Goal: Task Accomplishment & Management: Complete application form

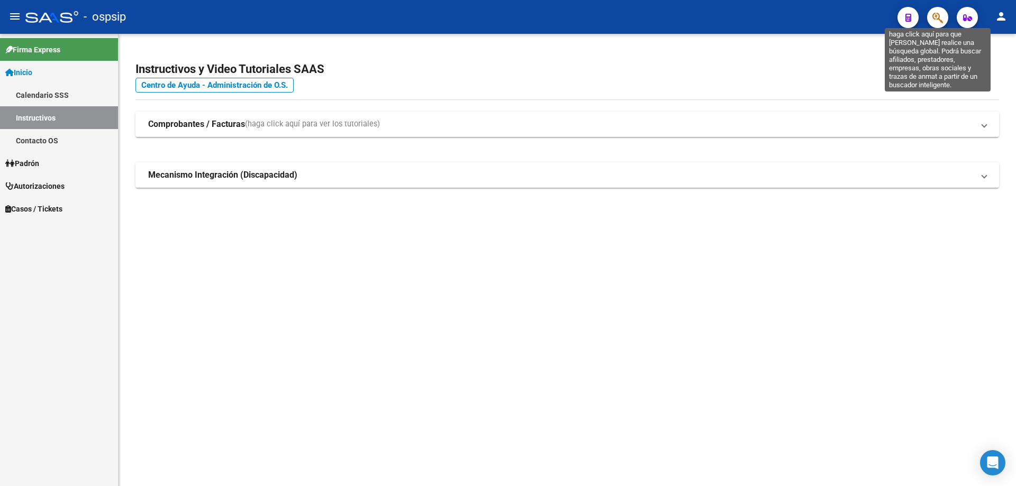
click at [934, 24] on span "button" at bounding box center [937, 18] width 11 height 22
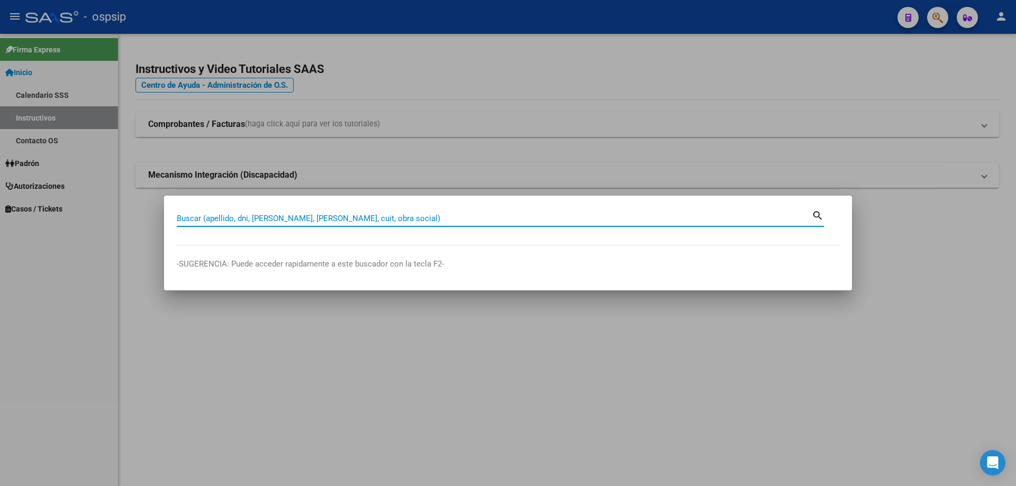
paste input "27907103"
type input "27907103"
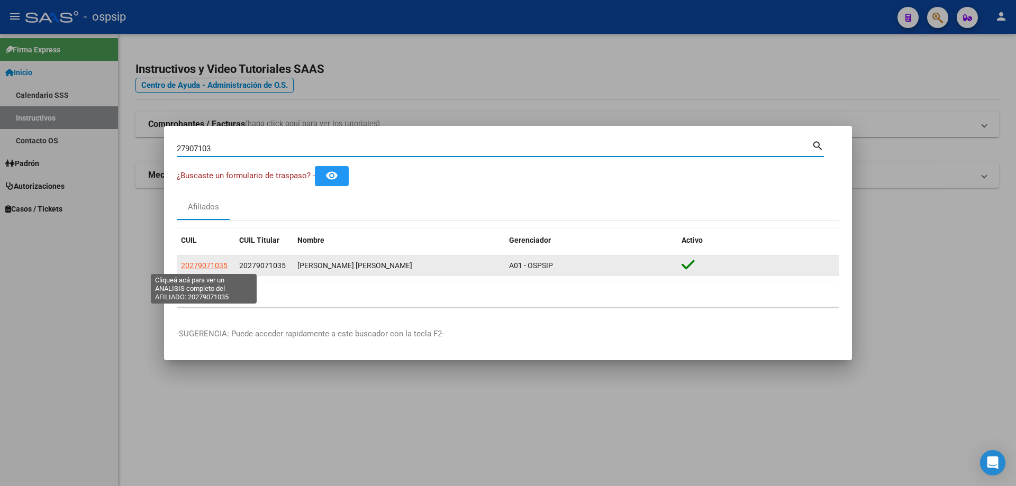
click at [204, 264] on span "20279071035" at bounding box center [204, 265] width 47 height 8
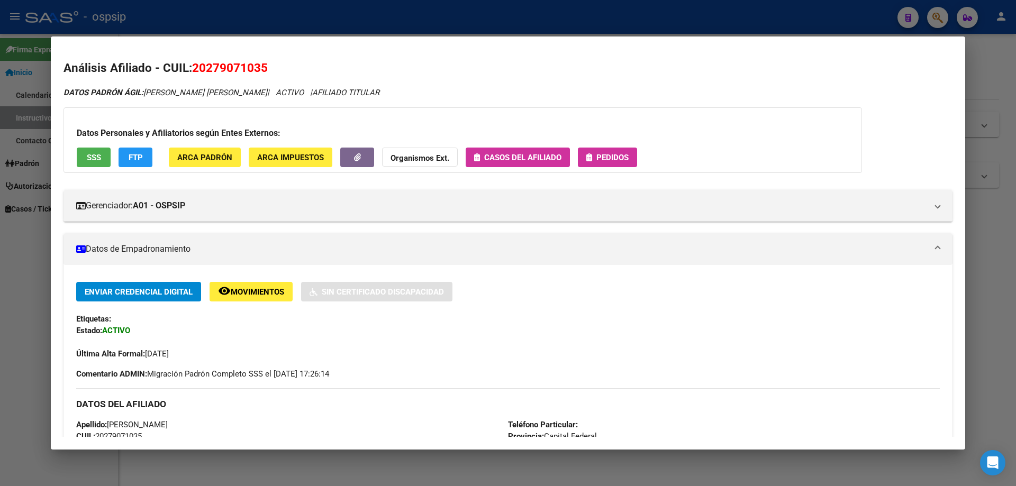
click at [586, 157] on icon "button" at bounding box center [589, 157] width 6 height 8
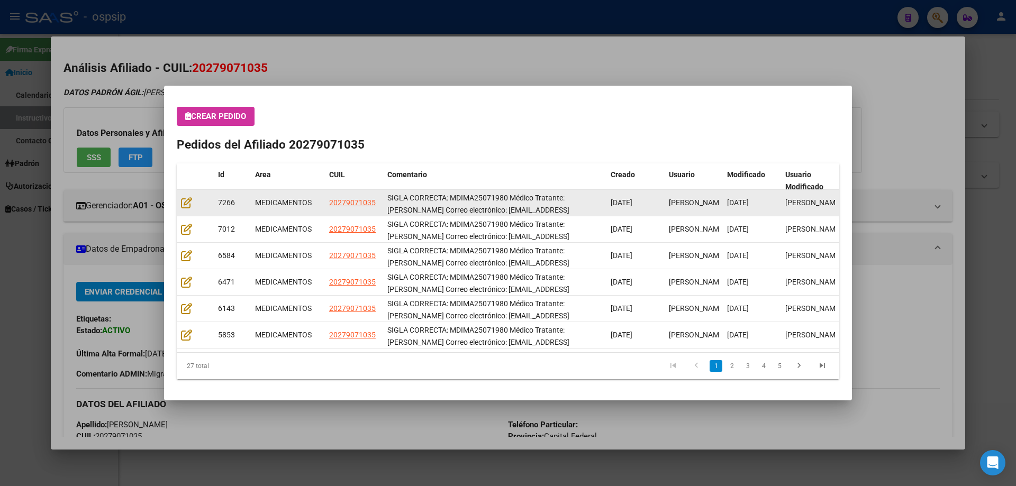
click at [180, 205] on datatable-body-cell at bounding box center [195, 203] width 37 height 26
click at [185, 203] on icon at bounding box center [186, 203] width 11 height 12
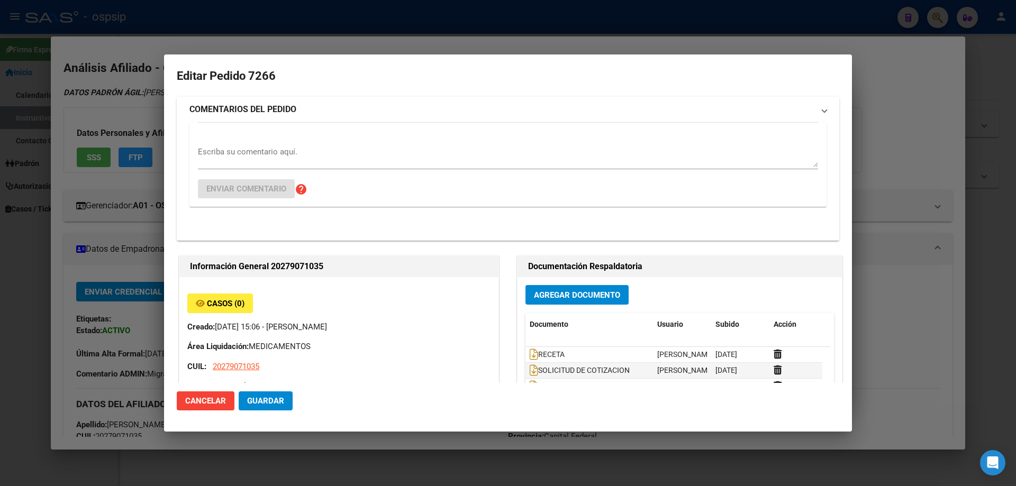
type input "Capital Federal, BELGRANO, AV OLAZABAL 3705, Piso: 1, Departamento: B"
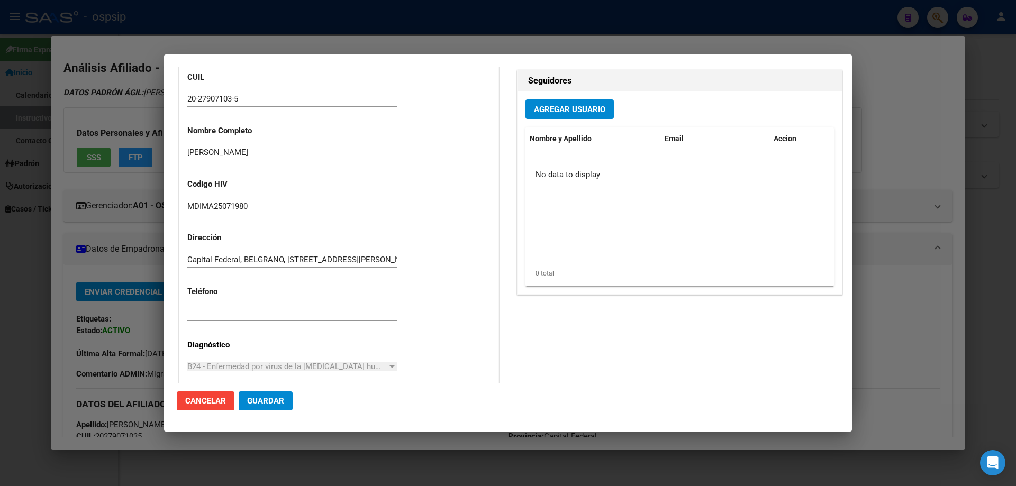
scroll to position [53, 0]
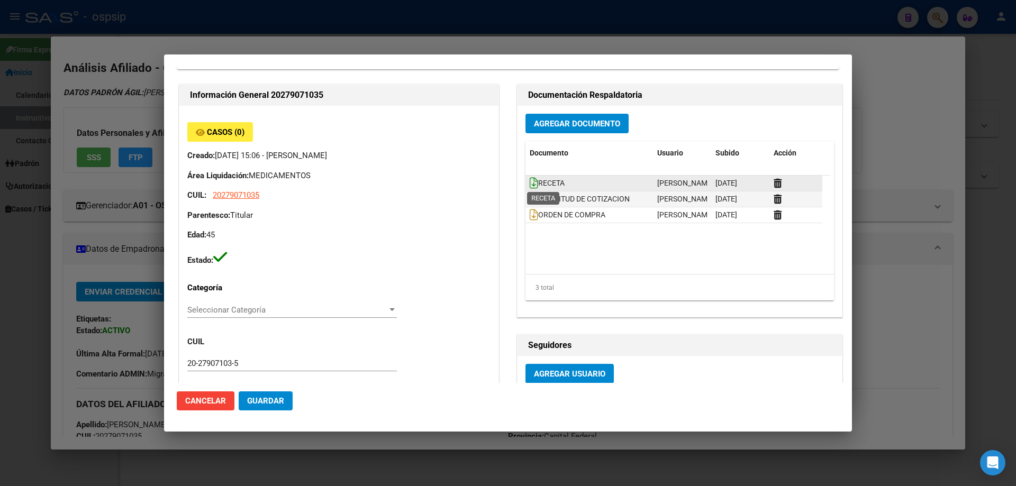
click at [530, 184] on icon at bounding box center [534, 183] width 8 height 12
click at [530, 186] on icon at bounding box center [534, 183] width 8 height 12
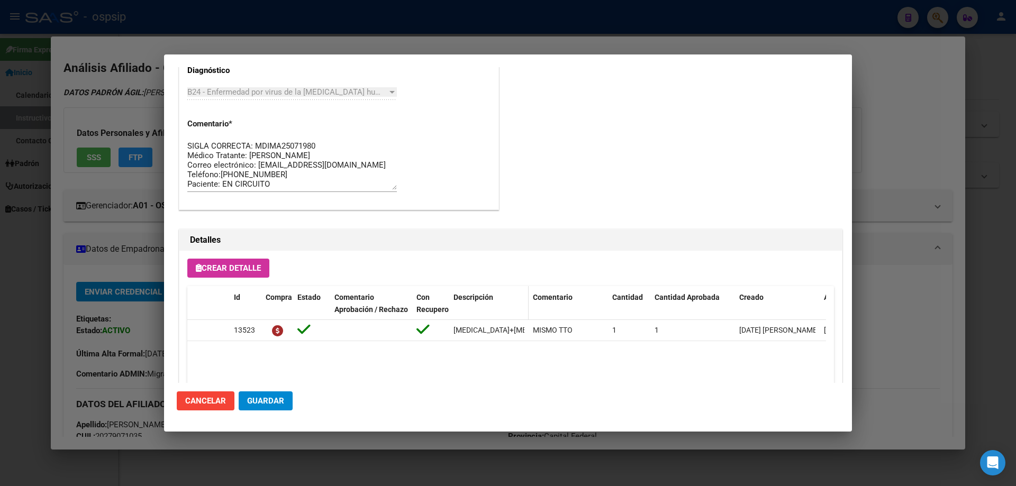
scroll to position [688, 0]
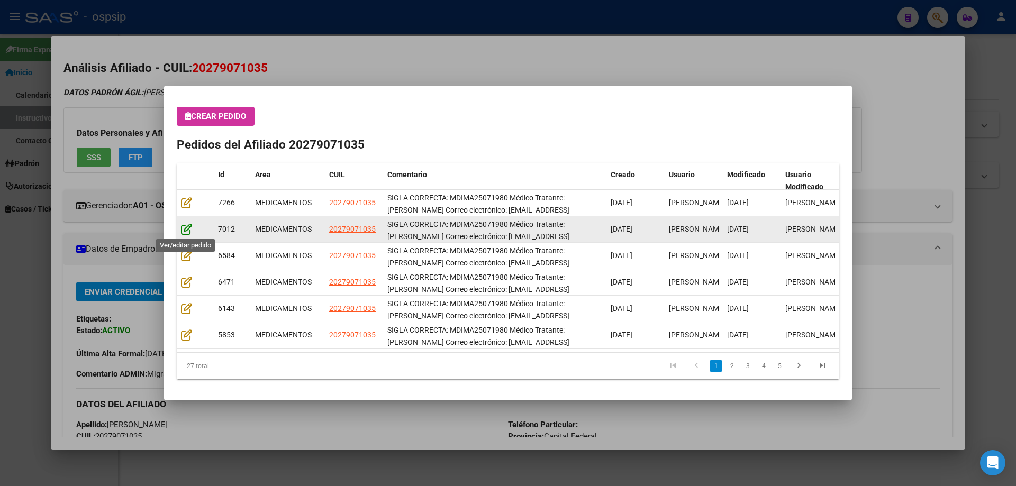
click at [188, 230] on icon at bounding box center [186, 229] width 11 height 12
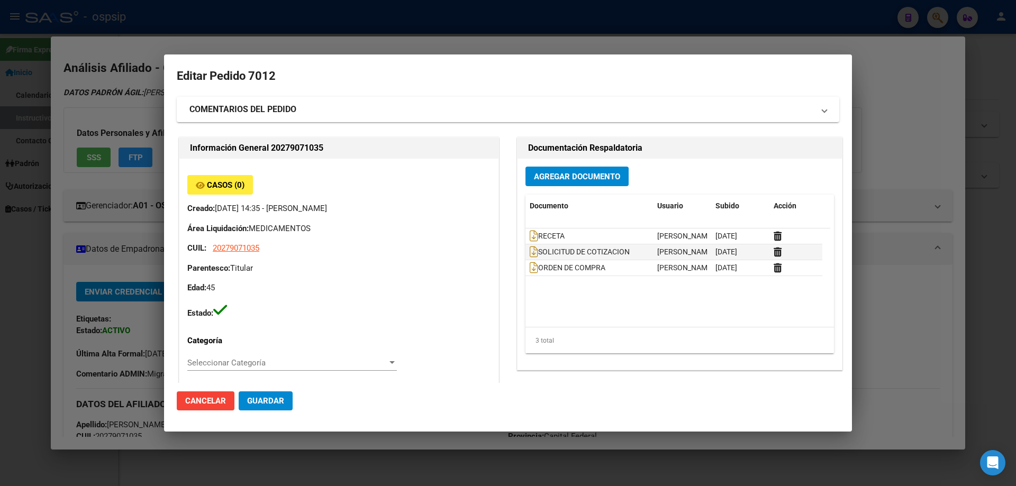
type input "Capital Federal, BELGRANO, AV OLAZABAL 3705, Piso: 1, Departamento: B"
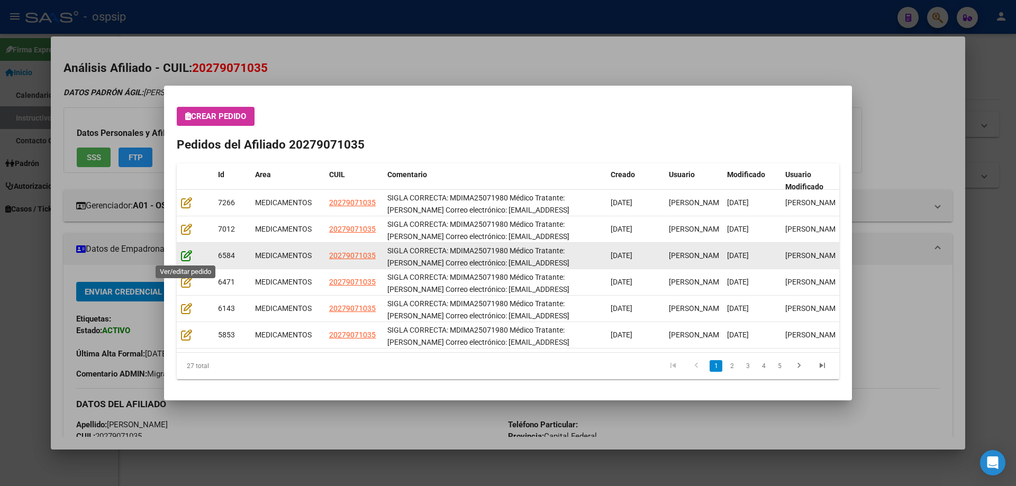
click at [187, 257] on icon at bounding box center [186, 256] width 11 height 12
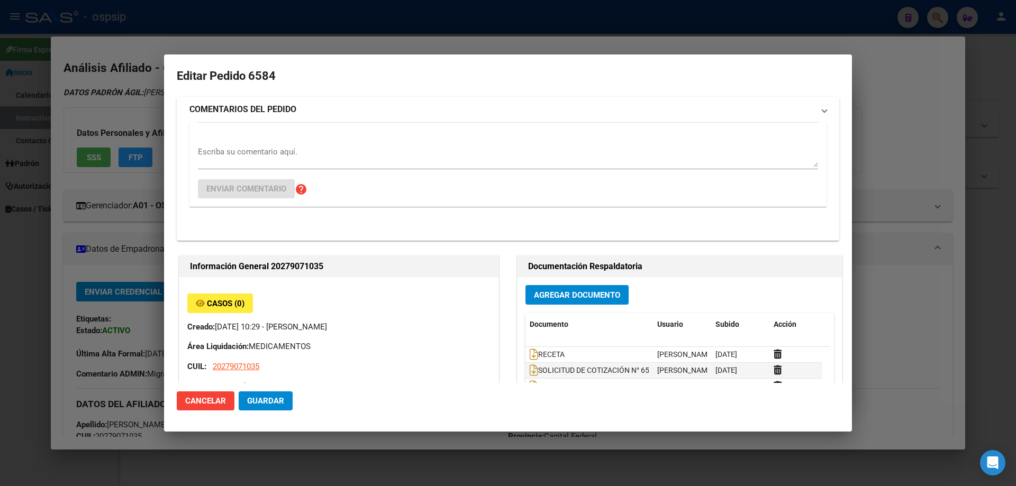
type input "Capital Federal, BELGRANO, AV OLAZABAL 3705, Piso: 1, Departamento: B"
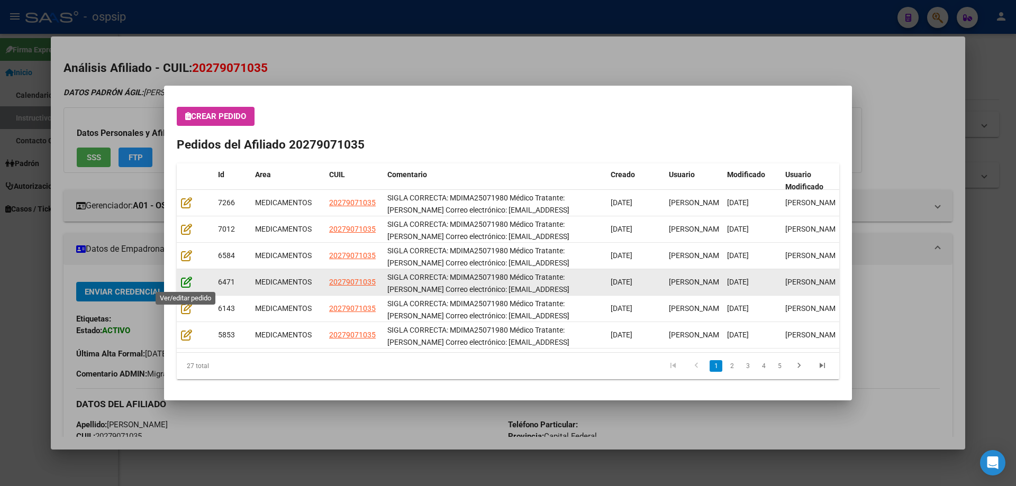
click at [181, 278] on icon at bounding box center [186, 282] width 11 height 12
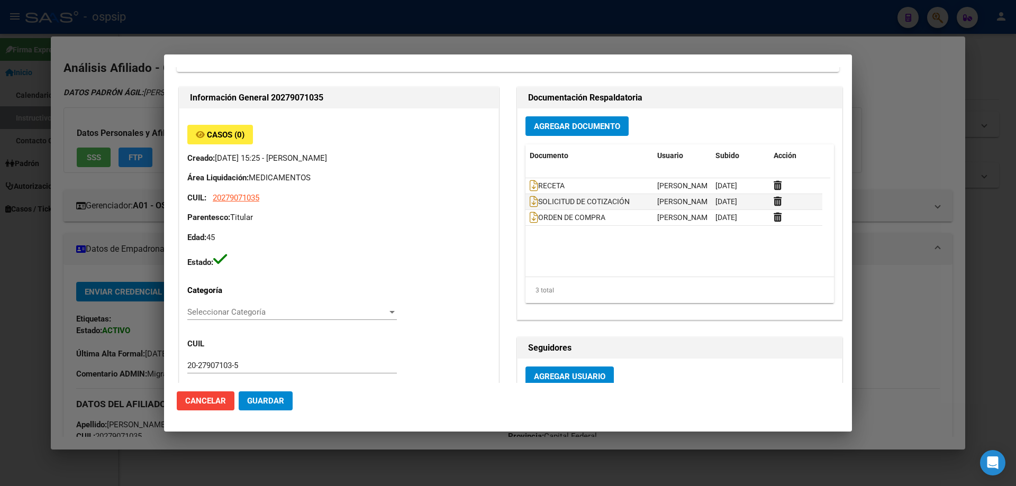
type input "Capital Federal, BELGRANO, AV OLAZABAL 3705, Piso: 1, Departamento: B"
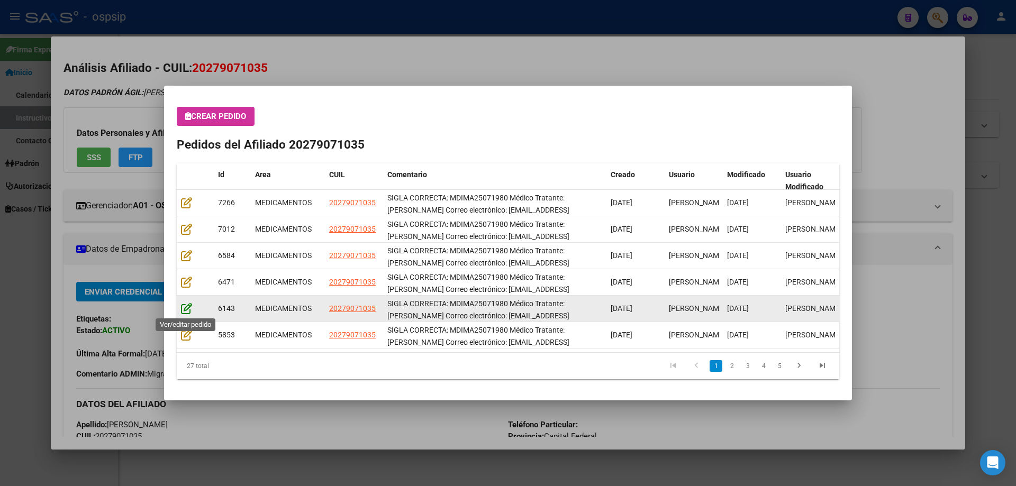
click at [189, 307] on icon at bounding box center [186, 309] width 11 height 12
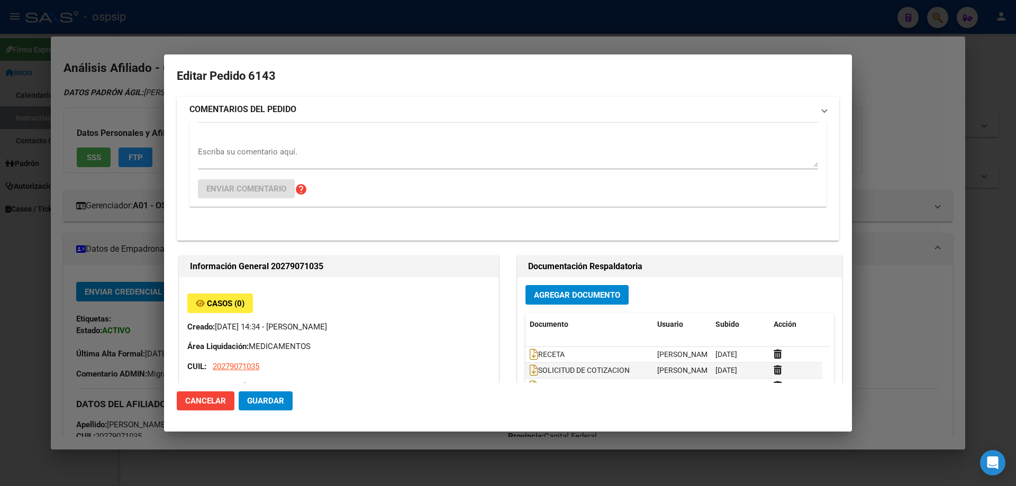
type input "Capital Federal, BELGRANO, AV OLAZABAL 3705, Piso: 1, Departamento: B"
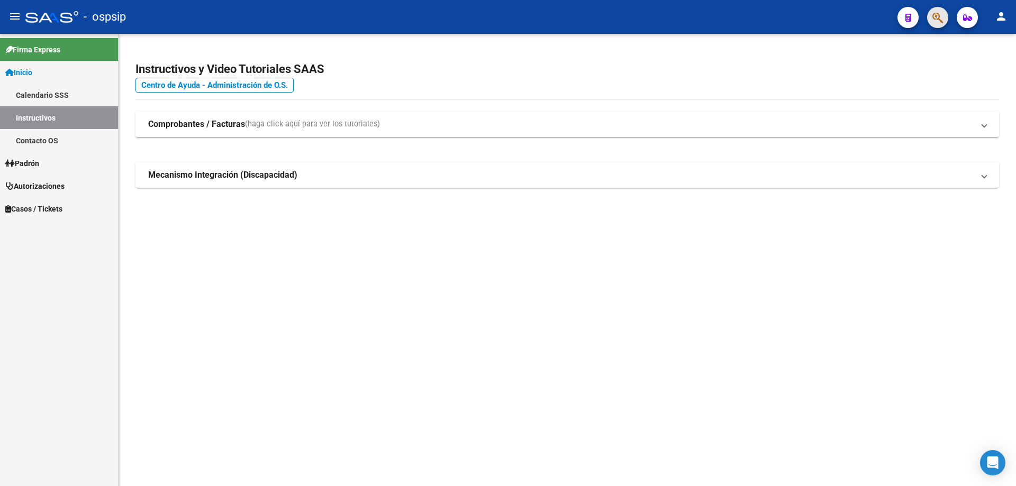
click at [940, 28] on span "button" at bounding box center [937, 18] width 11 height 22
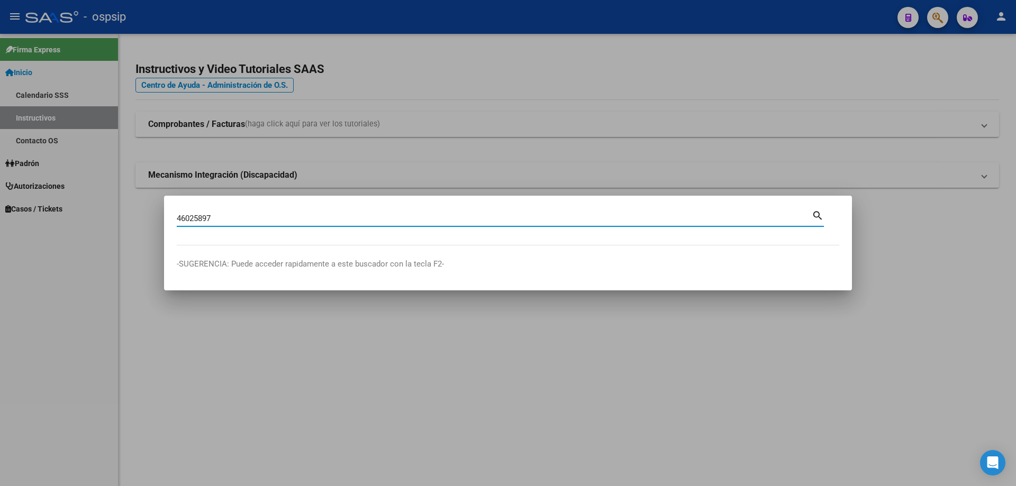
type input "46025897"
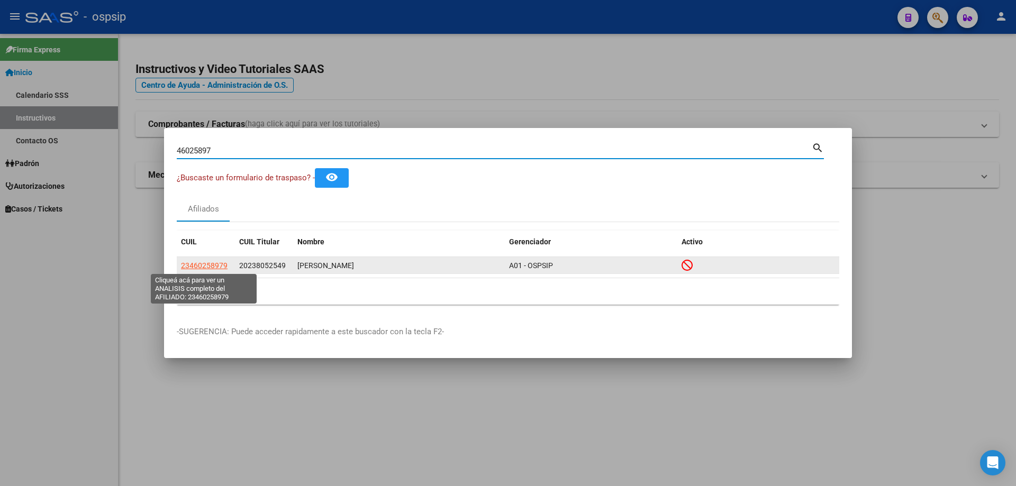
click at [221, 267] on span "23460258979" at bounding box center [204, 265] width 47 height 8
type textarea "23460258979"
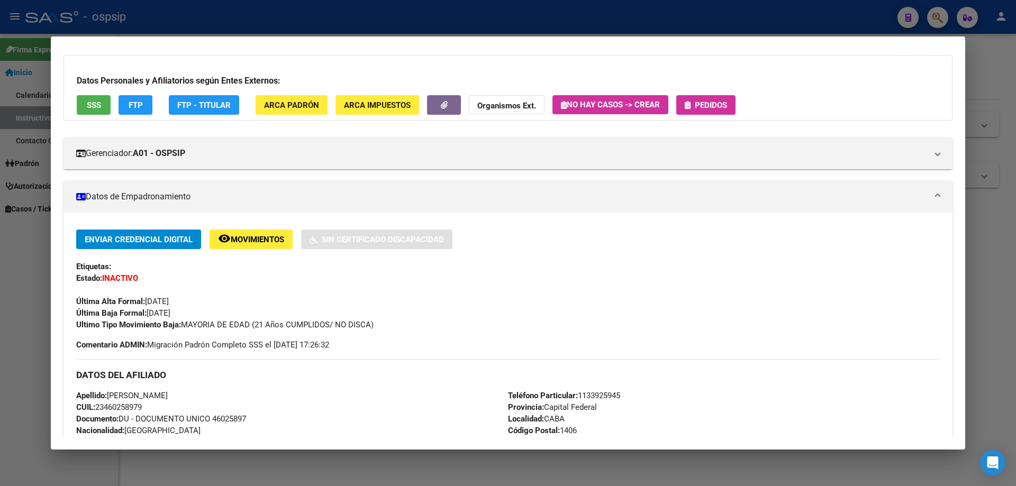
scroll to position [0, 0]
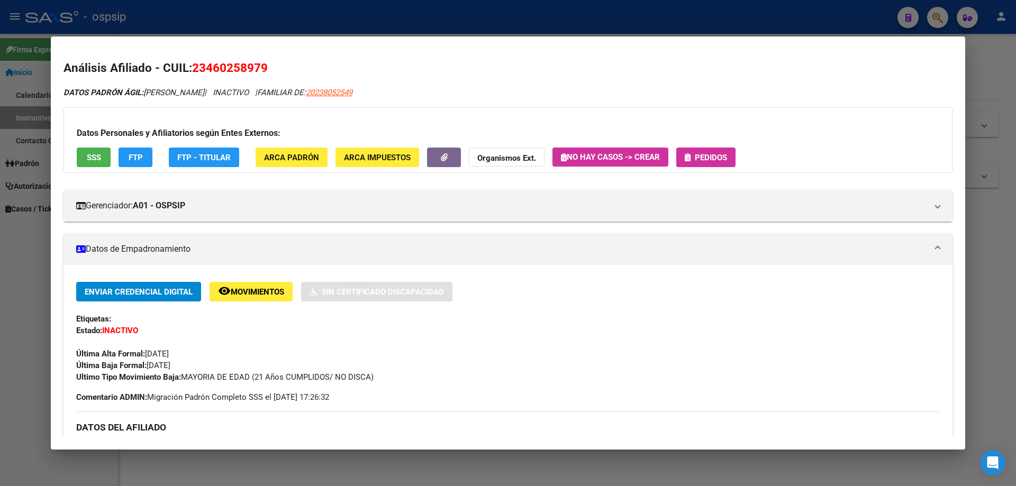
drag, startPoint x: 315, startPoint y: 274, endPoint x: 308, endPoint y: 279, distance: 7.9
click at [281, 289] on span "Movimientos" at bounding box center [257, 292] width 53 height 10
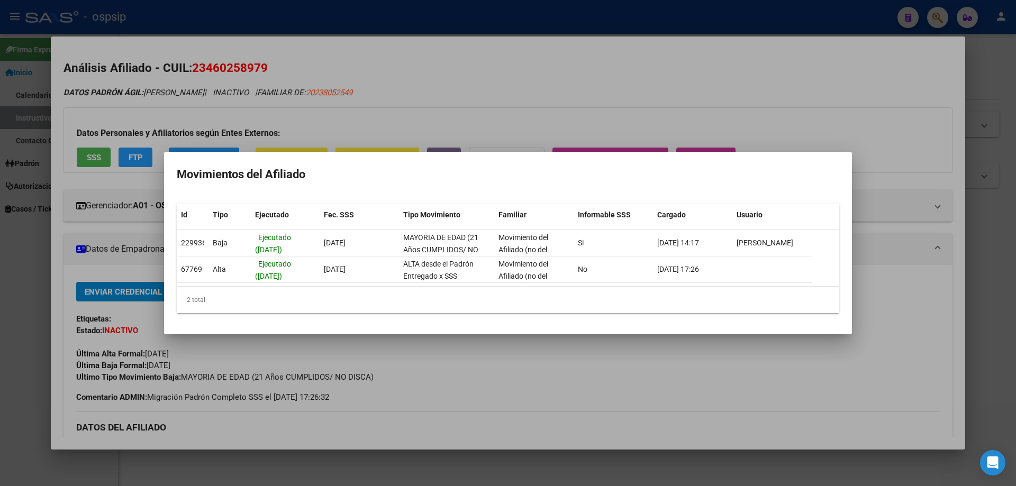
click at [523, 84] on div at bounding box center [508, 243] width 1016 height 486
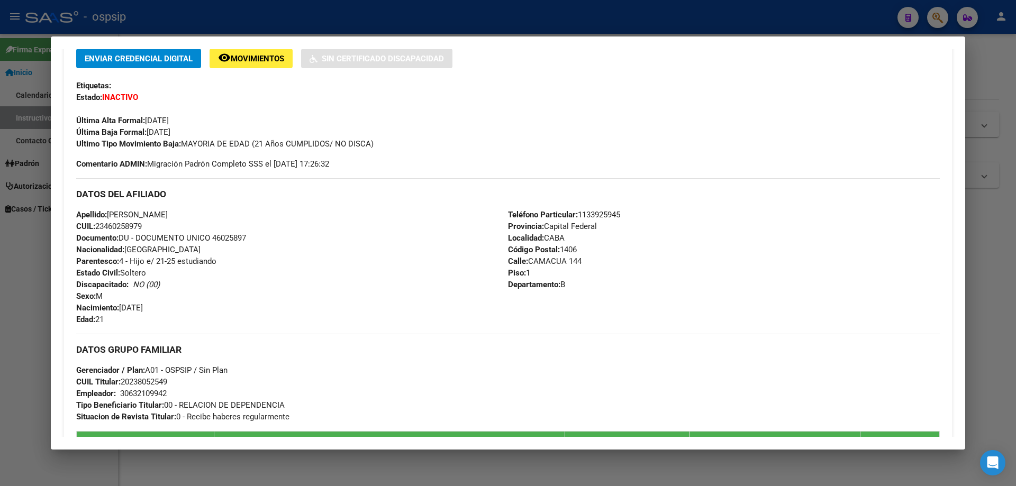
scroll to position [265, 0]
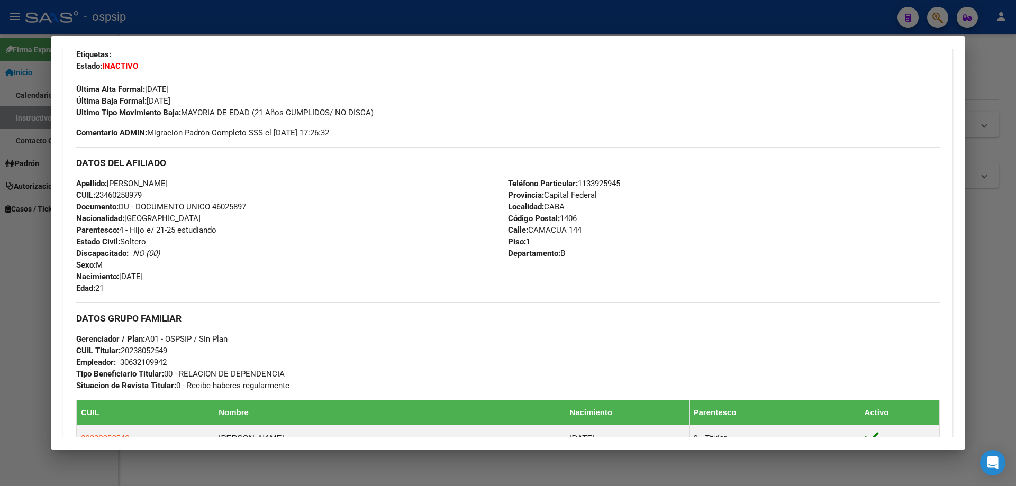
drag, startPoint x: 211, startPoint y: 205, endPoint x: 256, endPoint y: 207, distance: 45.0
click at [256, 207] on div "Apellido: EZEQUIEL ALEJANDRO FANEGO CUIL: 23460258979 Documento: DU - DOCUMENTO…" at bounding box center [292, 236] width 432 height 116
copy span "46025897"
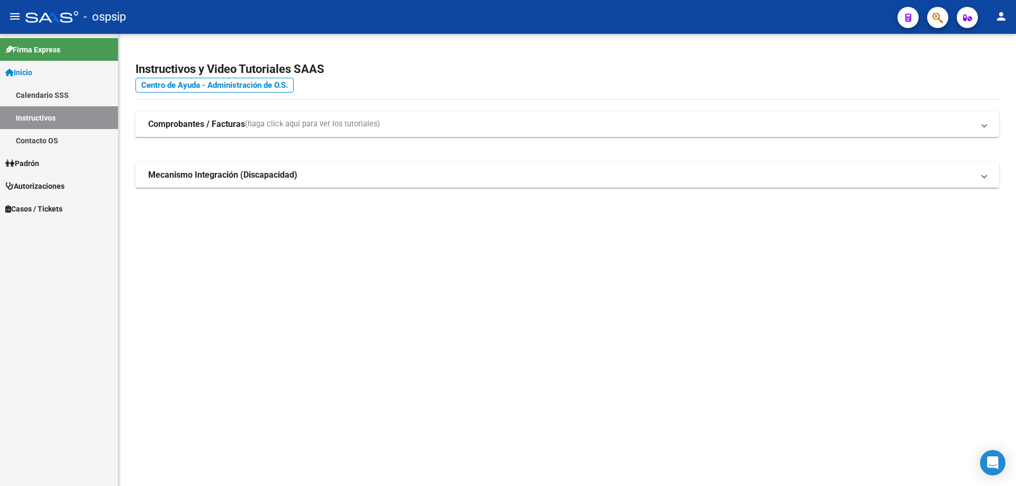
click at [942, 23] on icon "button" at bounding box center [937, 18] width 11 height 12
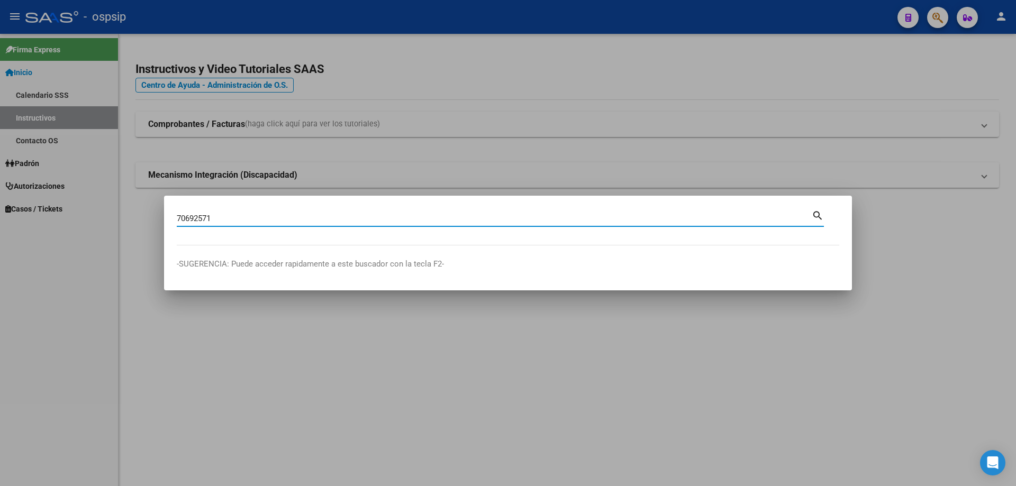
type input "70692571"
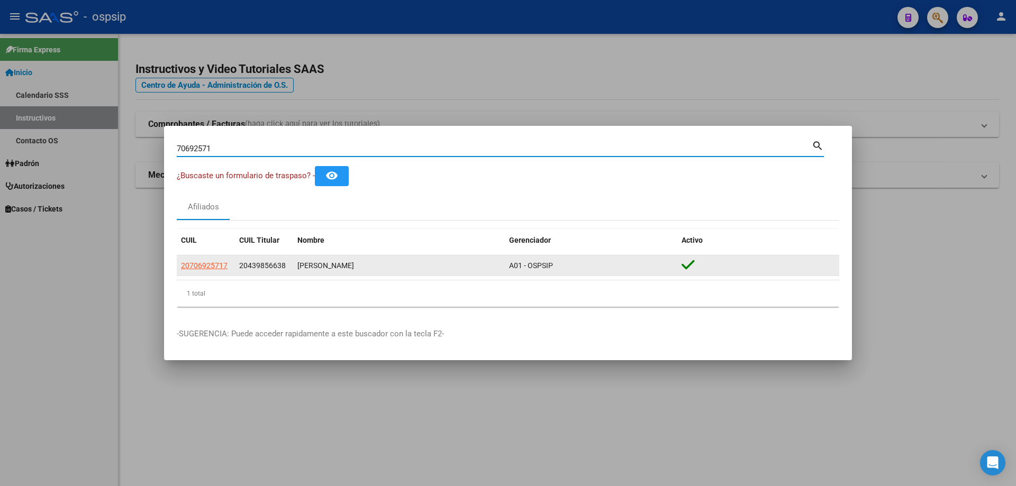
click at [200, 275] on datatable-body-cell "20706925717" at bounding box center [206, 266] width 58 height 21
click at [200, 270] on span "20706925717" at bounding box center [204, 265] width 47 height 8
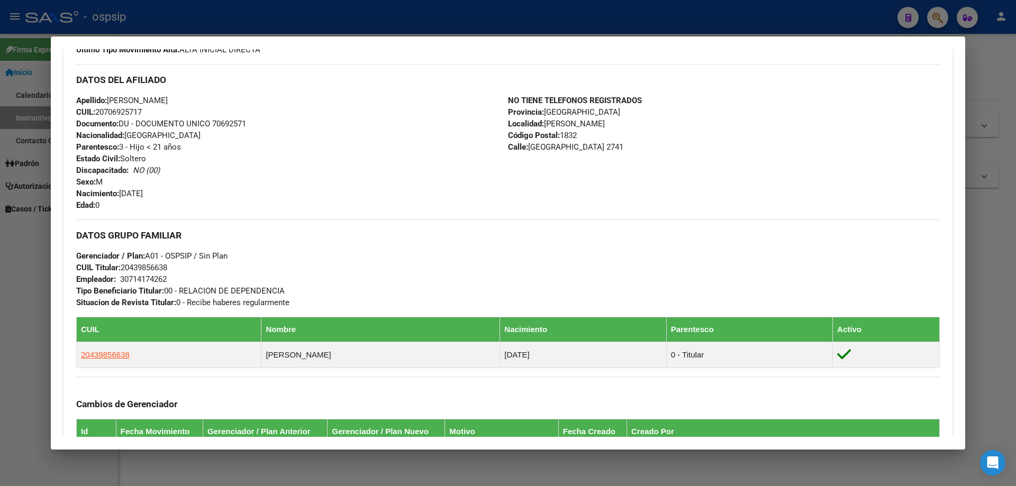
scroll to position [423, 0]
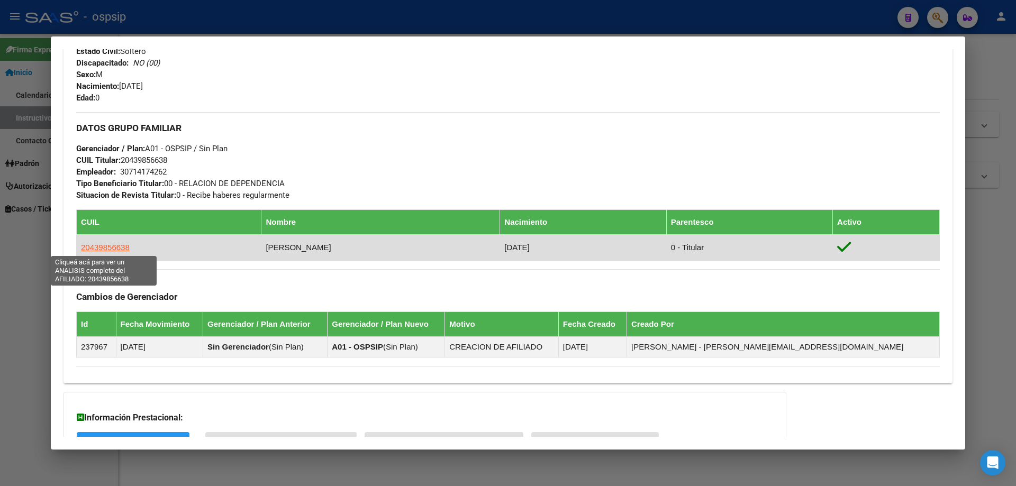
click at [114, 250] on span "20439856638" at bounding box center [105, 247] width 49 height 9
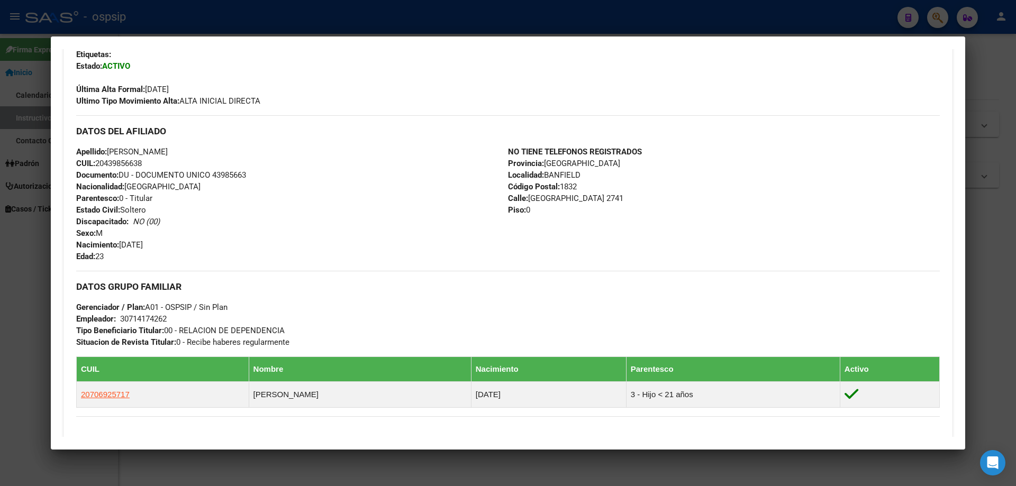
scroll to position [497, 0]
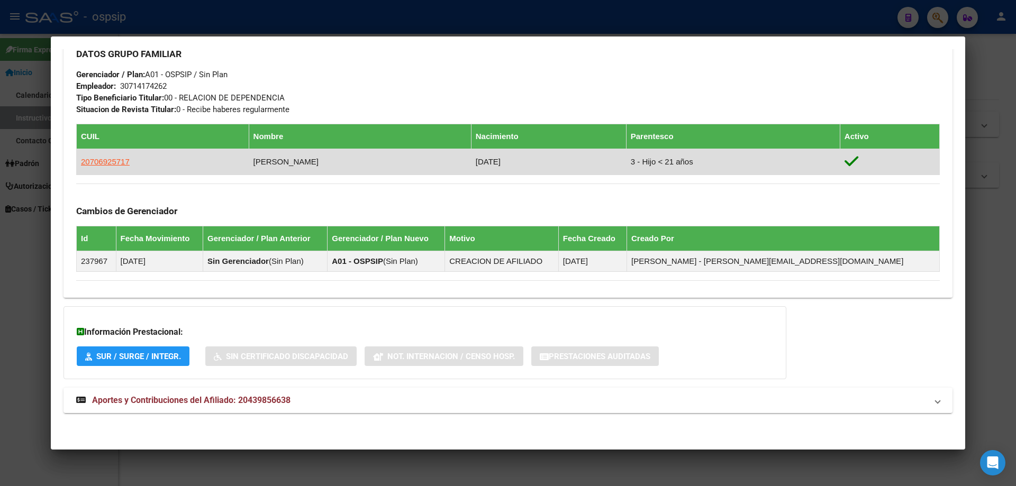
click at [95, 167] on app-link-go-to "20706925717" at bounding box center [105, 162] width 49 height 12
click at [96, 163] on span "20706925717" at bounding box center [105, 161] width 49 height 9
type textarea "20706925717"
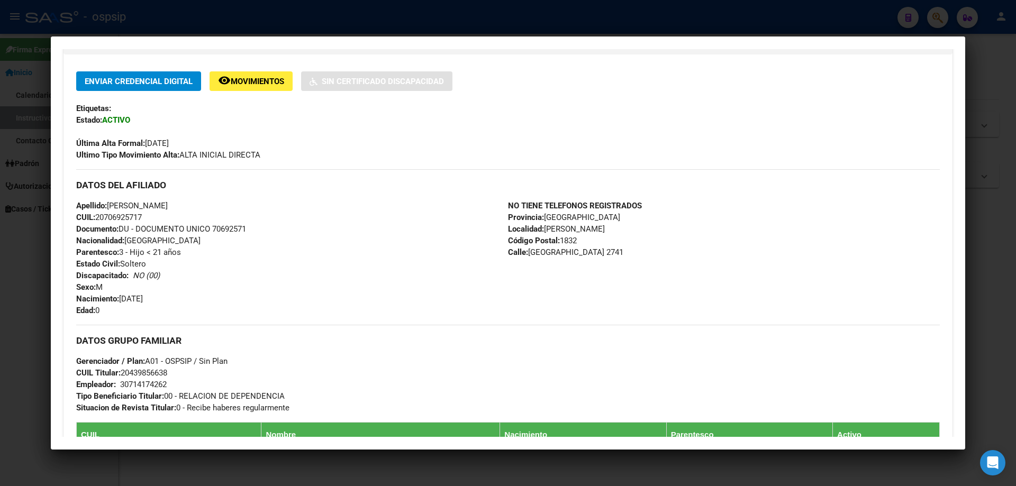
scroll to position [212, 0]
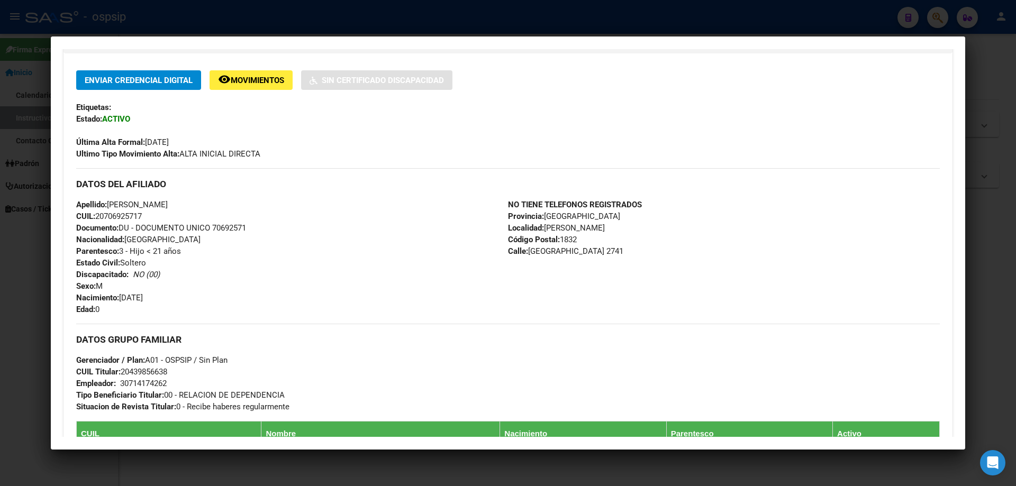
drag, startPoint x: 215, startPoint y: 230, endPoint x: 260, endPoint y: 226, distance: 44.6
click at [260, 226] on div "Apellido: ELIAN JAMIL SMITH CUIL: 20706925717 Documento: DU - DOCUMENTO UNICO 7…" at bounding box center [292, 257] width 432 height 116
drag, startPoint x: 240, startPoint y: 222, endPoint x: 212, endPoint y: 242, distance: 34.5
click at [217, 243] on div "Apellido: ELIAN JAMIL SMITH CUIL: 20706925717 Documento: DU - DOCUMENTO UNICO 7…" at bounding box center [292, 257] width 432 height 116
drag, startPoint x: 212, startPoint y: 230, endPoint x: 231, endPoint y: 229, distance: 19.6
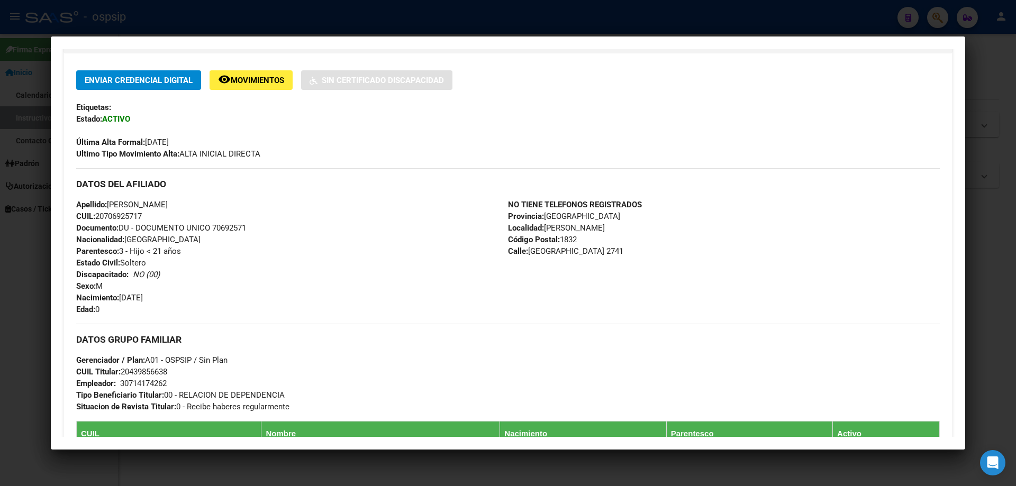
click at [255, 232] on div "Apellido: ELIAN JAMIL SMITH CUIL: 20706925717 Documento: DU - DOCUMENTO UNICO 7…" at bounding box center [292, 257] width 432 height 116
copy span "70692571"
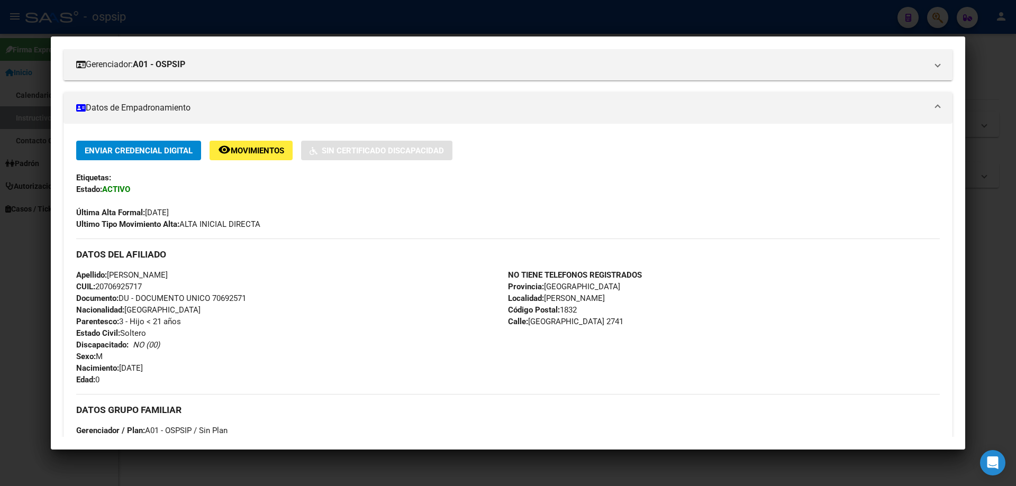
scroll to position [0, 0]
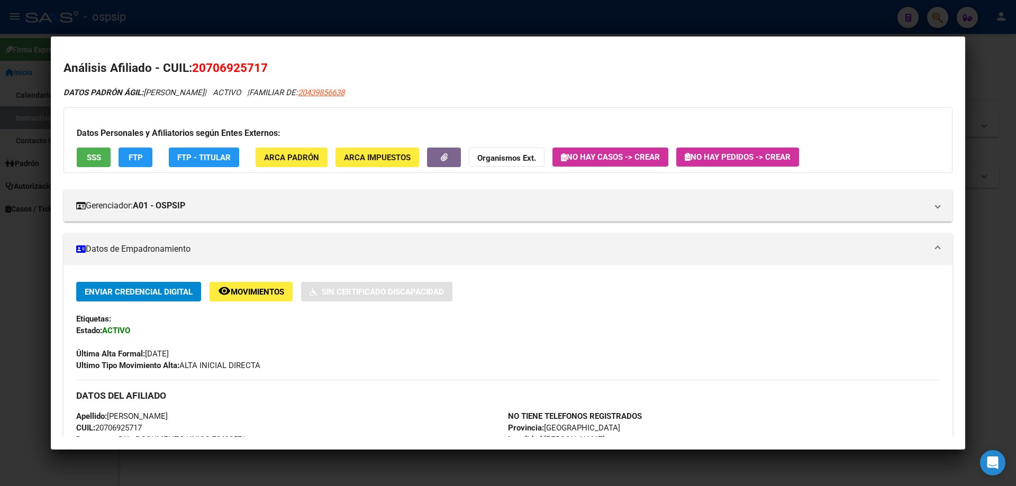
click at [747, 141] on div "Datos Personales y Afiliatorios según Entes Externos: SSS FTP FTP - Titular ARC…" at bounding box center [507, 140] width 889 height 66
click at [746, 141] on div "Datos Personales y Afiliatorios según Entes Externos: SSS FTP FTP - Titular ARC…" at bounding box center [507, 140] width 889 height 66
drag, startPoint x: 747, startPoint y: 142, endPoint x: 751, endPoint y: 157, distance: 15.9
click at [750, 148] on div "Datos Personales y Afiliatorios según Entes Externos: SSS FTP FTP - Titular ARC…" at bounding box center [507, 140] width 889 height 66
click at [756, 171] on div "Datos Personales y Afiliatorios según Entes Externos: SSS FTP FTP - Titular ARC…" at bounding box center [507, 140] width 889 height 66
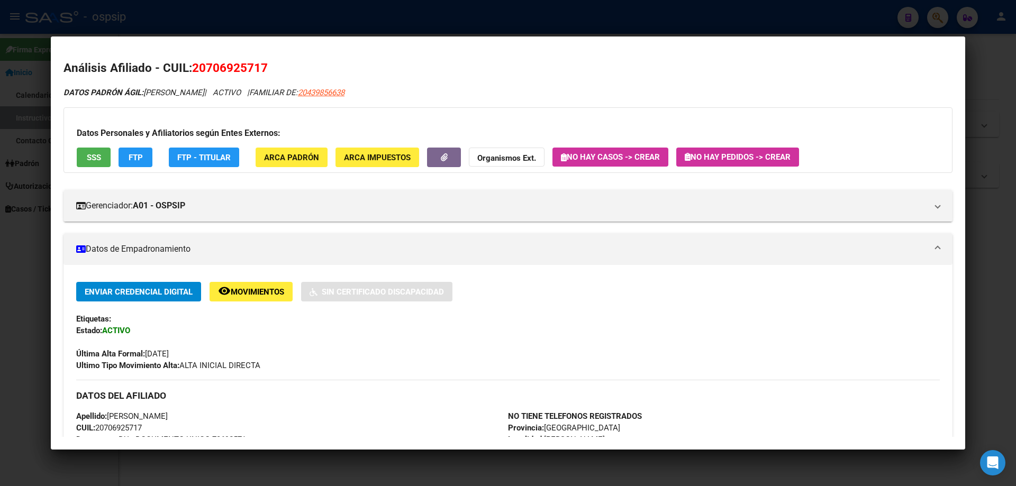
click at [755, 165] on button "No hay Pedidos -> Crear" at bounding box center [737, 157] width 123 height 19
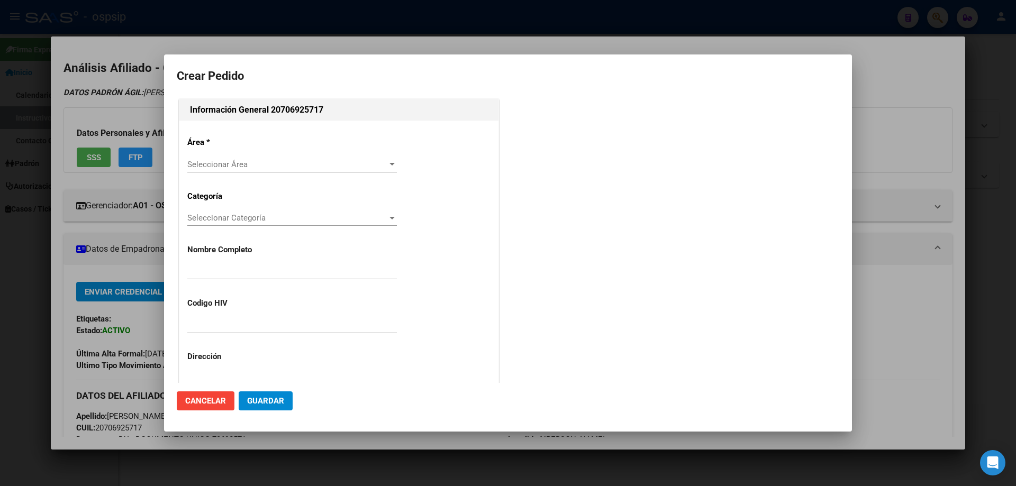
click at [755, 165] on div "Información General 20706925717 Área * Seleccionar Área Seleccionar Área Catego…" at bounding box center [508, 359] width 662 height 524
type input "ELIAN JAMIL SMITH"
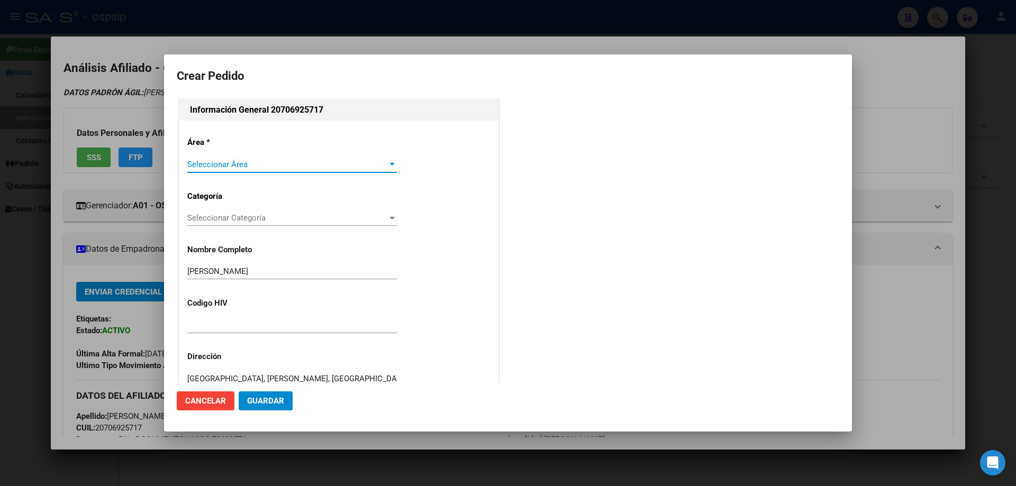
type input "BUENOS AIRES, FIORITO, ATENAS 2741"
click at [219, 160] on span "Seleccionar Área" at bounding box center [287, 165] width 200 height 10
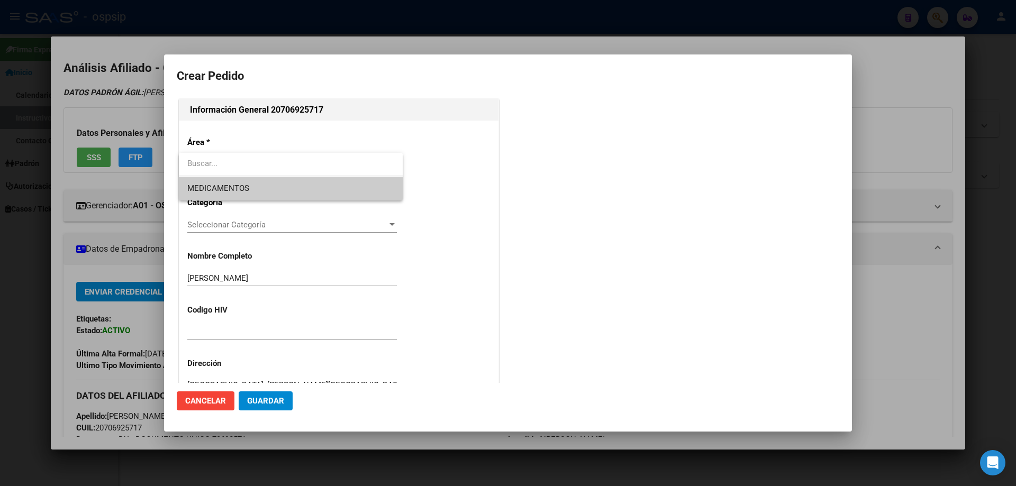
click at [219, 189] on span "MEDICAMENTOS" at bounding box center [218, 189] width 62 height 10
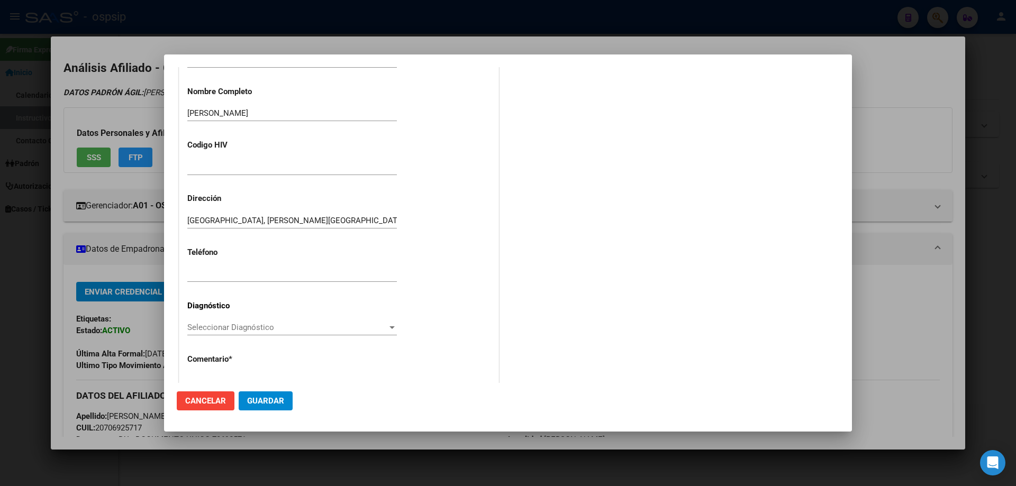
scroll to position [159, 0]
click at [210, 321] on div "Seleccionar Diagnóstico Seleccionar Diagnóstico" at bounding box center [292, 327] width 210 height 16
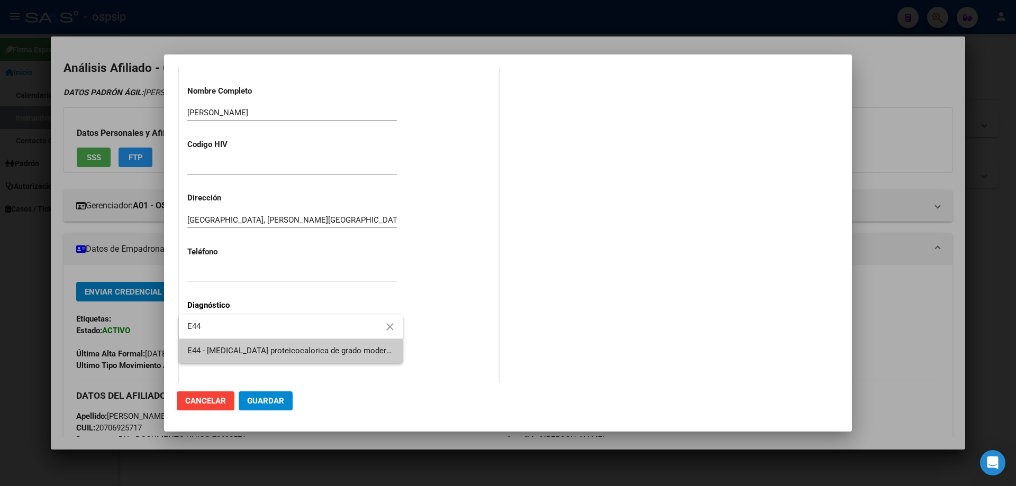
type input "E44"
click at [252, 365] on div at bounding box center [508, 243] width 1016 height 486
click at [252, 357] on p "Comentario *" at bounding box center [232, 359] width 91 height 12
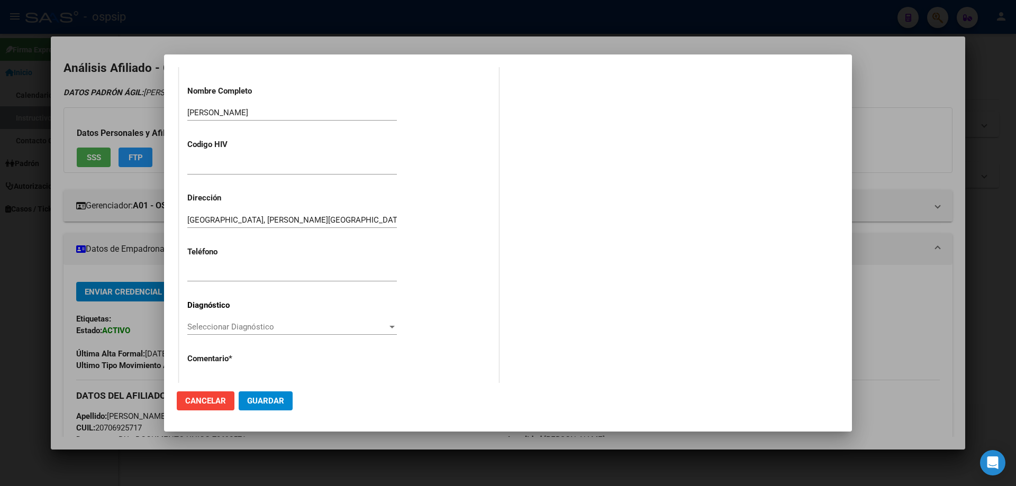
click at [248, 337] on div "Seleccionar Diagnóstico Seleccionar Diagnóstico" at bounding box center [292, 332] width 210 height 26
click at [248, 329] on span "Seleccionar Diagnóstico" at bounding box center [287, 327] width 200 height 10
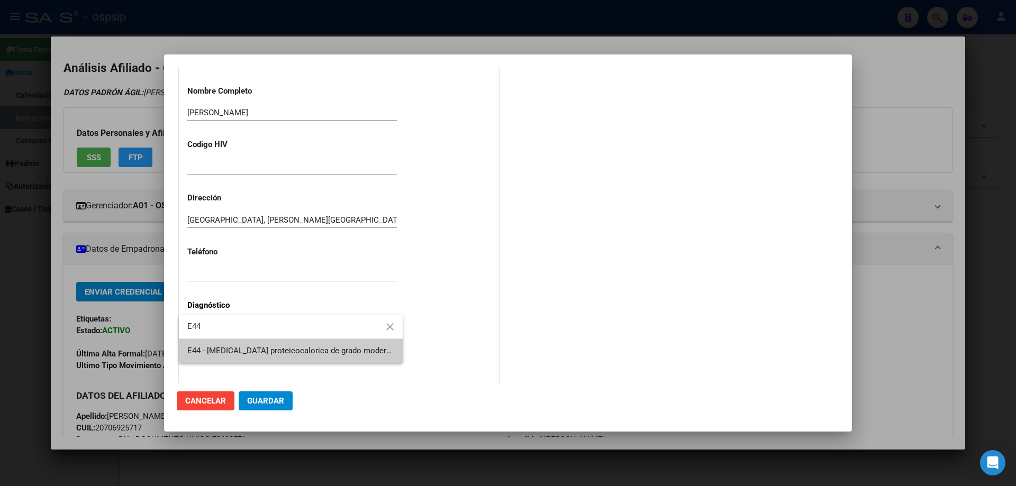
type input "E44"
click at [234, 346] on span "E44 - [MEDICAL_DATA] proteicocalorica de grado moderado y leve - [MEDICAL_DATA]…" at bounding box center [290, 351] width 207 height 24
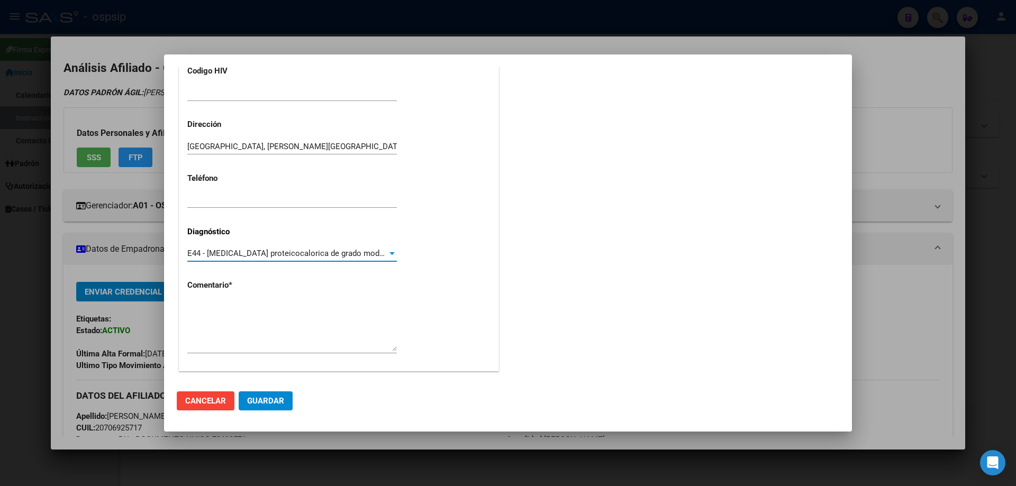
scroll to position [238, 0]
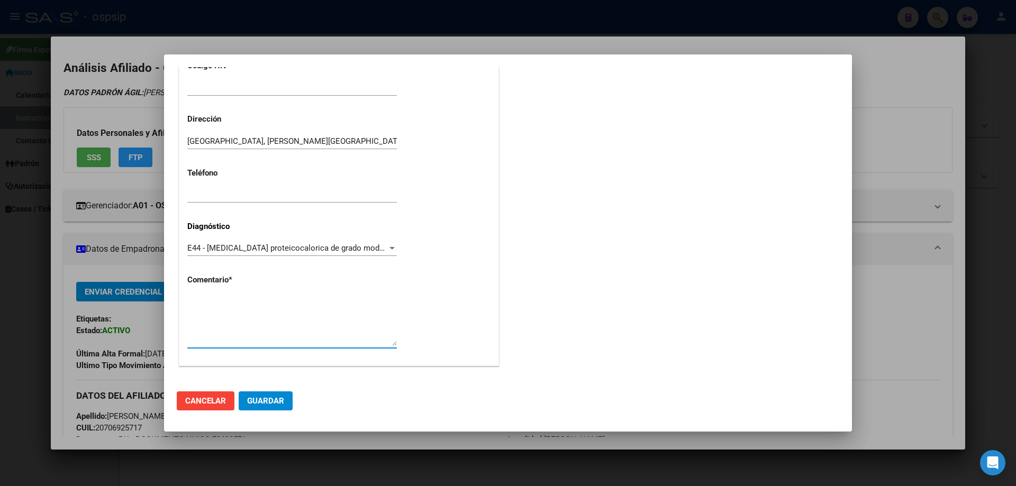
paste textarea "Diagnóstico: CUADRIPLEJIA RETRASO MADURATIVO CUD Médico Tratante: [PERSON_NAME]…"
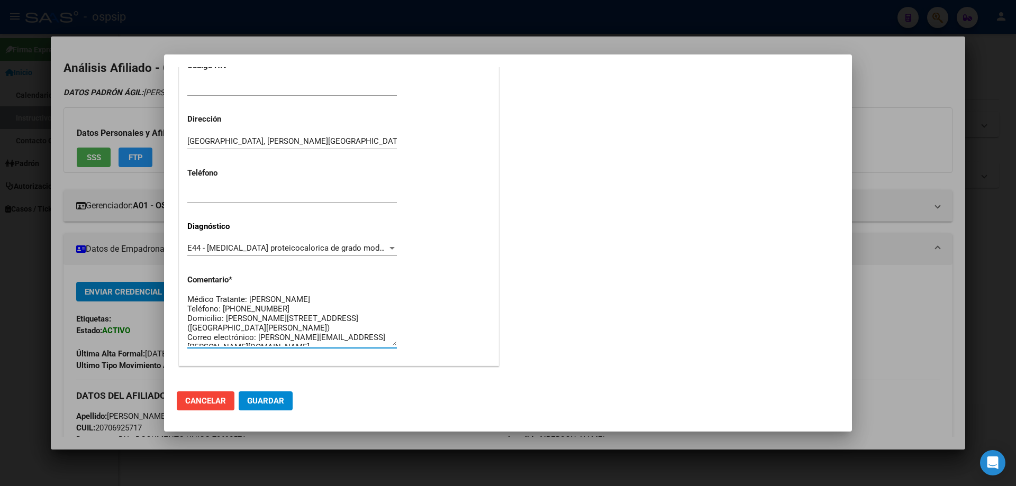
scroll to position [0, 0]
click at [206, 313] on textarea "Diagnóstico: CUADRIPLEJIA RETRASO MADURATIVO CUD Médico Tratante: [PERSON_NAME]…" at bounding box center [292, 321] width 210 height 50
click at [219, 322] on textarea "Diagnóstico: PMI Médico Tratante: coelho Teléfono: 11-5928-3874 Domicilio: NICO…" at bounding box center [292, 321] width 210 height 50
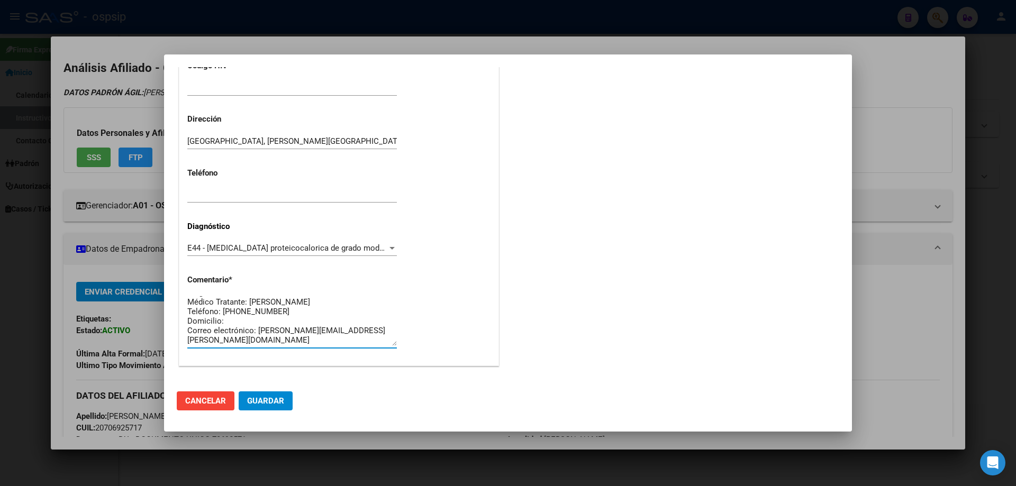
click at [373, 332] on textarea "Diagnóstico: PMI Médico Tratante: coelho Teléfono: 11-5928-3874 Domicilio: Corr…" at bounding box center [292, 321] width 210 height 50
paste textarea "elianaanabel02@gmail.com"
click at [322, 340] on textarea "Diagnóstico: PMI Médico Tratante: coelho Teléfono: 11-5928-3874 Domicilio: Corr…" at bounding box center [292, 321] width 210 height 50
click at [287, 335] on textarea "Diagnóstico: PMI Médico Tratante: coelho Teléfono: 11-5928-3874 Domicilio: Corr…" at bounding box center [292, 321] width 210 height 50
click at [291, 349] on div "Diagnóstico: PMI Médico Tratante: coelho Teléfono: 11-5928-3874 Domicilio: Corr…" at bounding box center [292, 326] width 210 height 64
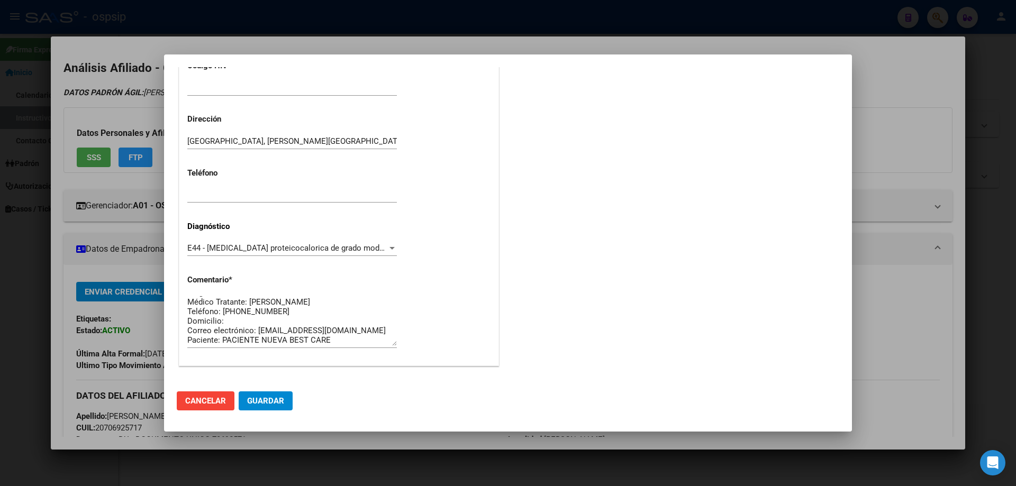
click at [285, 340] on textarea "Diagnóstico: PMI Médico Tratante: coelho Teléfono: 11-5928-3874 Domicilio: Corr…" at bounding box center [292, 321] width 210 height 50
type textarea "Diagnóstico: PMI Médico Tratante: [PERSON_NAME] Teléfono: [PHONE_NUMBER] Domici…"
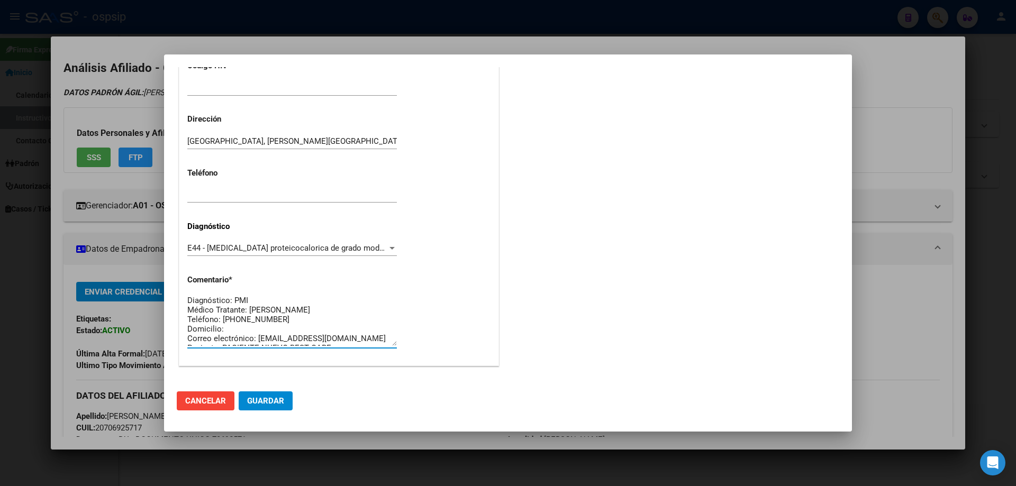
scroll to position [0, 0]
click at [271, 403] on span "Guardar" at bounding box center [265, 401] width 37 height 10
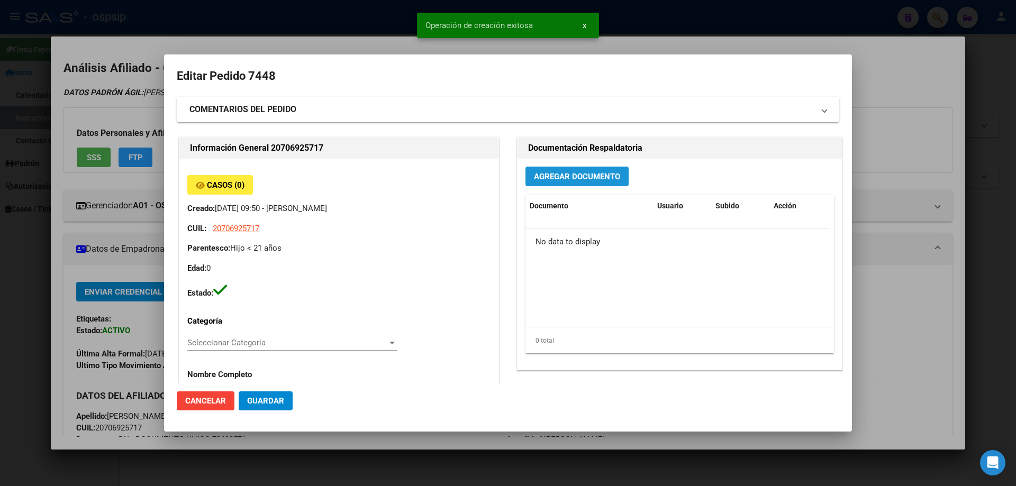
click at [540, 177] on span "Agregar Documento" at bounding box center [577, 177] width 86 height 10
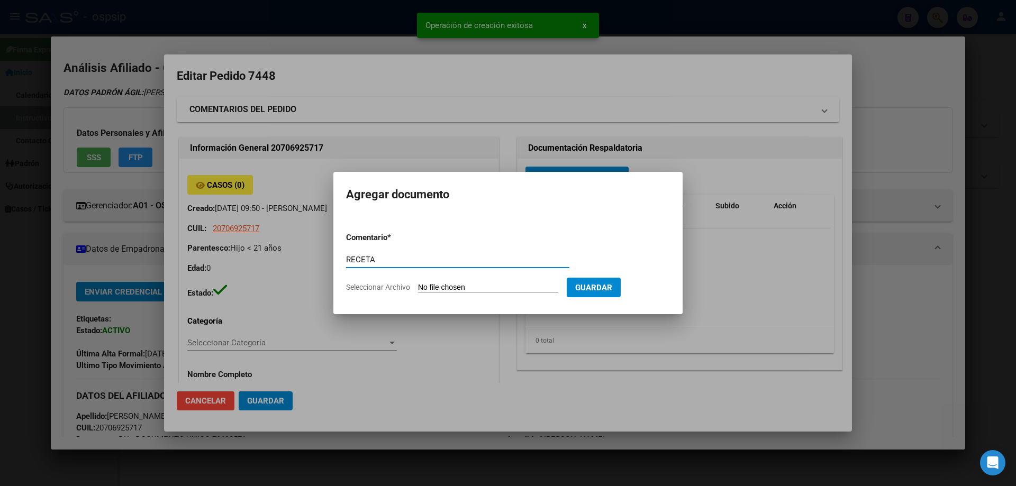
type input "RECETA"
click at [452, 287] on input "Seleccionar Archivo" at bounding box center [488, 288] width 140 height 10
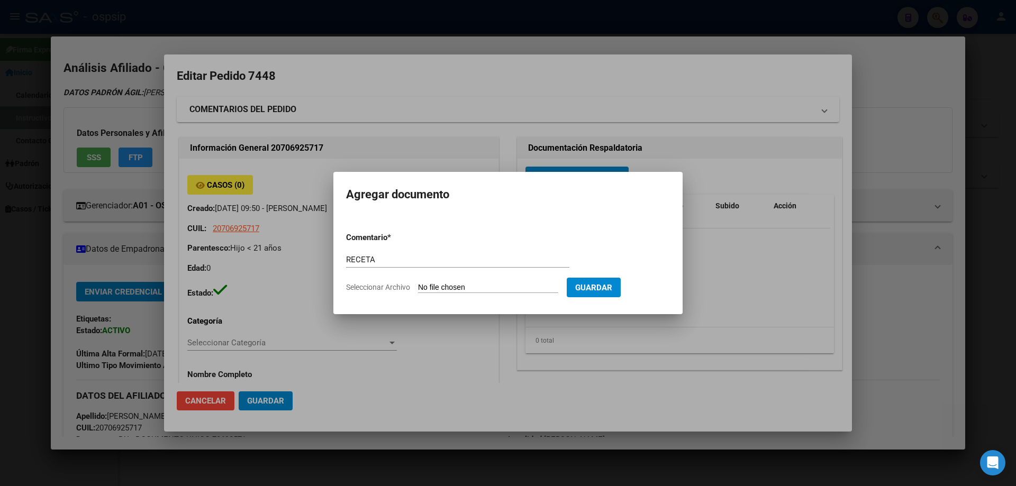
type input "C:\fakepath\image0 (9).jpeg"
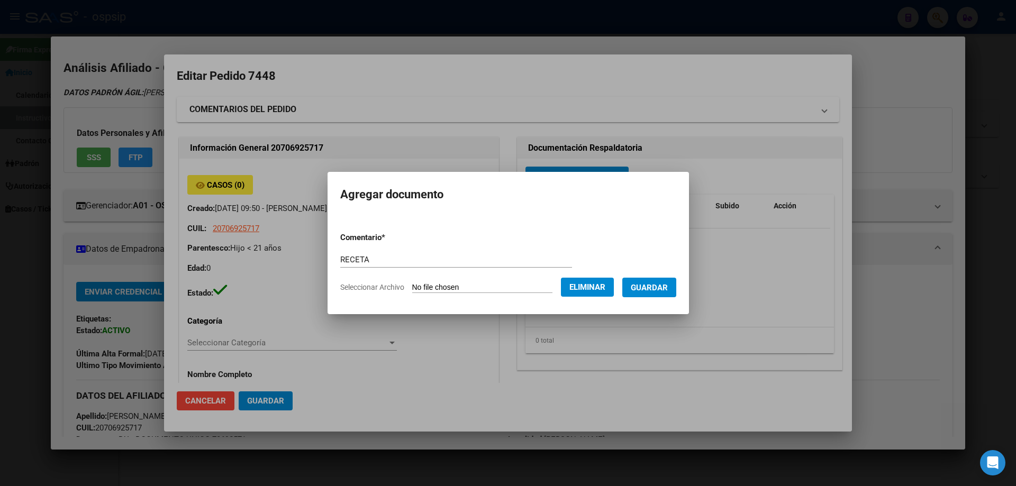
click at [662, 289] on span "Guardar" at bounding box center [649, 288] width 37 height 10
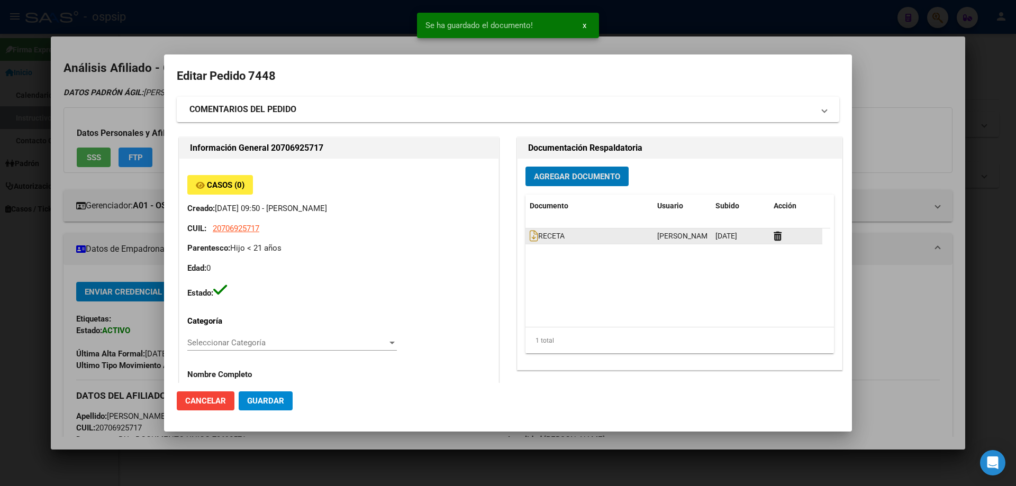
click at [525, 239] on datatable-body-cell "RECETA" at bounding box center [589, 236] width 128 height 15
click at [530, 238] on icon at bounding box center [534, 236] width 8 height 12
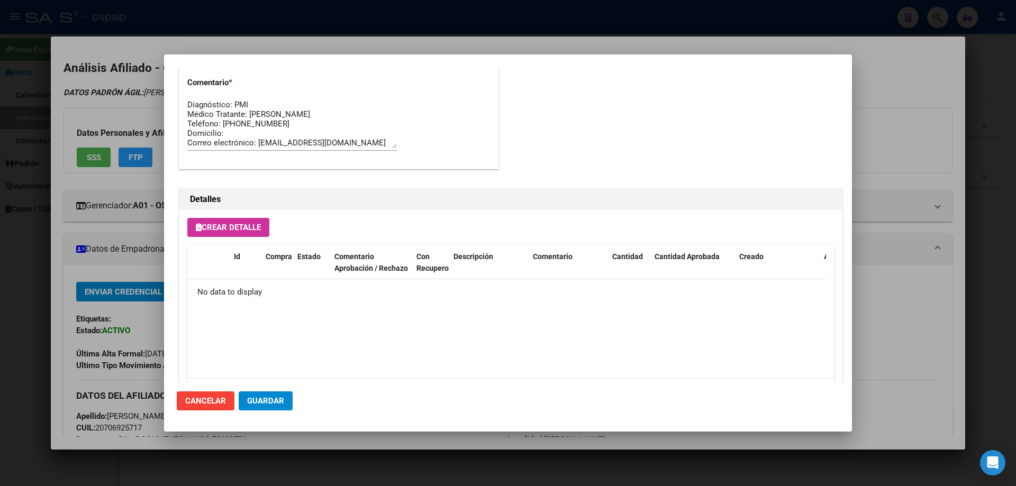
scroll to position [615, 0]
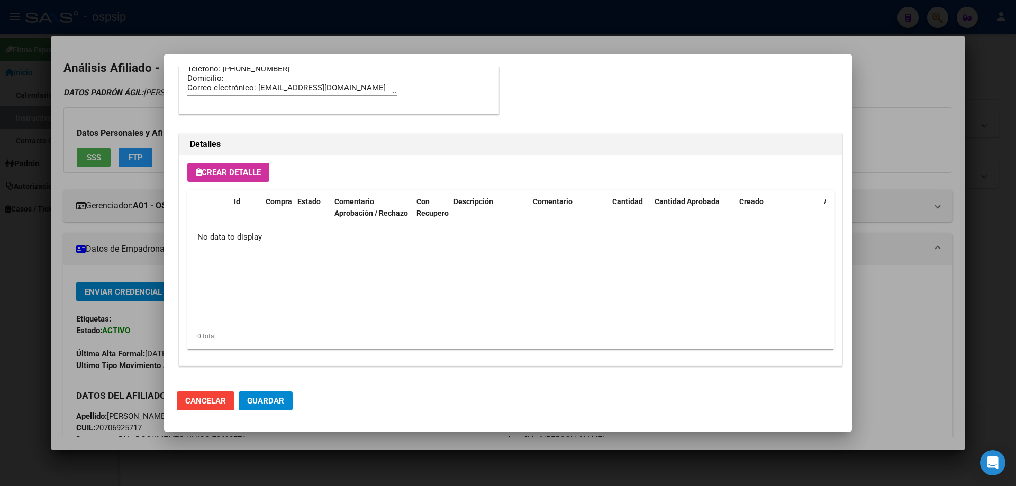
click at [220, 186] on div "Crear Detalle Id Compra Estado Comentario Aprobación / Rechazo Con Recupero Des…" at bounding box center [510, 260] width 662 height 211
click at [223, 155] on div "Crear Detalle Id Compra Estado Comentario Aprobación / Rechazo Con Recupero Des…" at bounding box center [510, 260] width 662 height 211
click at [223, 166] on button "Crear Detalle" at bounding box center [228, 172] width 82 height 19
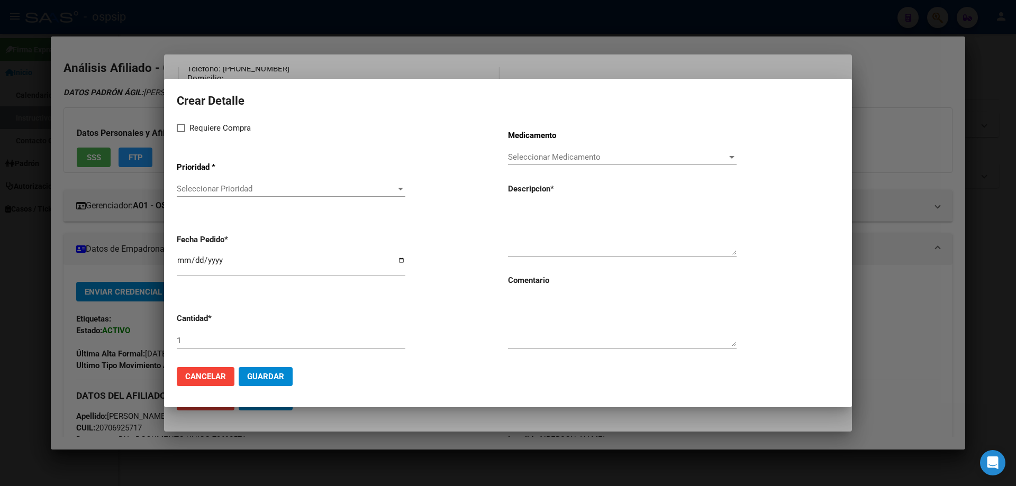
click at [179, 125] on span at bounding box center [181, 128] width 8 height 8
click at [180, 132] on input "Requiere Compra" at bounding box center [180, 132] width 1 height 1
checkbox input "true"
click at [205, 185] on span "Seleccionar Prioridad" at bounding box center [286, 189] width 219 height 10
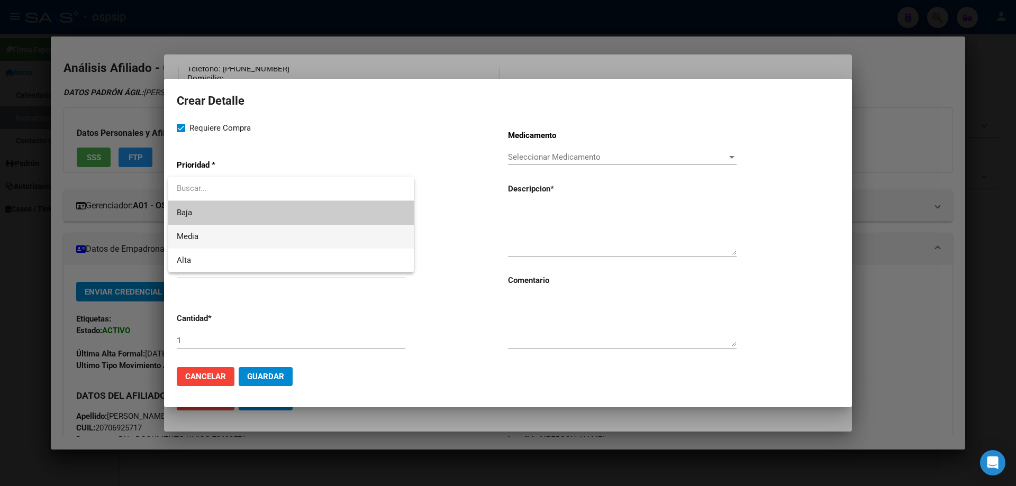
click at [215, 237] on span "Media" at bounding box center [291, 237] width 229 height 24
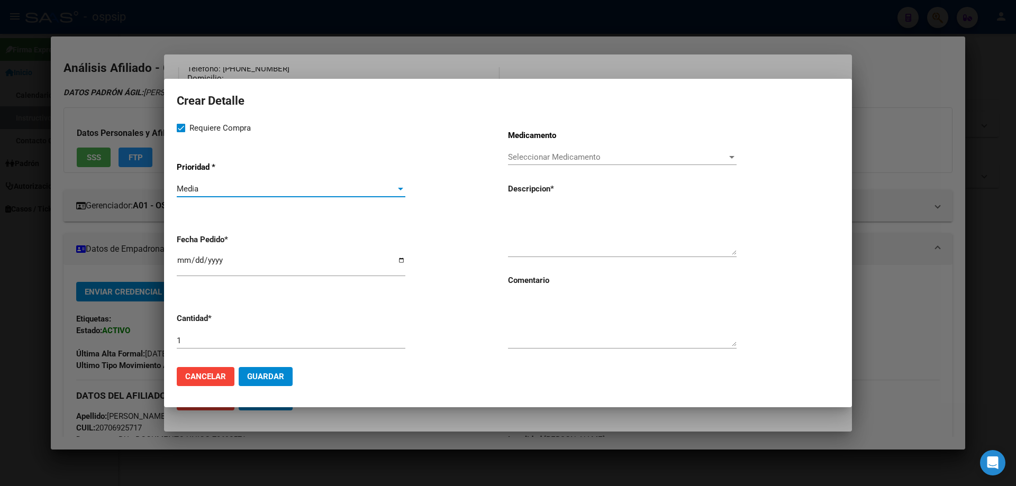
click at [190, 265] on input "[DATE]" at bounding box center [291, 264] width 229 height 17
click at [177, 262] on input "[DATE]" at bounding box center [291, 264] width 229 height 17
type input "2025-10-06"
click at [211, 348] on div "1" at bounding box center [291, 341] width 229 height 16
type input "4"
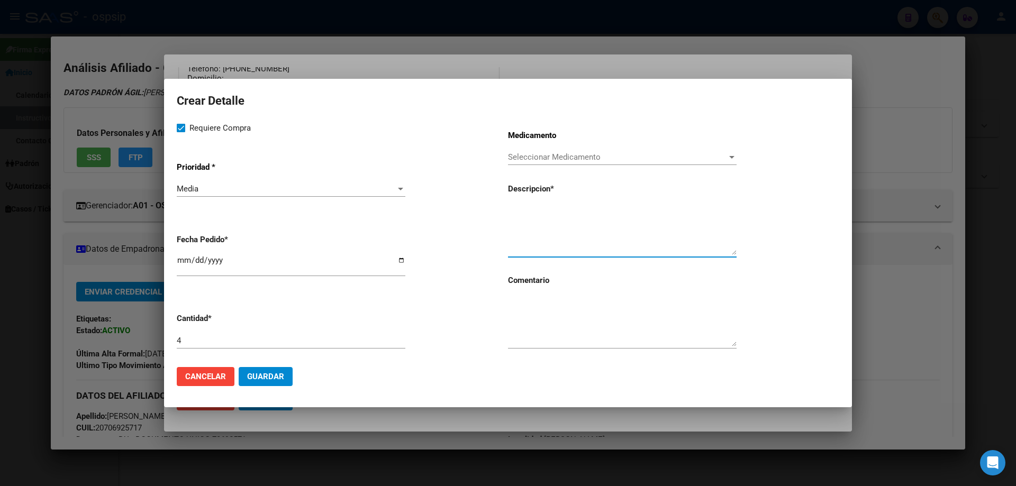
click at [556, 226] on textarea at bounding box center [622, 230] width 229 height 50
type textarea "LECHES FORMULA DE INICIO X 800 GS"
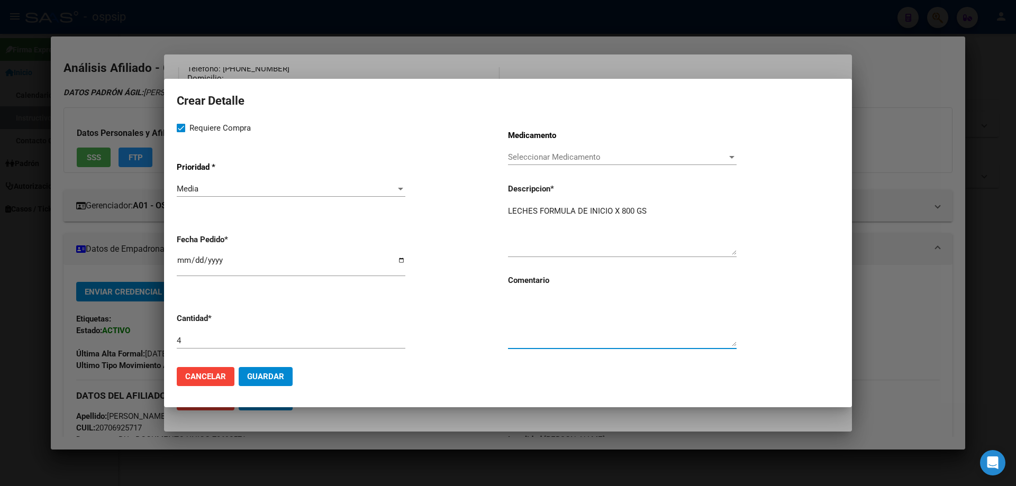
click at [539, 311] on textarea at bounding box center [622, 322] width 229 height 50
type textarea "PACIENTE NUEVO BEST CARE"
click at [276, 380] on span "Guardar" at bounding box center [265, 377] width 37 height 10
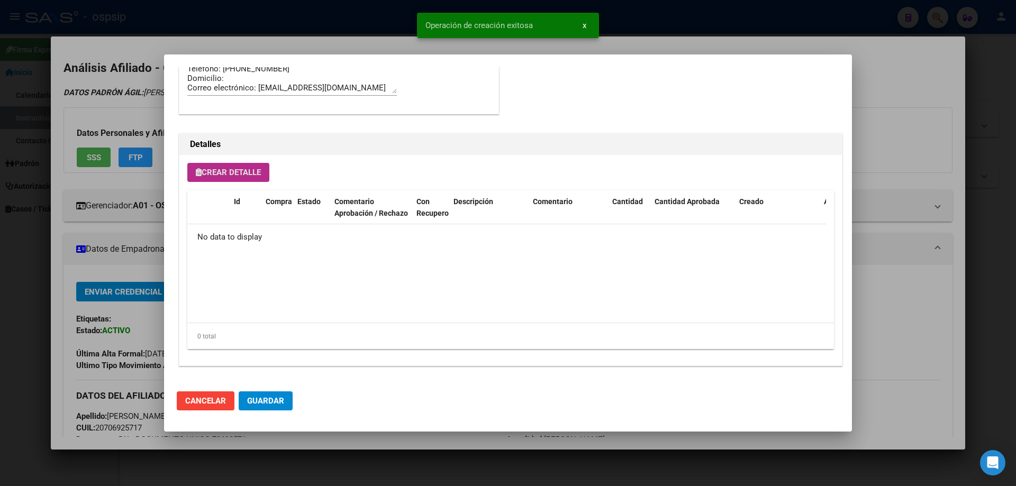
scroll to position [634, 0]
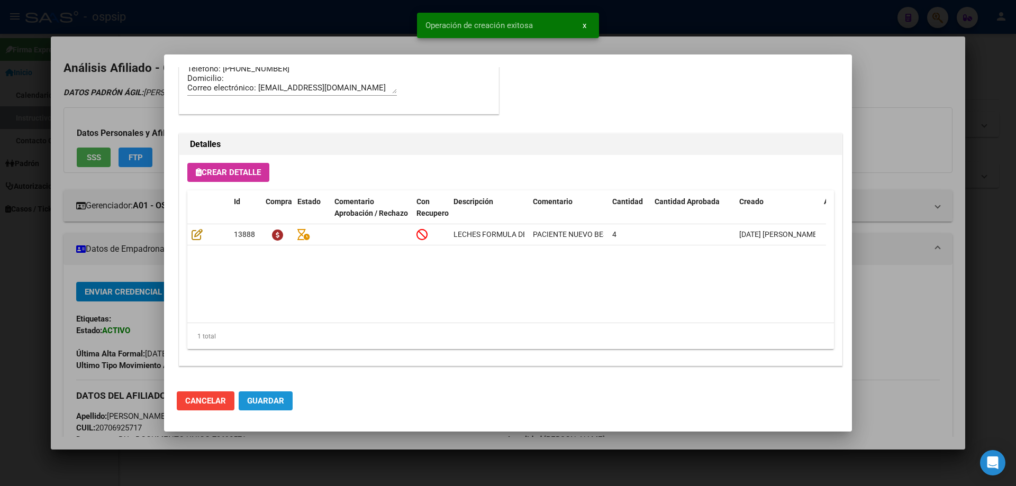
click at [268, 403] on span "Guardar" at bounding box center [265, 401] width 37 height 10
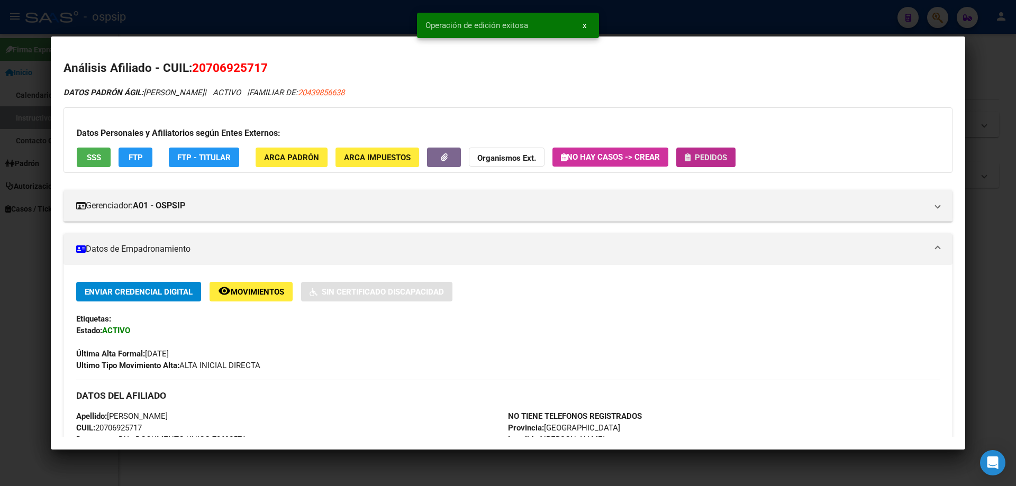
click at [712, 157] on span "Pedidos" at bounding box center [711, 158] width 32 height 10
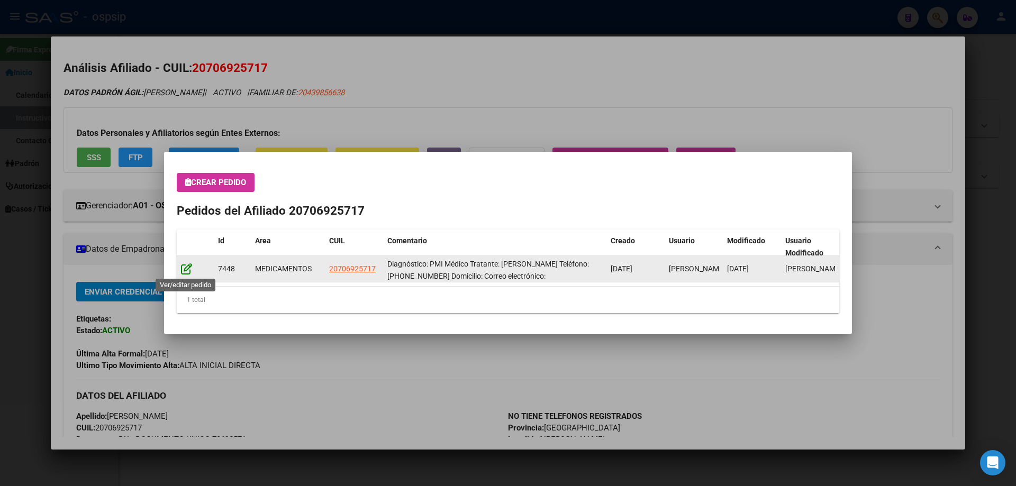
click at [184, 272] on icon at bounding box center [186, 269] width 11 height 12
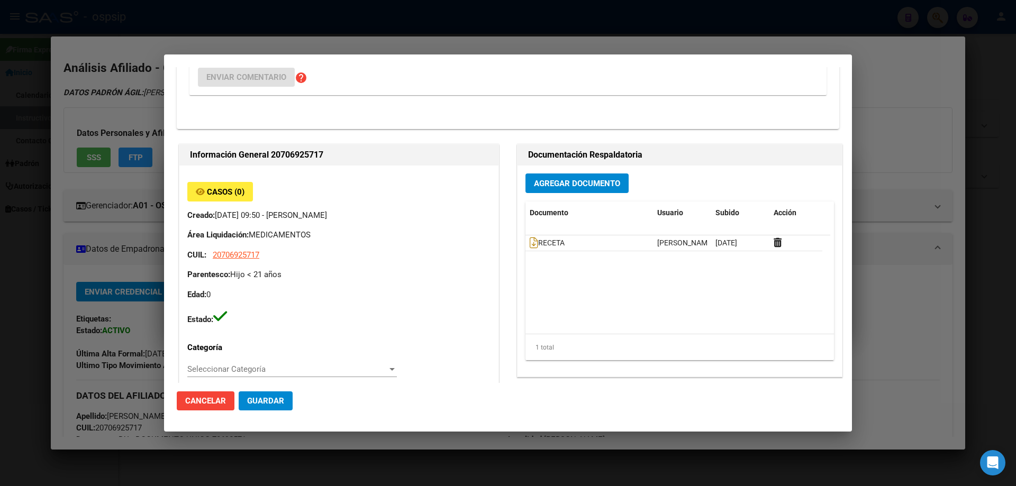
type input "Buenos Aires, LOMAS DE ZAMORA, ATENAS 2741"
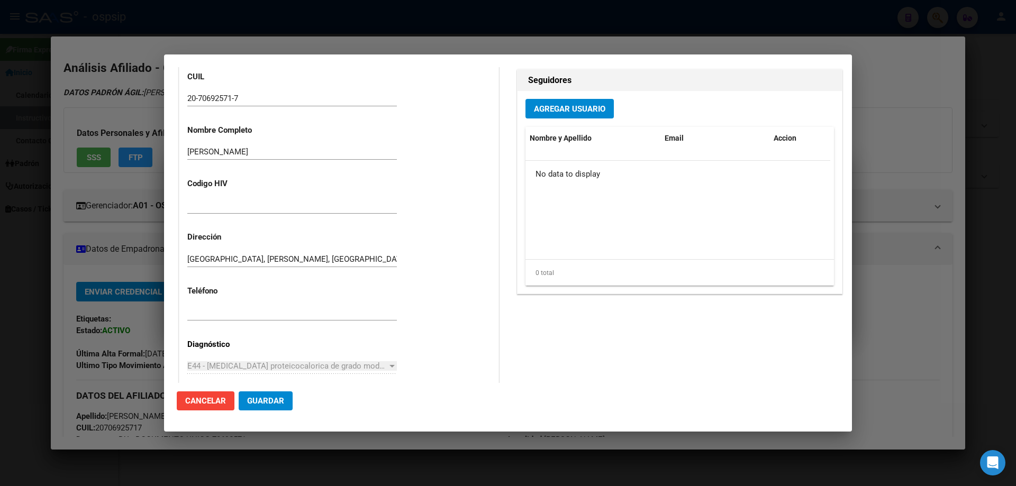
scroll to position [529, 0]
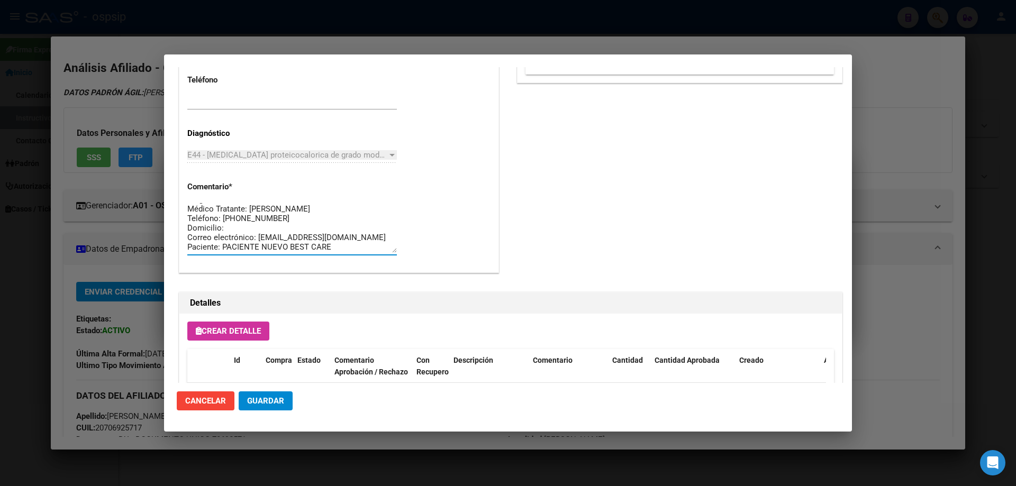
drag, startPoint x: 333, startPoint y: 250, endPoint x: 181, endPoint y: 187, distance: 163.9
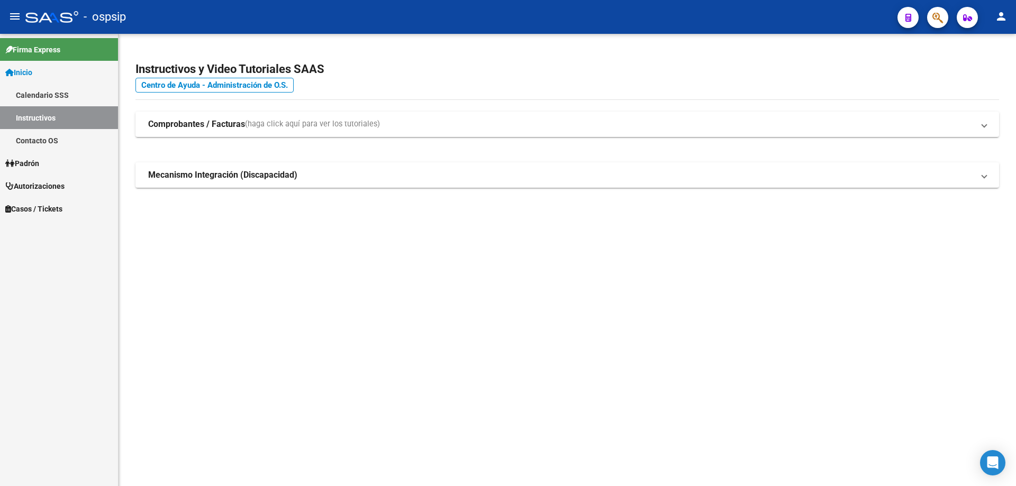
click at [937, 25] on span "button" at bounding box center [937, 18] width 11 height 22
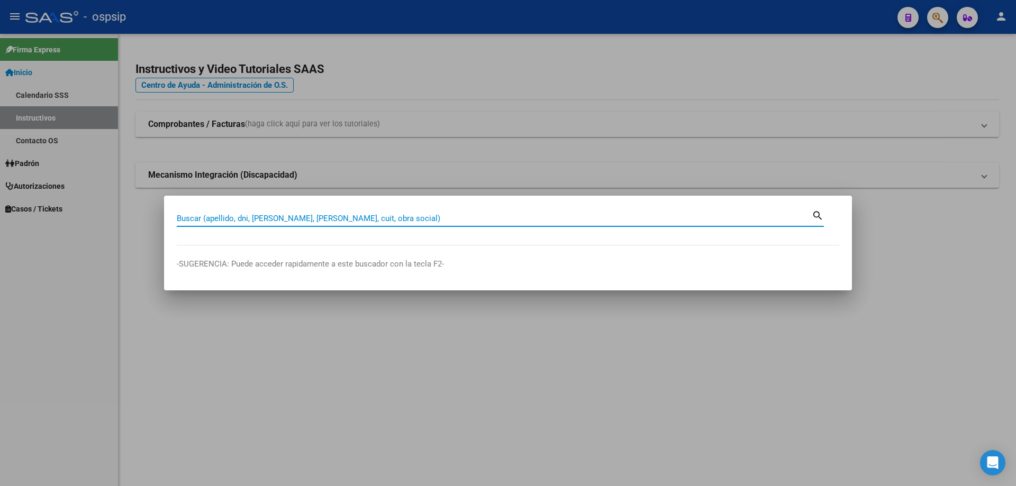
paste input "56816989"
type input "56816989"
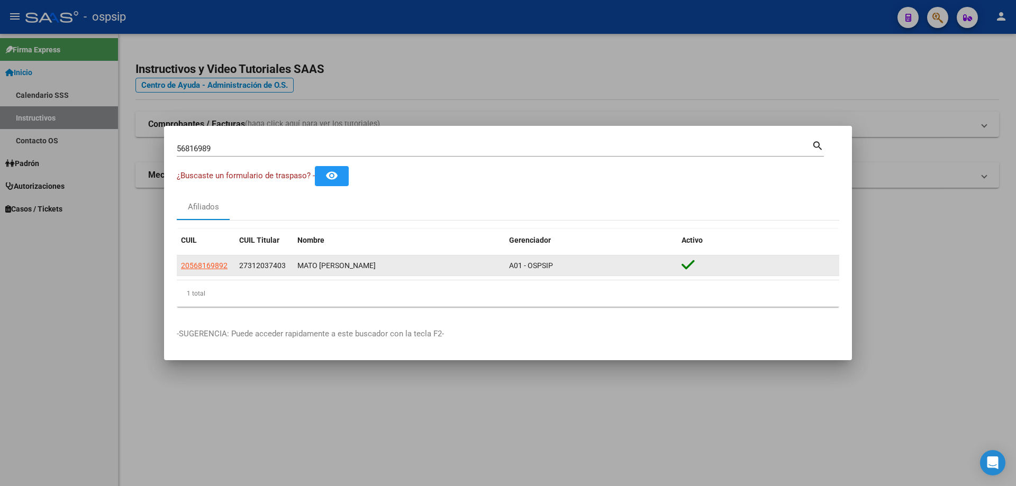
click at [230, 268] on div "20568169892" at bounding box center [206, 266] width 50 height 12
click at [216, 262] on span "20568169892" at bounding box center [204, 265] width 47 height 8
type textarea "20568169892"
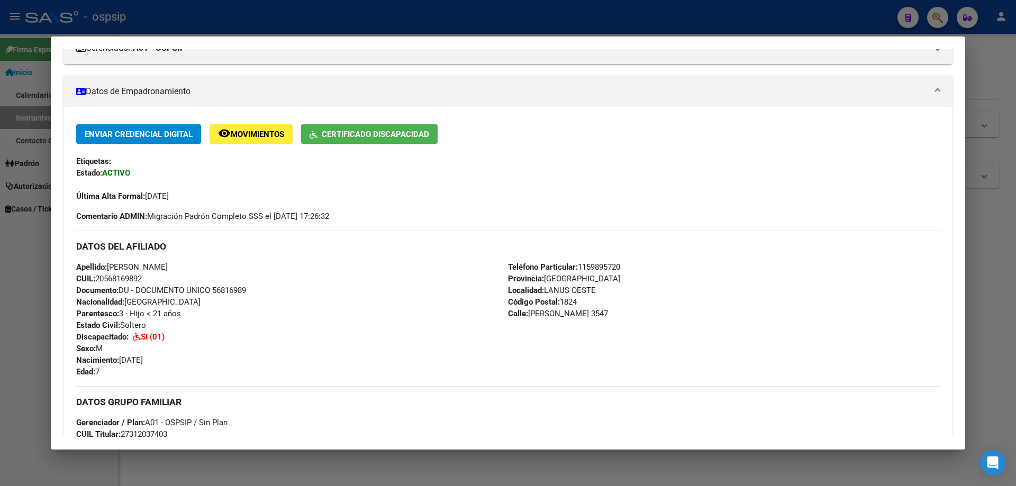
scroll to position [159, 0]
drag, startPoint x: 210, startPoint y: 289, endPoint x: 252, endPoint y: 290, distance: 42.3
click at [252, 290] on div "Apellido: NEHEMIAS DAMIAN MATO CUIL: 20568169892 Documento: DU - DOCUMENTO UNIC…" at bounding box center [292, 318] width 432 height 116
copy span "56816989"
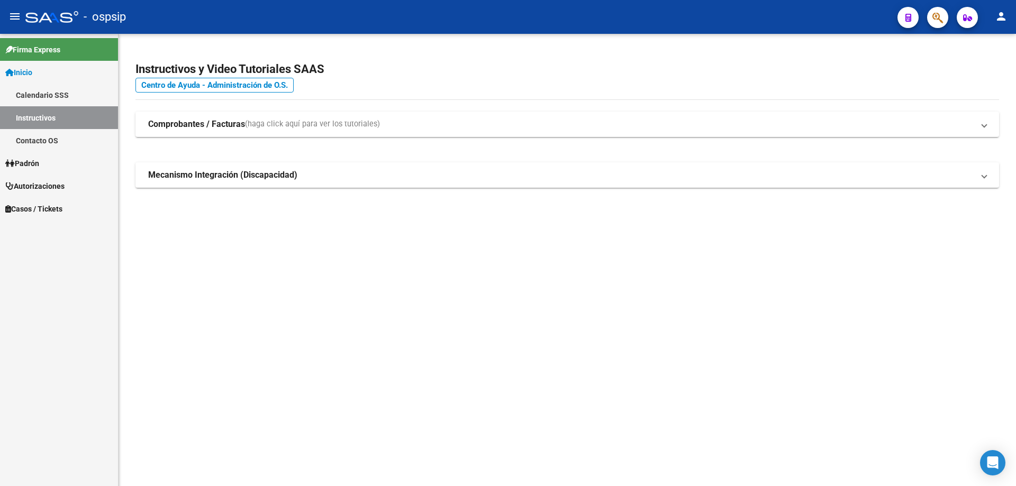
click at [935, 22] on icon "button" at bounding box center [937, 18] width 11 height 12
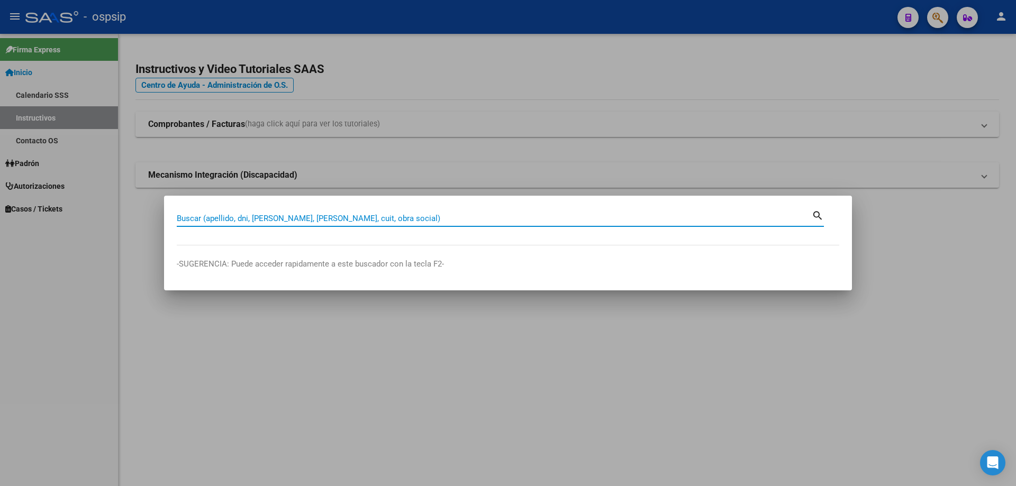
paste input "70692571"
type input "70692571"
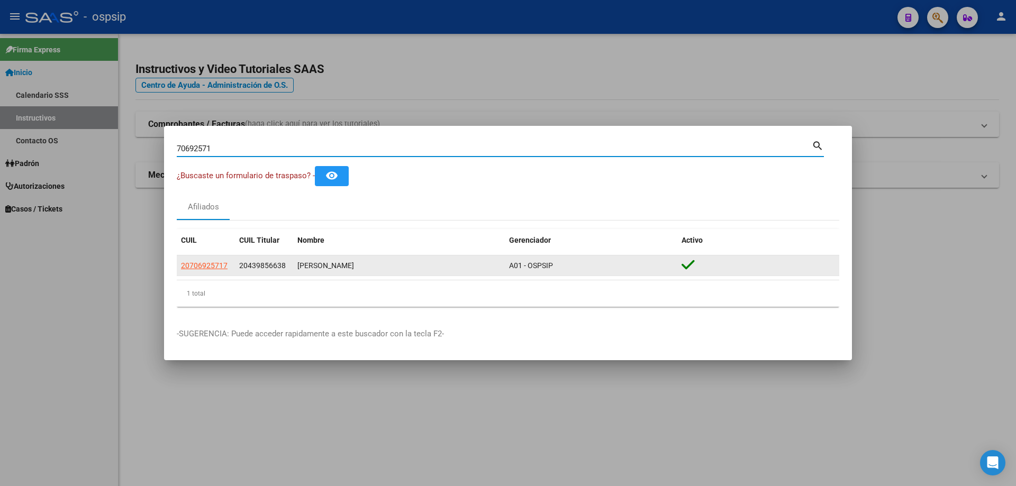
click at [216, 270] on app-link-go-to "20706925717" at bounding box center [204, 266] width 47 height 12
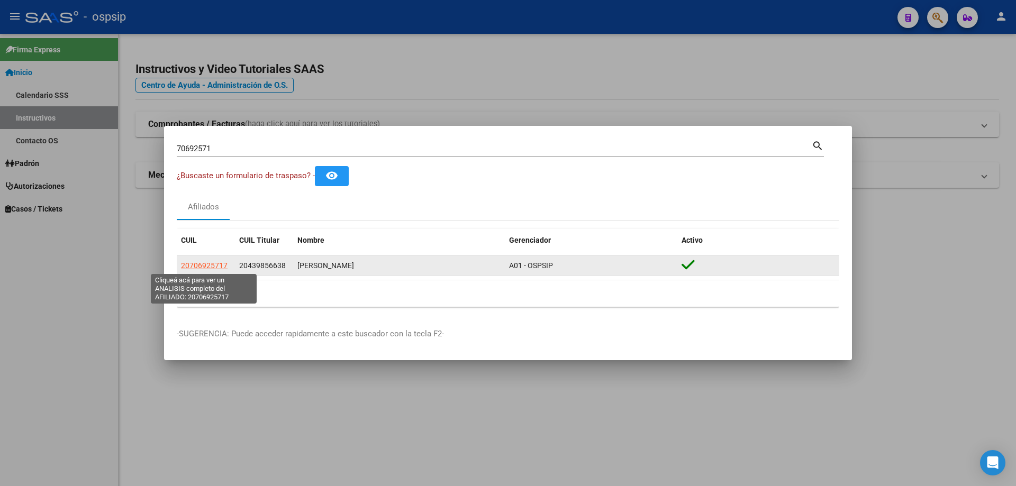
click at [215, 266] on span "20706925717" at bounding box center [204, 265] width 47 height 8
type textarea "20706925717"
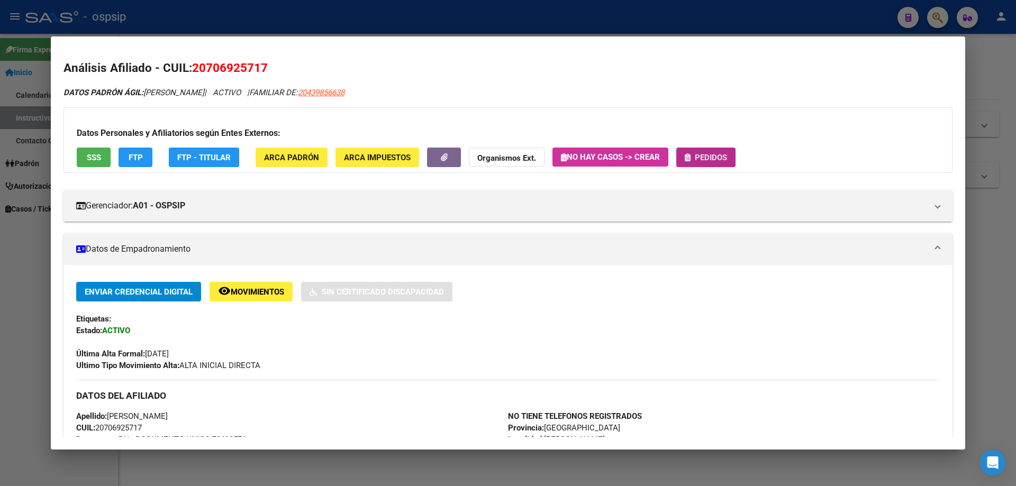
click at [698, 159] on span "Pedidos" at bounding box center [711, 158] width 32 height 10
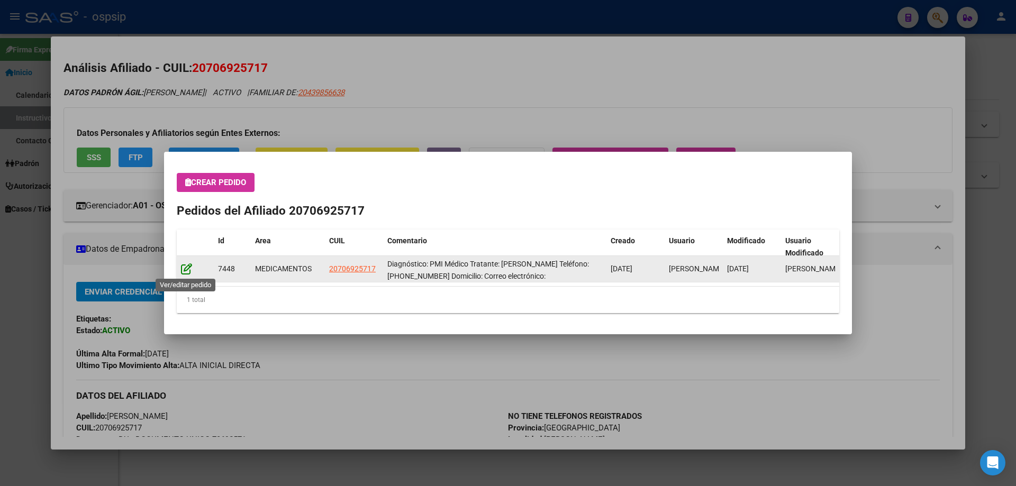
click at [187, 269] on icon at bounding box center [186, 269] width 11 height 12
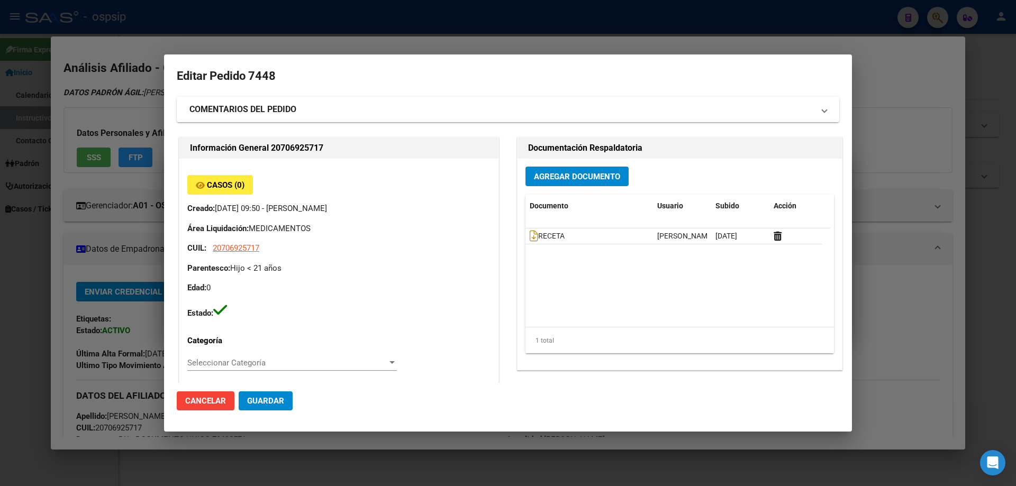
type input "Buenos Aires, LOMAS DE ZAMORA, ATENAS 2741"
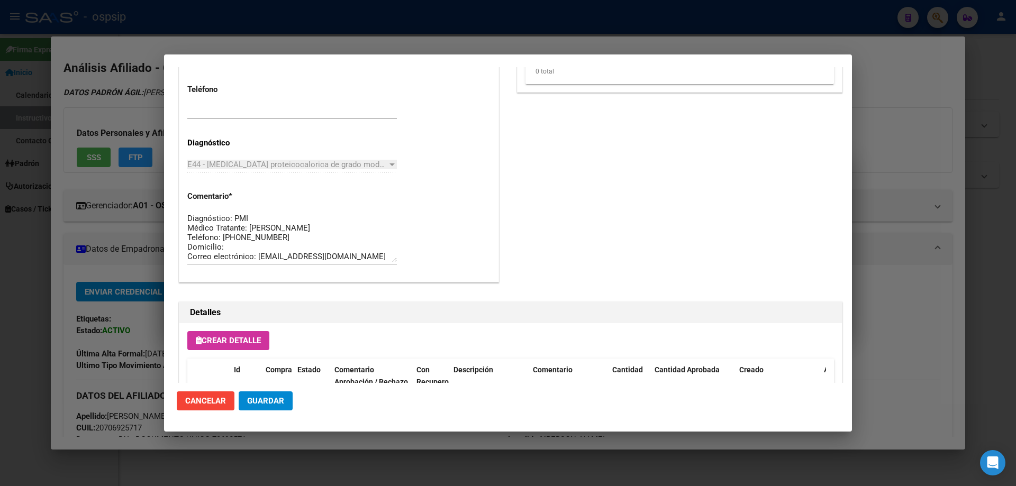
scroll to position [476, 0]
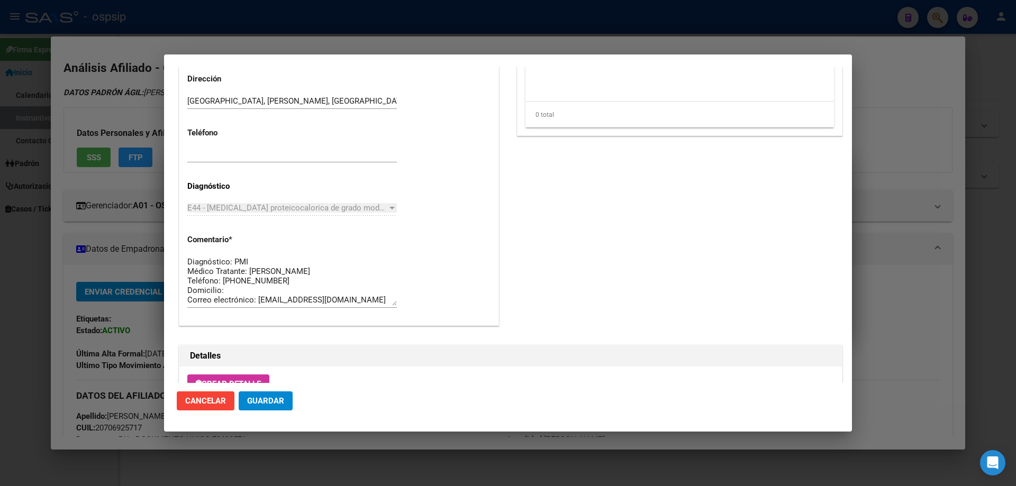
click at [274, 279] on textarea "Diagnóstico: PMI Médico Tratante: [PERSON_NAME] Teléfono: [PHONE_NUMBER] Domici…" at bounding box center [292, 281] width 210 height 50
paste textarea "1140282645"
type textarea "Diagnóstico: PMI Médico Tratante: coelho Teléfono:1140282645 Domicilio: Correo …"
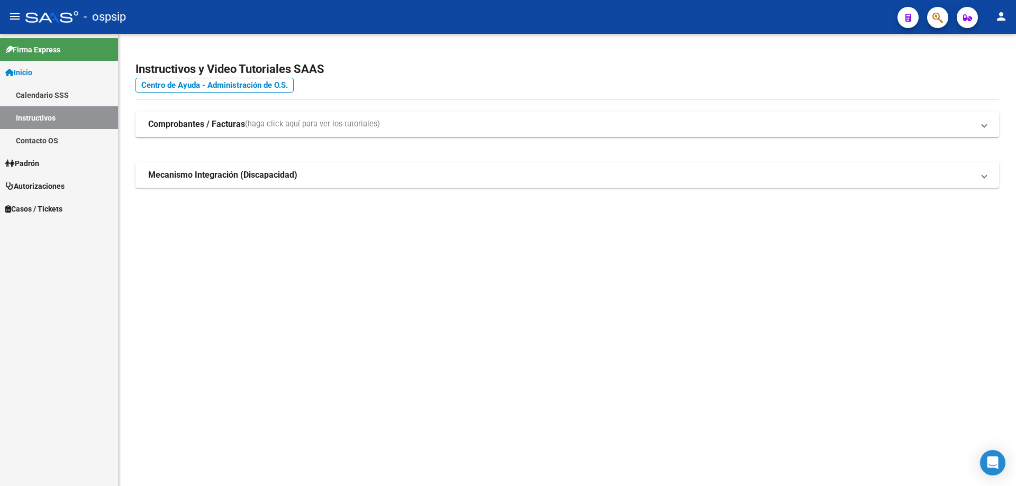
click at [59, 77] on link "Inicio" at bounding box center [59, 72] width 118 height 23
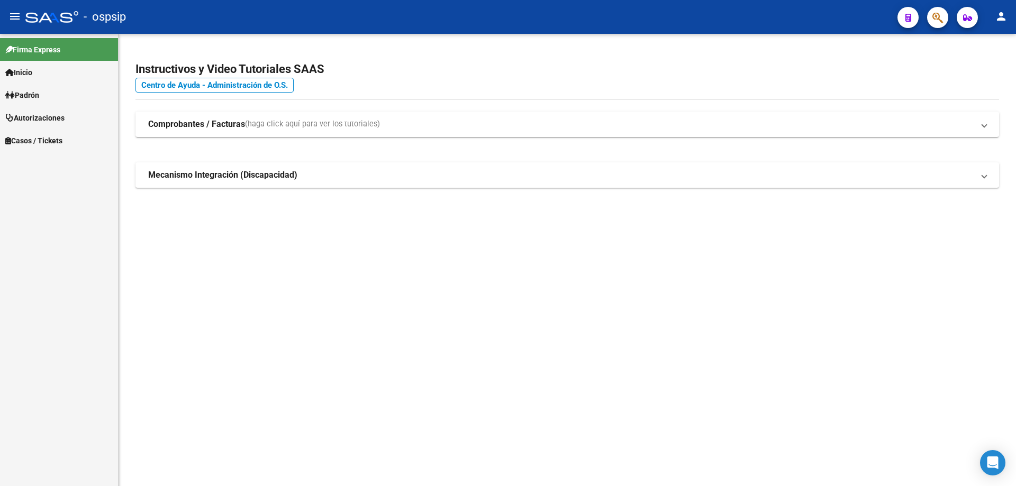
click at [64, 118] on span "Autorizaciones" at bounding box center [34, 118] width 59 height 12
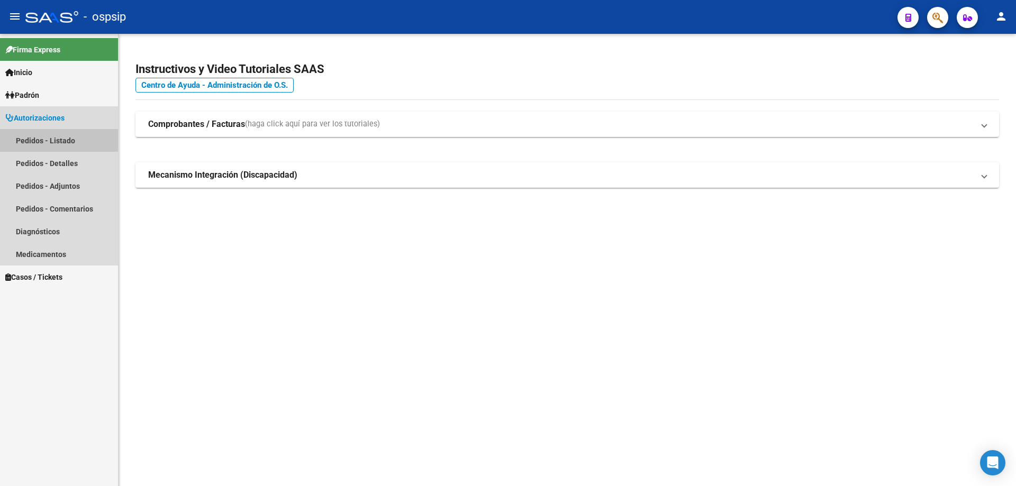
click at [71, 133] on link "Pedidos - Listado" at bounding box center [59, 140] width 118 height 23
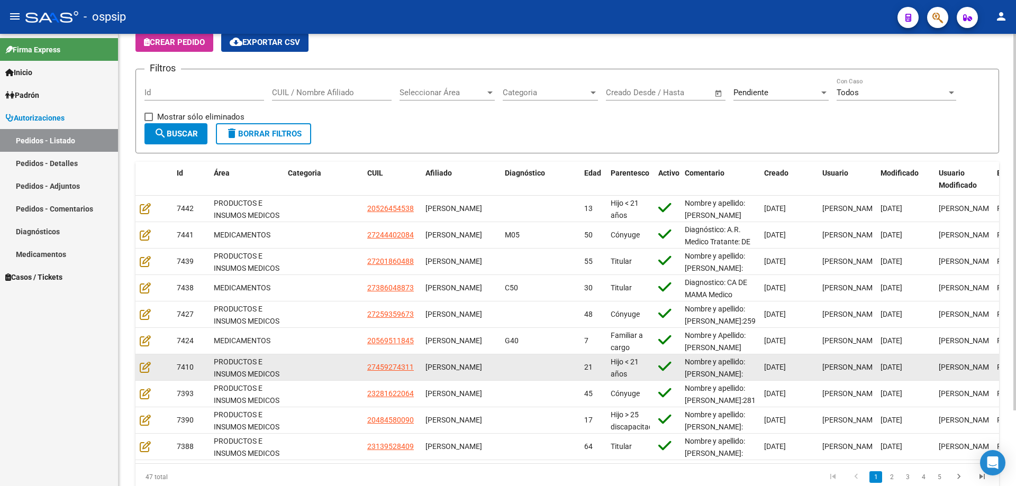
scroll to position [91, 0]
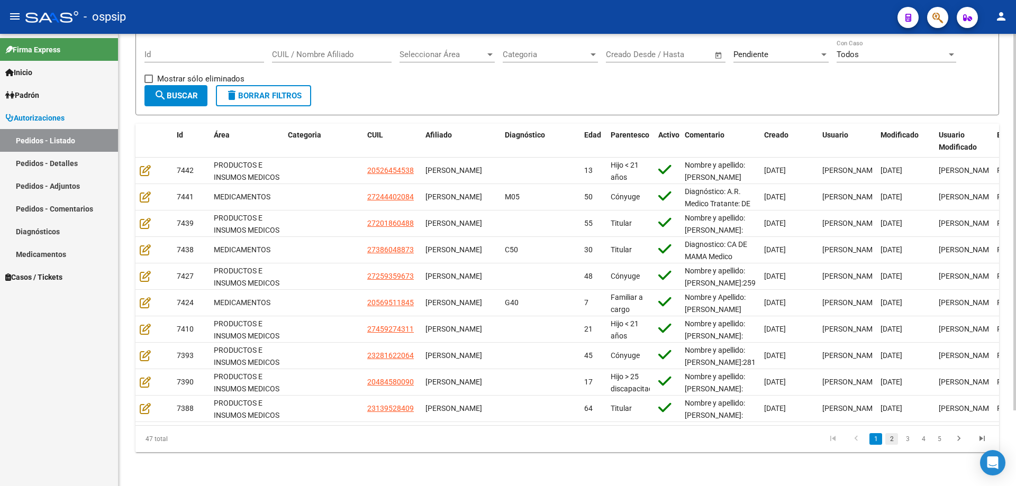
click at [888, 441] on link "2" at bounding box center [891, 439] width 13 height 12
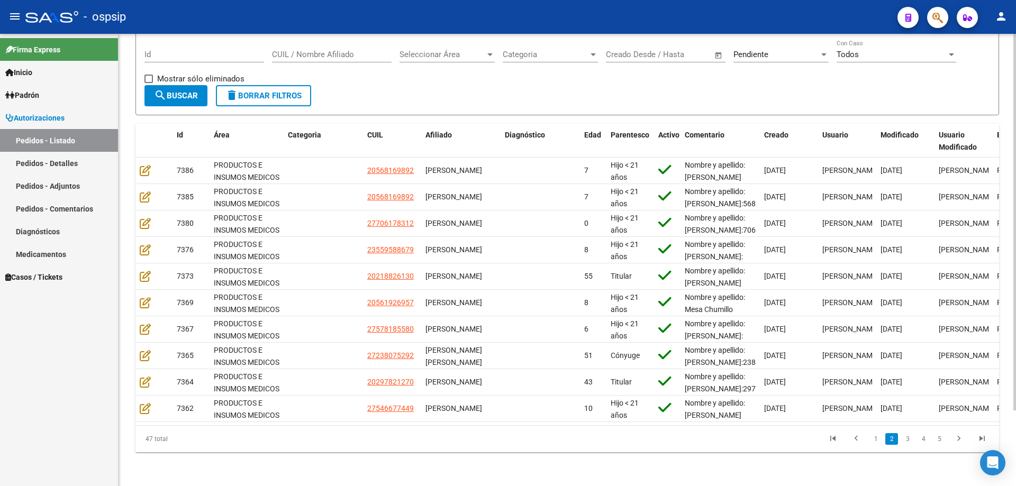
scroll to position [2, 0]
click at [910, 438] on link "3" at bounding box center [907, 439] width 13 height 12
click at [929, 437] on link "4" at bounding box center [923, 439] width 13 height 12
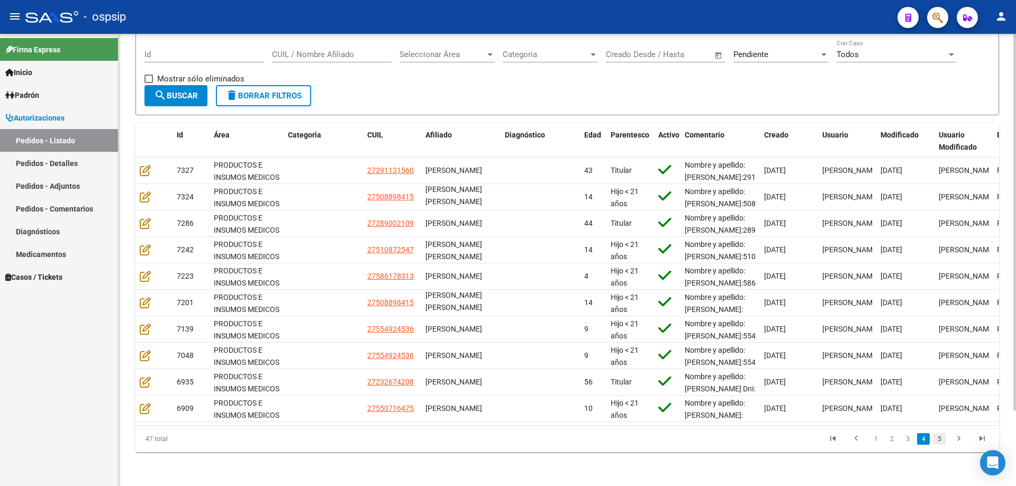
click at [944, 438] on link "5" at bounding box center [939, 439] width 13 height 12
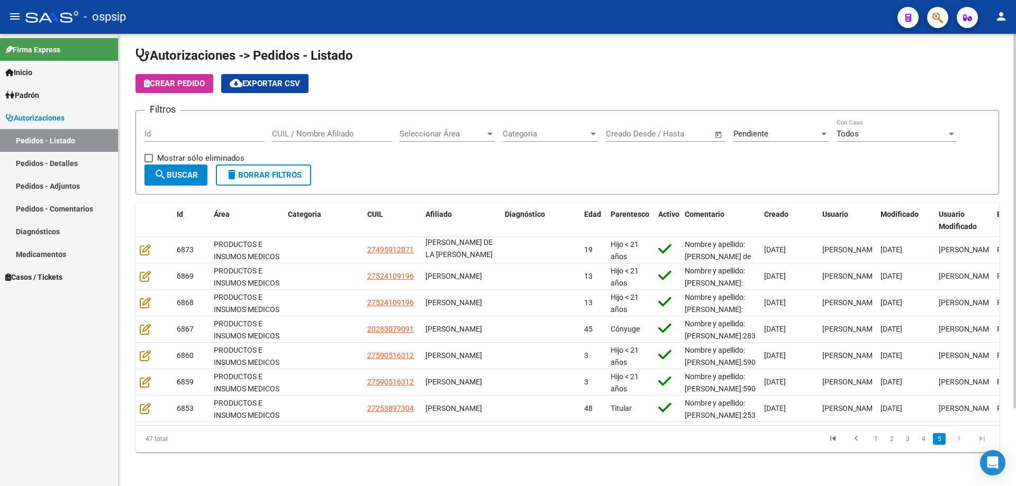
scroll to position [12, 0]
click at [962, 440] on icon "go to next page" at bounding box center [959, 440] width 14 height 13
click at [433, 129] on span "Seleccionar Área" at bounding box center [442, 134] width 86 height 10
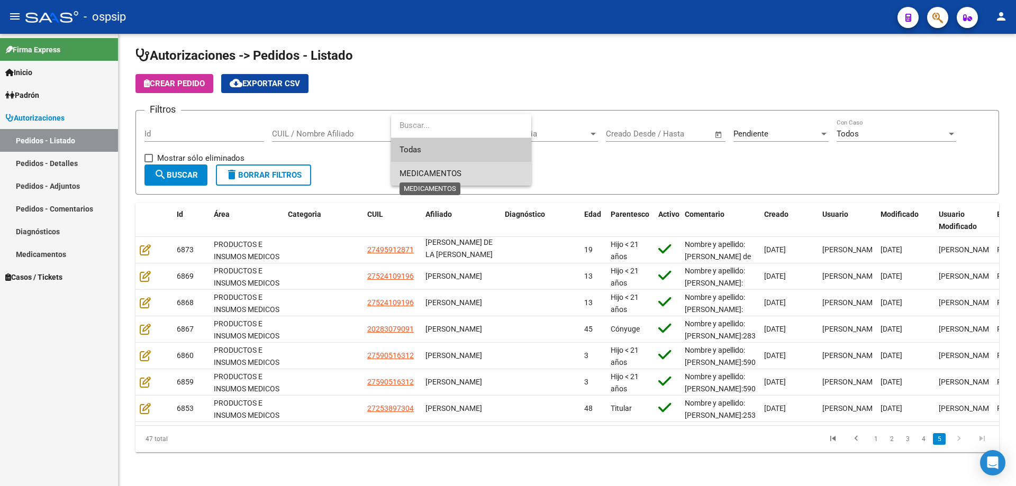
click at [433, 178] on span "MEDICAMENTOS" at bounding box center [430, 174] width 62 height 10
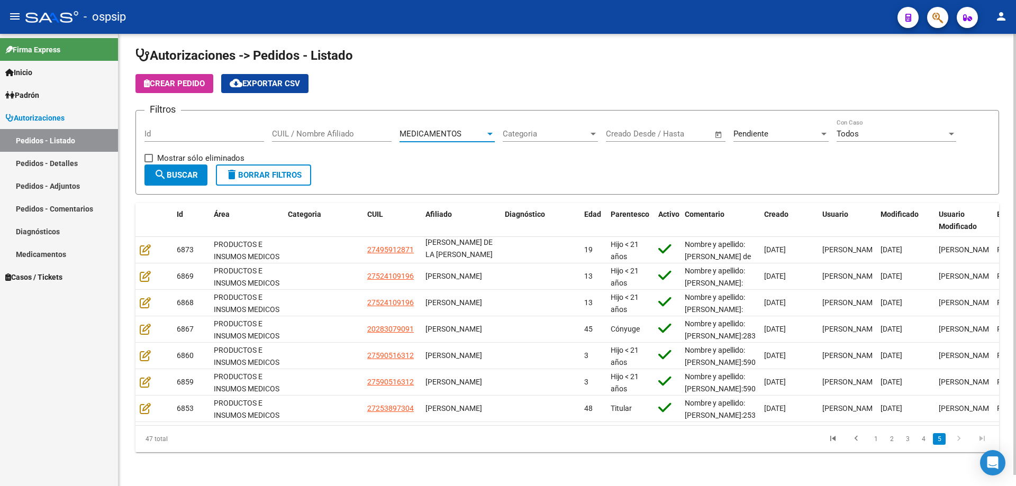
click at [182, 175] on button "search Buscar" at bounding box center [175, 175] width 63 height 21
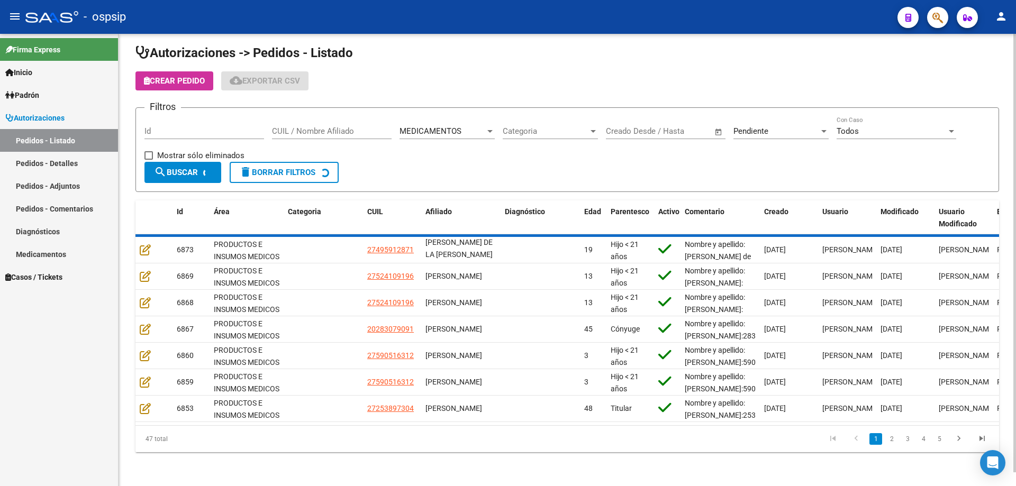
scroll to position [0, 0]
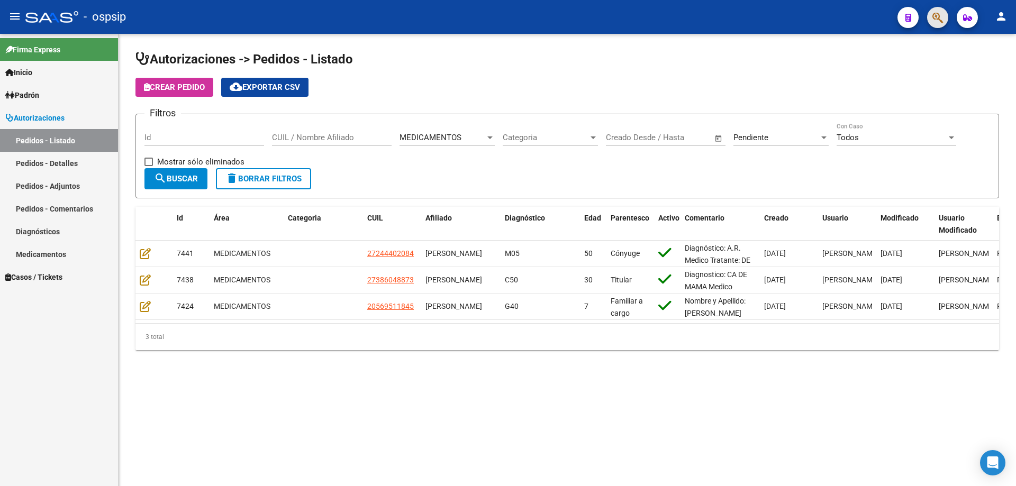
click at [944, 19] on button "button" at bounding box center [937, 17] width 21 height 21
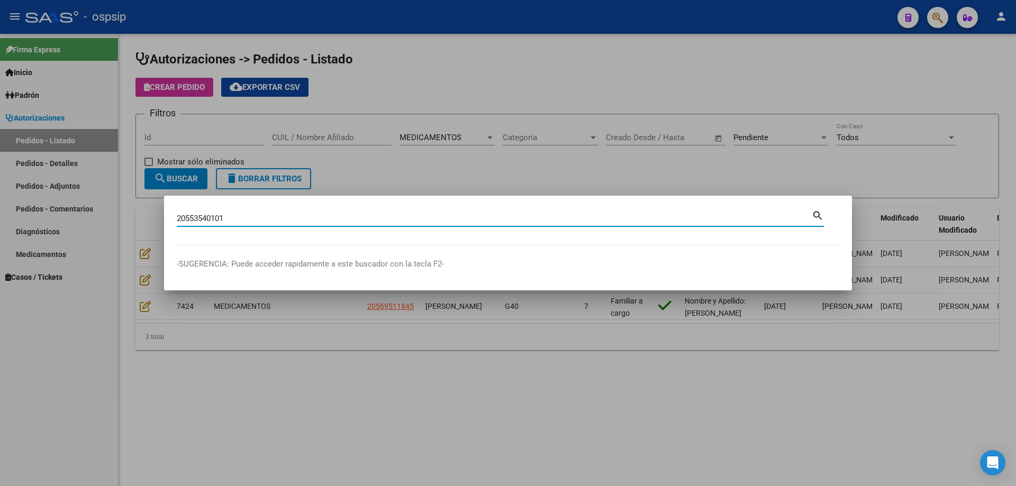
type input "20553540101"
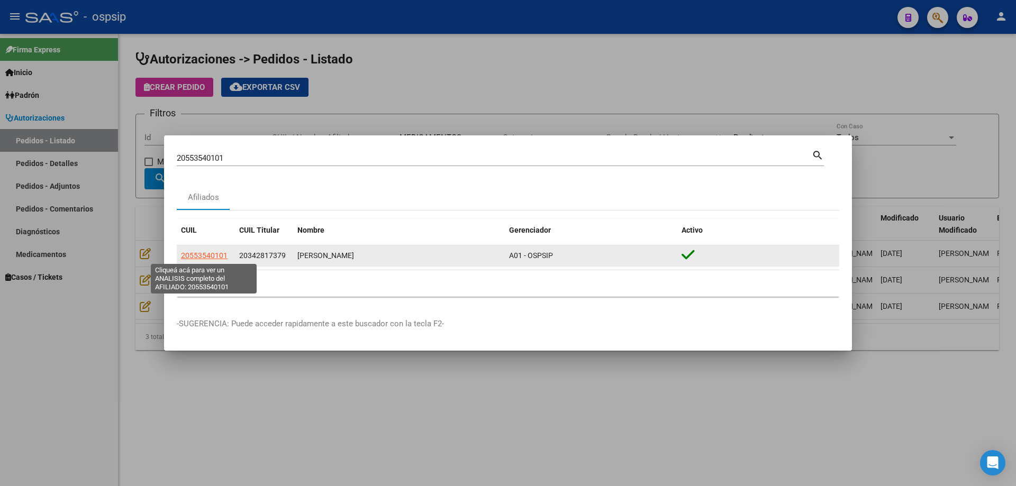
click at [200, 255] on span "20553540101" at bounding box center [204, 255] width 47 height 8
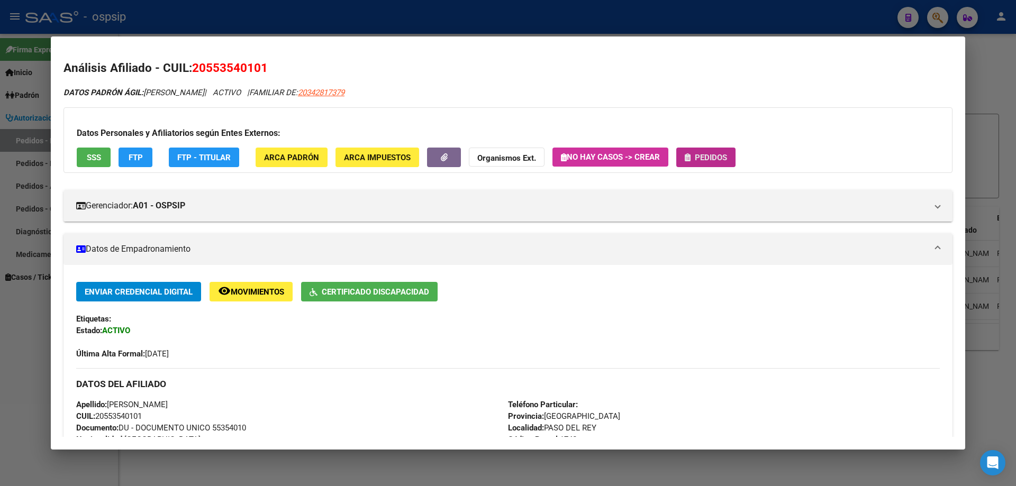
click at [722, 149] on button "Pedidos" at bounding box center [705, 158] width 59 height 20
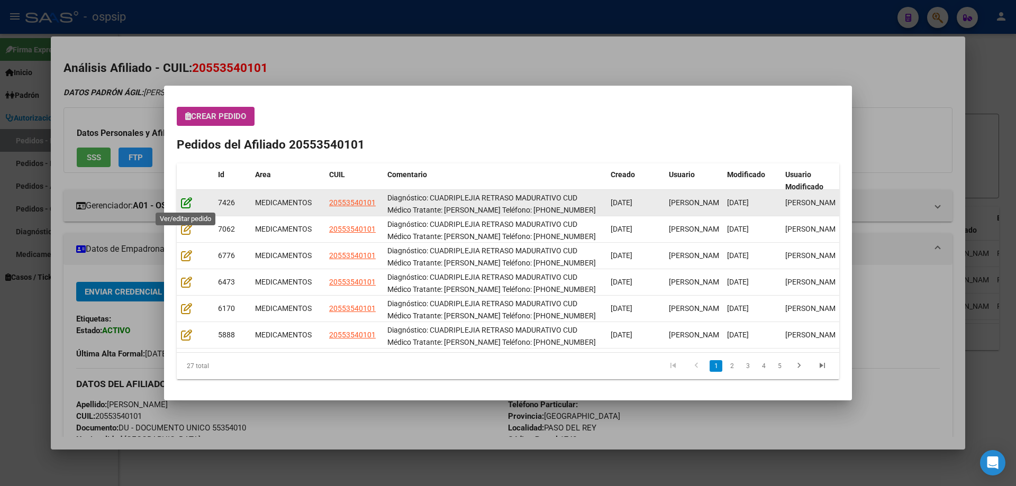
click at [188, 203] on icon at bounding box center [186, 203] width 11 height 12
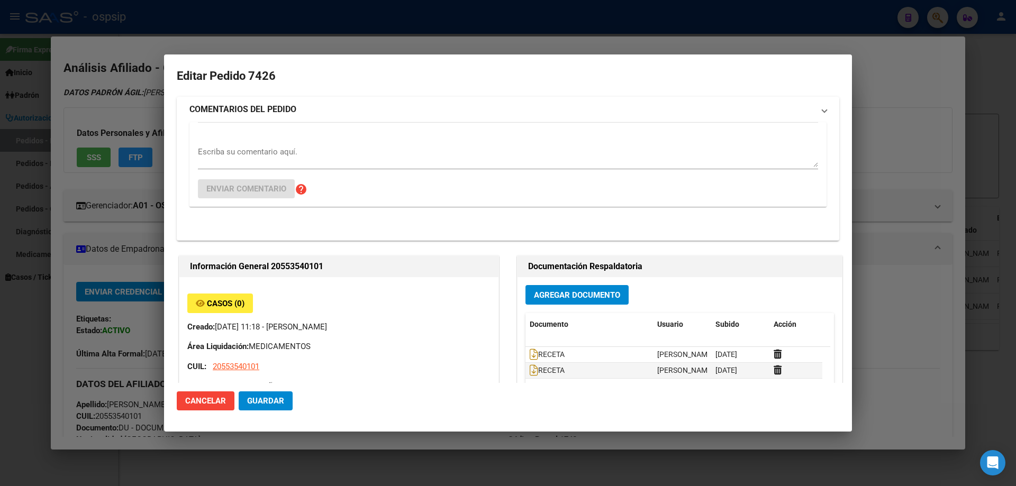
type input "[PERSON_NAME]"
type input "[GEOGRAPHIC_DATA], [GEOGRAPHIC_DATA][PERSON_NAME], [PERSON_NAME] 2666, Departam…"
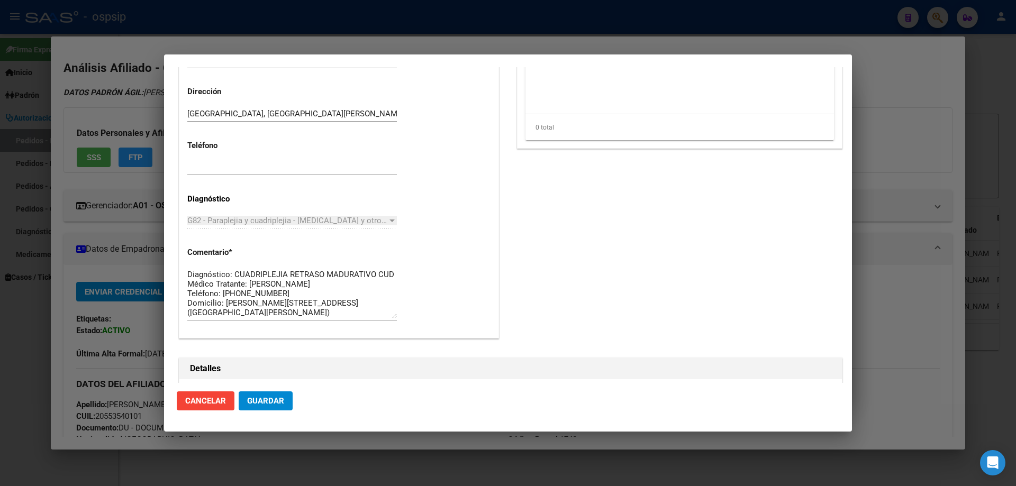
scroll to position [582, 0]
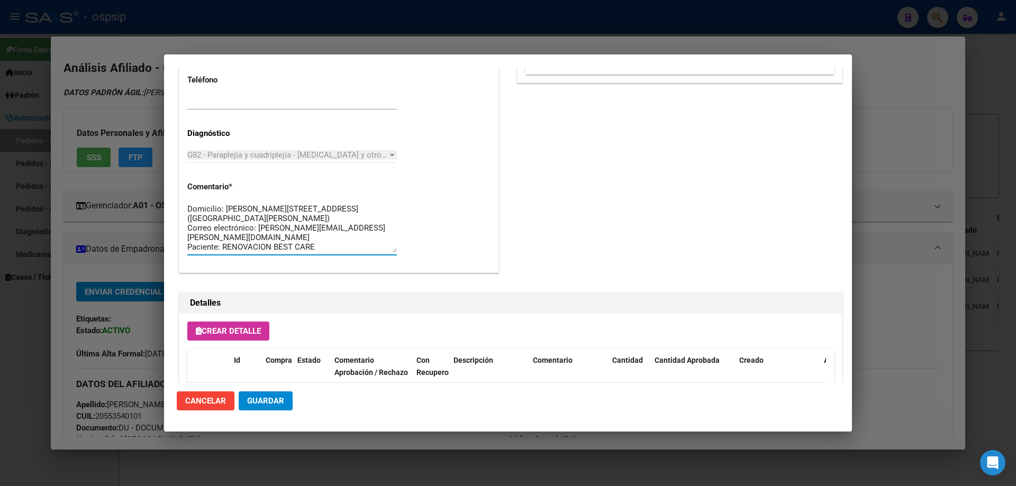
scroll to position [0, 0]
drag, startPoint x: 324, startPoint y: 248, endPoint x: 174, endPoint y: 189, distance: 161.1
click at [174, 189] on mat-dialog-content "Editar Pedido 7426 COMENTARIOS DEL PEDIDO Escriba su comentario aquí. Enviar co…" at bounding box center [508, 225] width 688 height 316
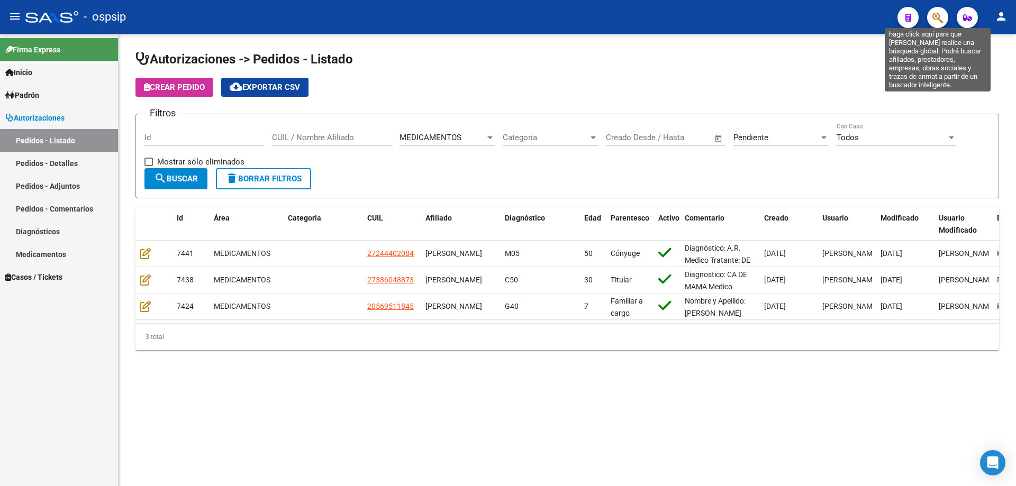
click at [932, 20] on icon "button" at bounding box center [937, 18] width 11 height 12
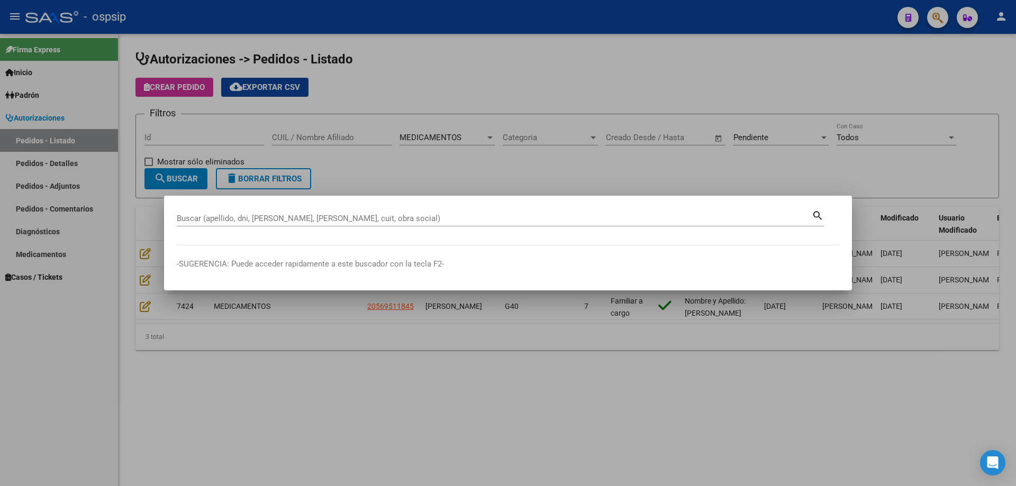
drag, startPoint x: 223, startPoint y: 211, endPoint x: 191, endPoint y: 218, distance: 32.5
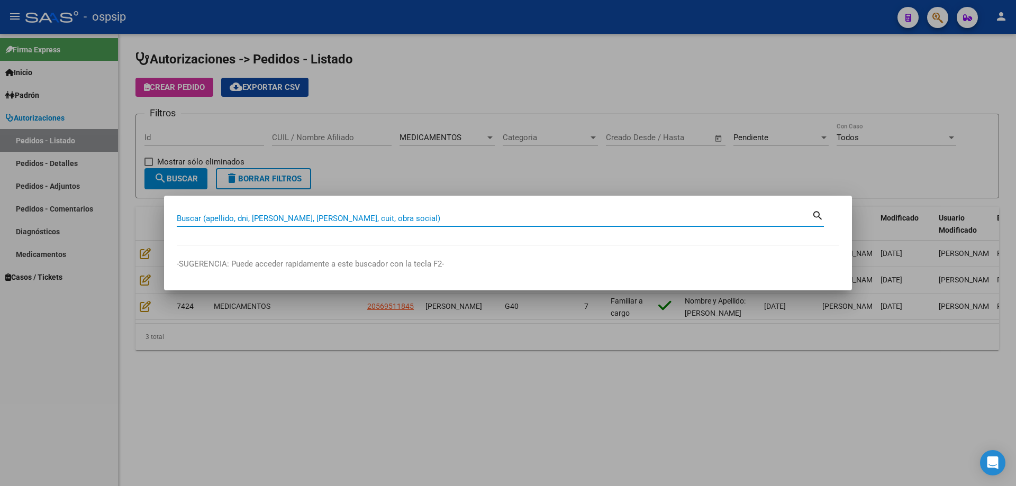
paste input "70556796"
type input "70556796"
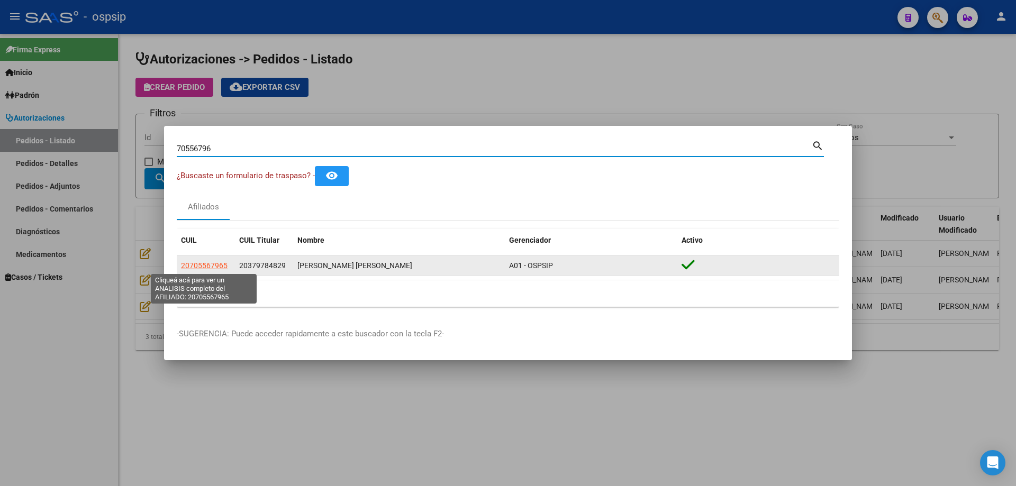
click at [198, 266] on span "20705567965" at bounding box center [204, 265] width 47 height 8
type textarea "20705567965"
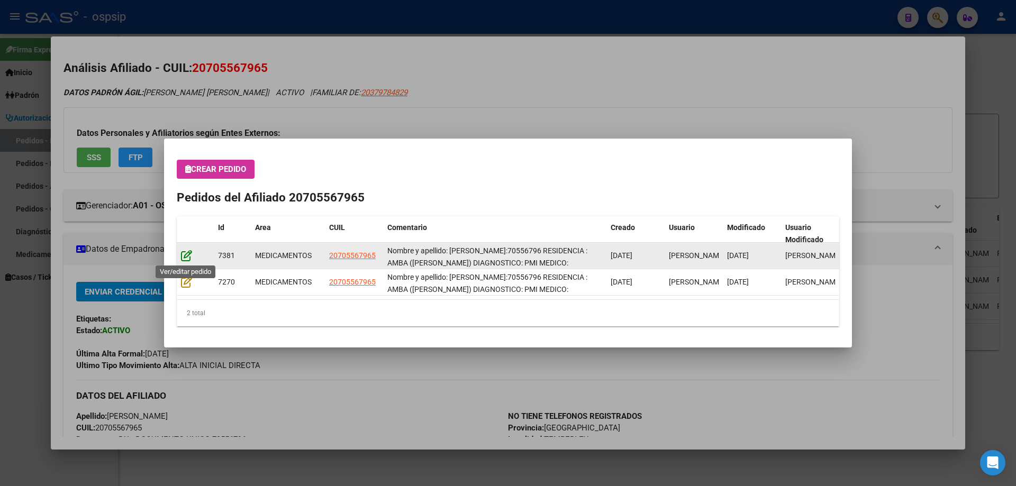
click at [187, 257] on icon at bounding box center [186, 256] width 11 height 12
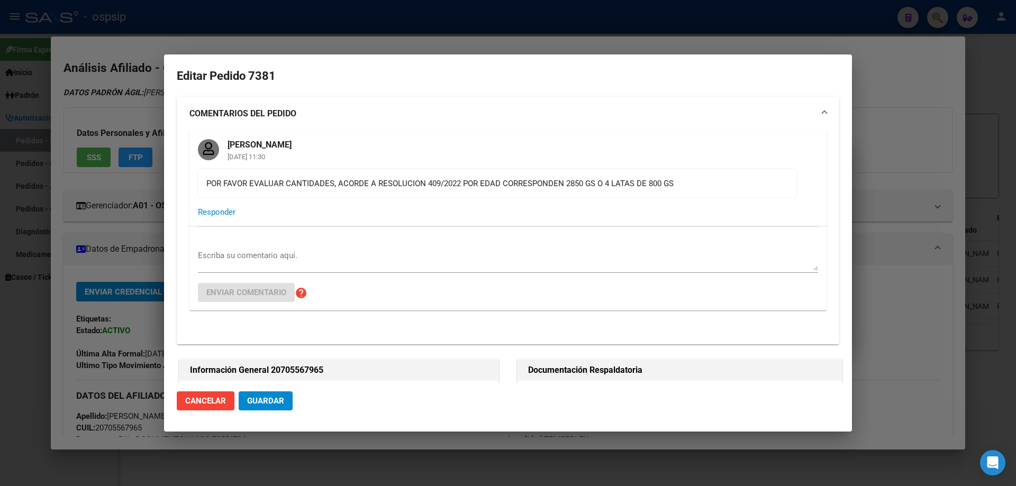
type input "[GEOGRAPHIC_DATA], TEMPERLEY, QUILMES 2634"
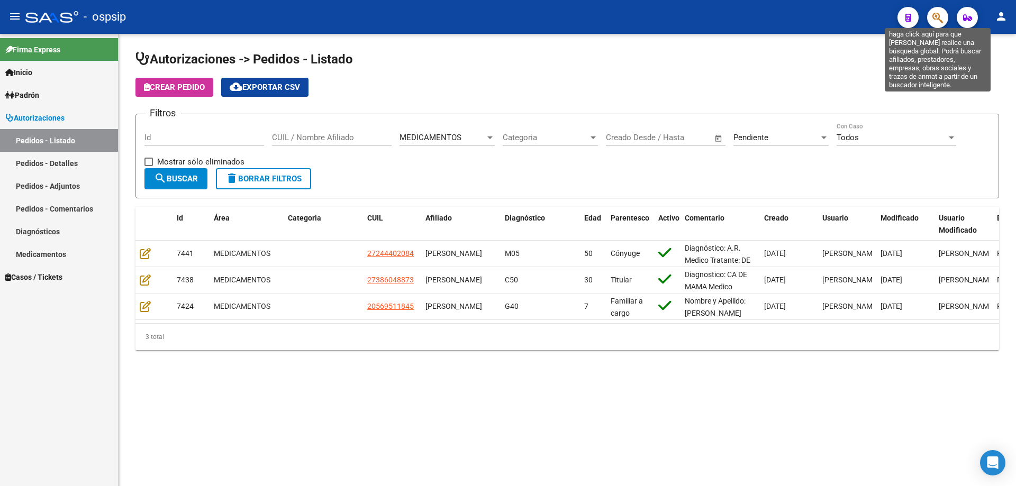
click at [933, 15] on icon "button" at bounding box center [937, 18] width 11 height 12
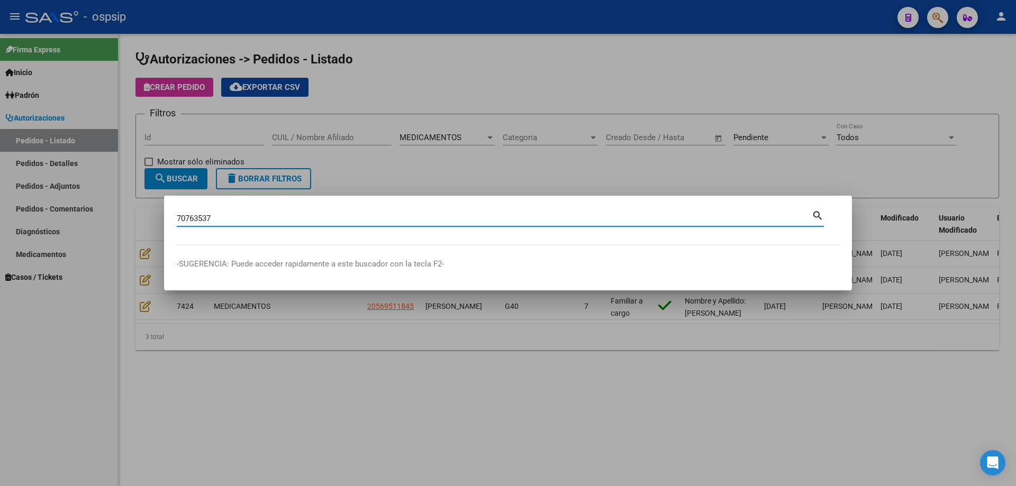
type input "70763537"
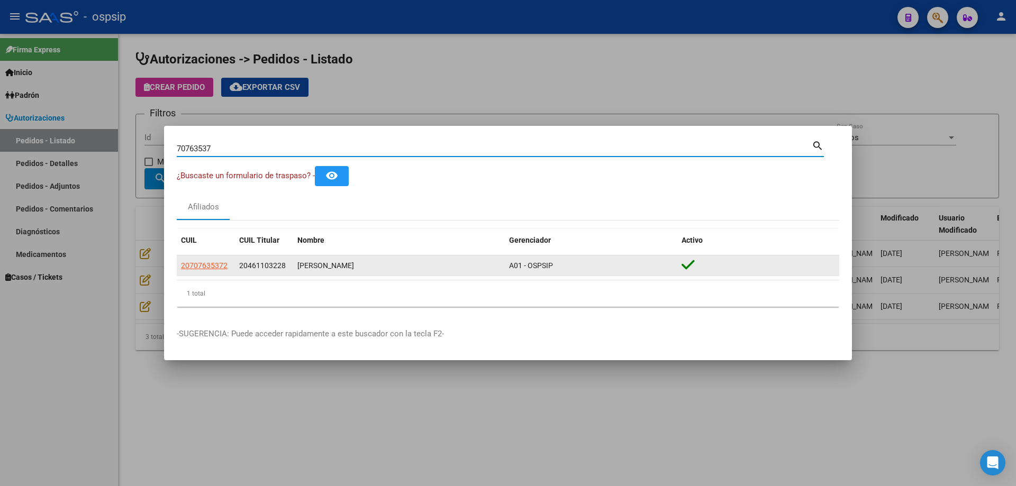
click at [199, 271] on app-link-go-to "20707635372" at bounding box center [204, 266] width 47 height 12
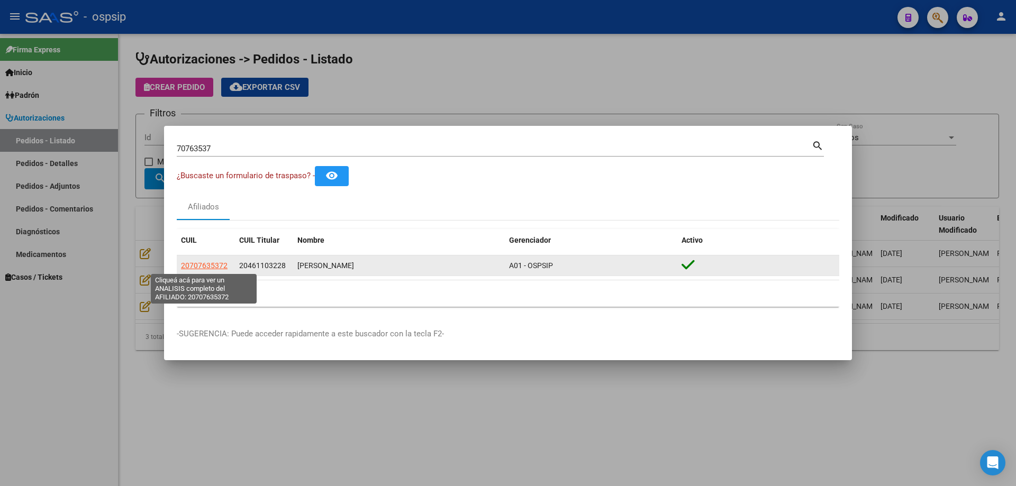
click at [199, 265] on span "20707635372" at bounding box center [204, 265] width 47 height 8
type textarea "20707635372"
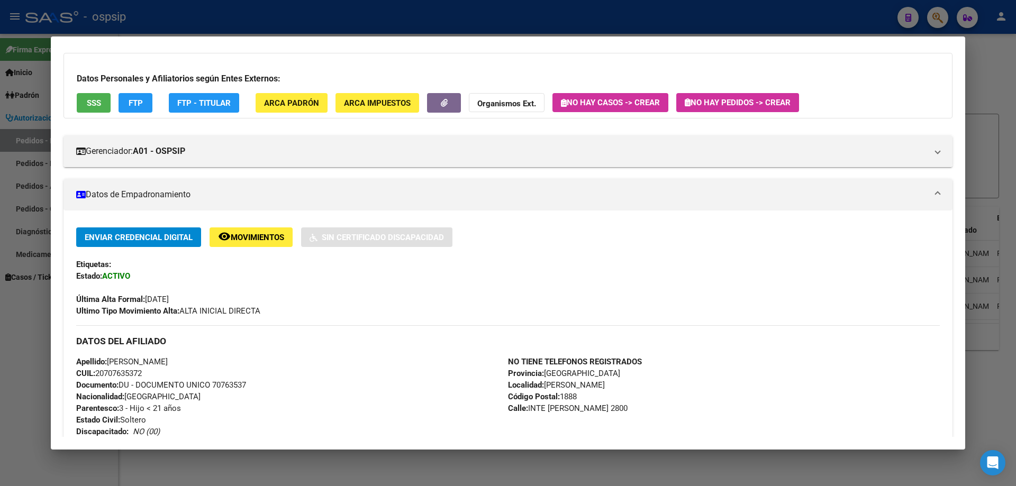
scroll to position [159, 0]
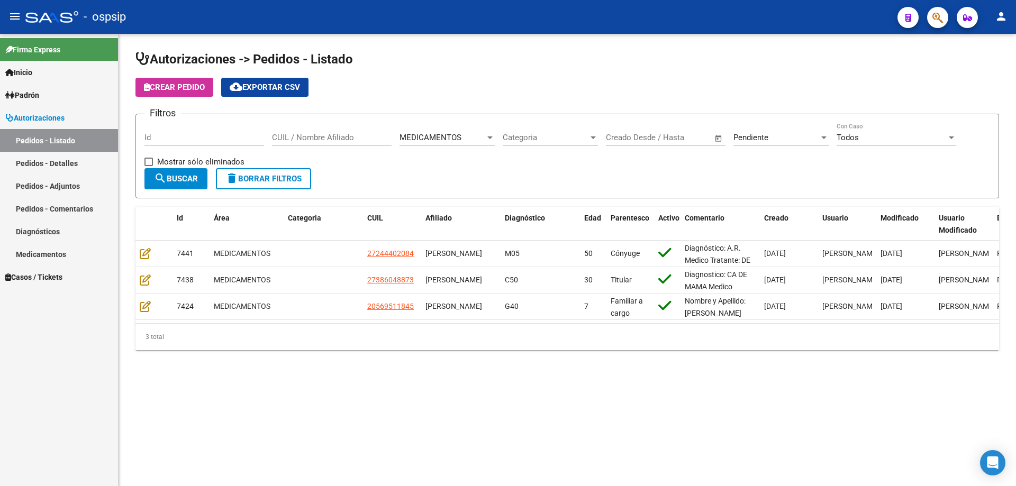
click at [942, 27] on span "button" at bounding box center [937, 18] width 11 height 22
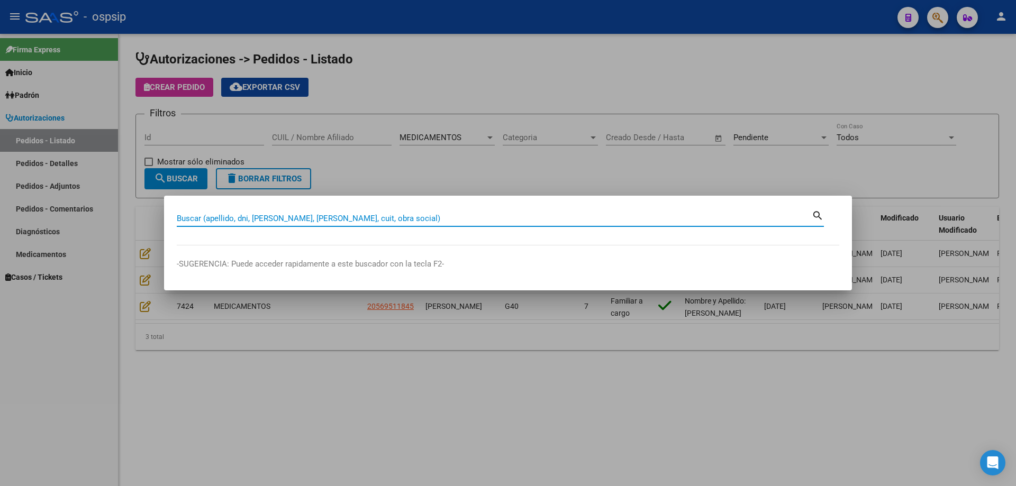
paste input "46025897"
type input "46025897"
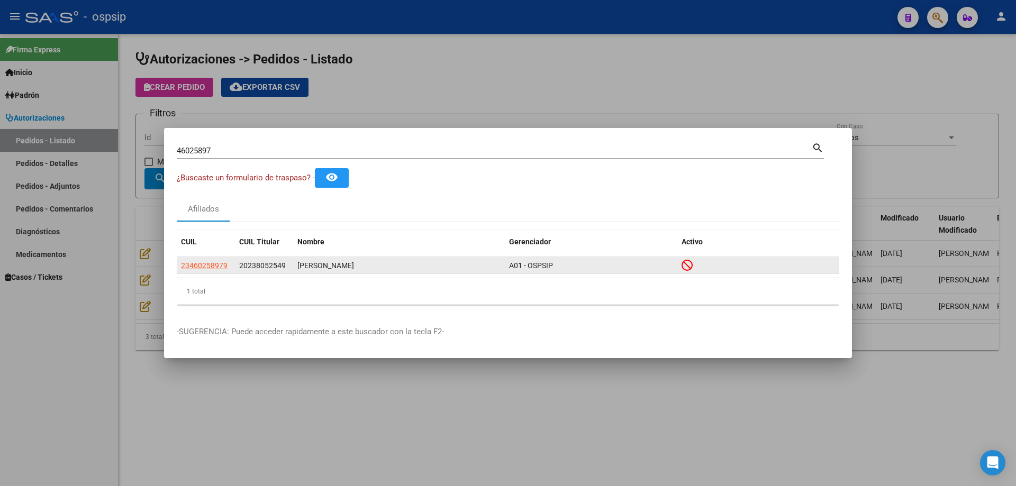
click at [217, 273] on datatable-body-cell "23460258979" at bounding box center [206, 265] width 58 height 16
click at [217, 266] on span "23460258979" at bounding box center [204, 265] width 47 height 8
type textarea "23460258979"
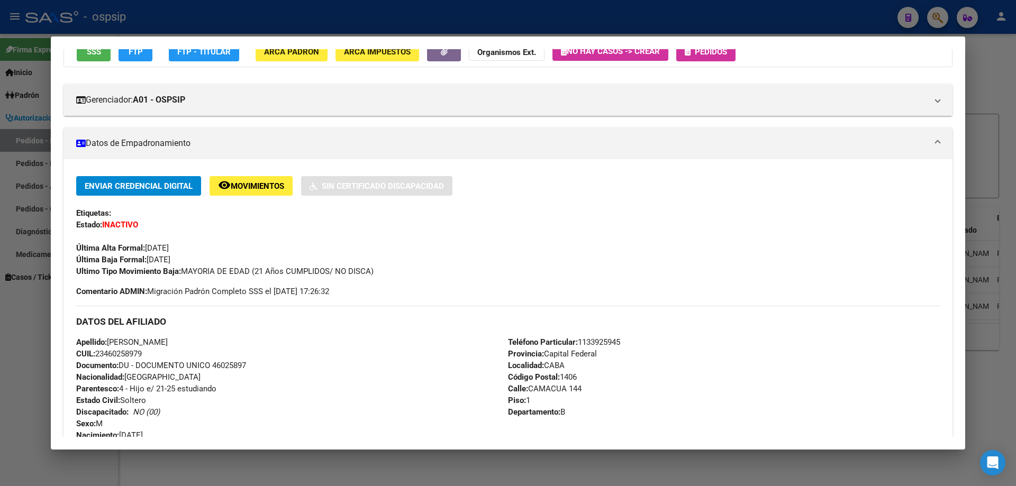
scroll to position [0, 0]
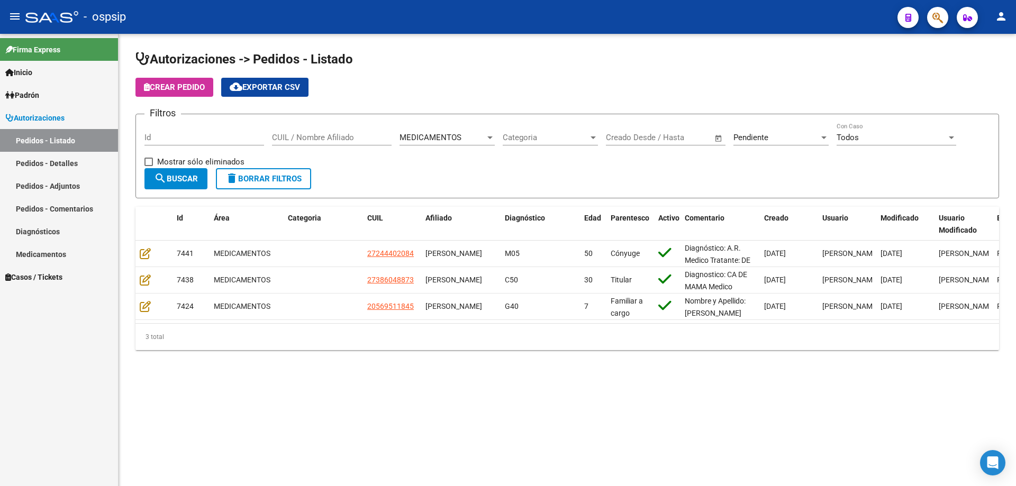
click at [941, 17] on icon "button" at bounding box center [937, 18] width 11 height 12
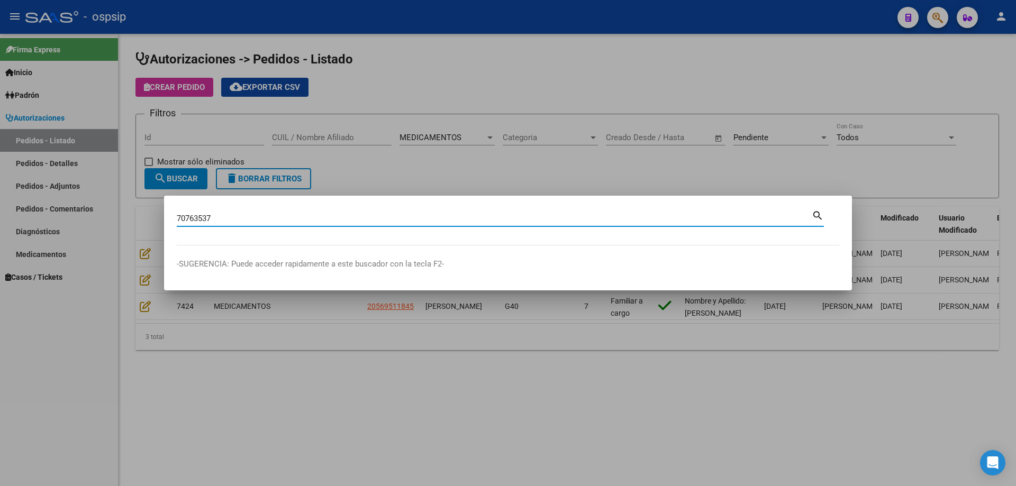
type input "70763537"
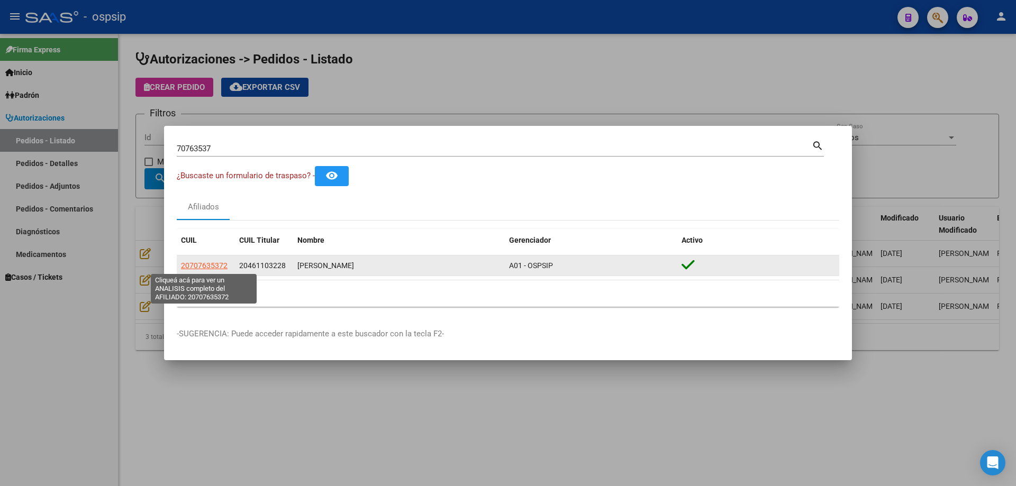
click at [207, 261] on span "20707635372" at bounding box center [204, 265] width 47 height 8
type textarea "20707635372"
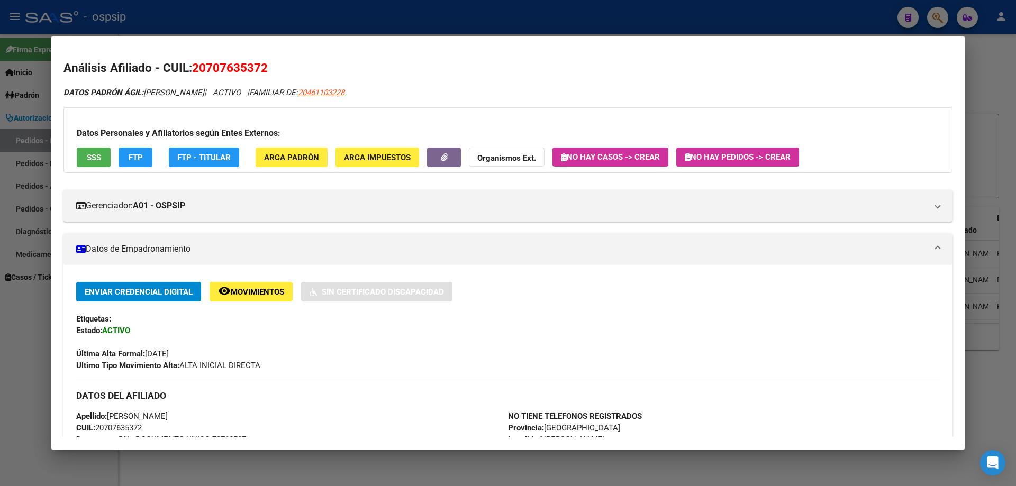
click at [228, 87] on div "DATOS PADRÓN ÁGIL: [PERSON_NAME] | ACTIVO | FAMILIAR DE: 20461103228" at bounding box center [507, 93] width 889 height 12
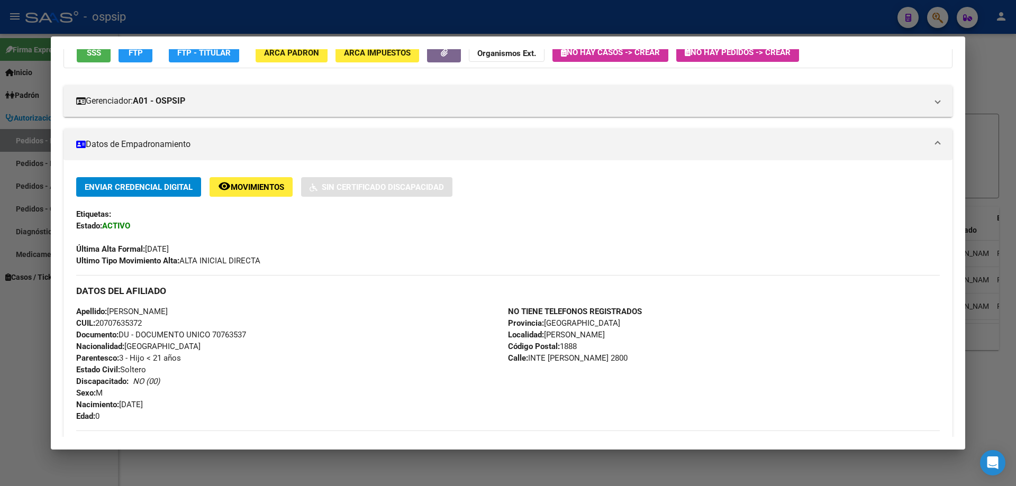
scroll to position [106, 0]
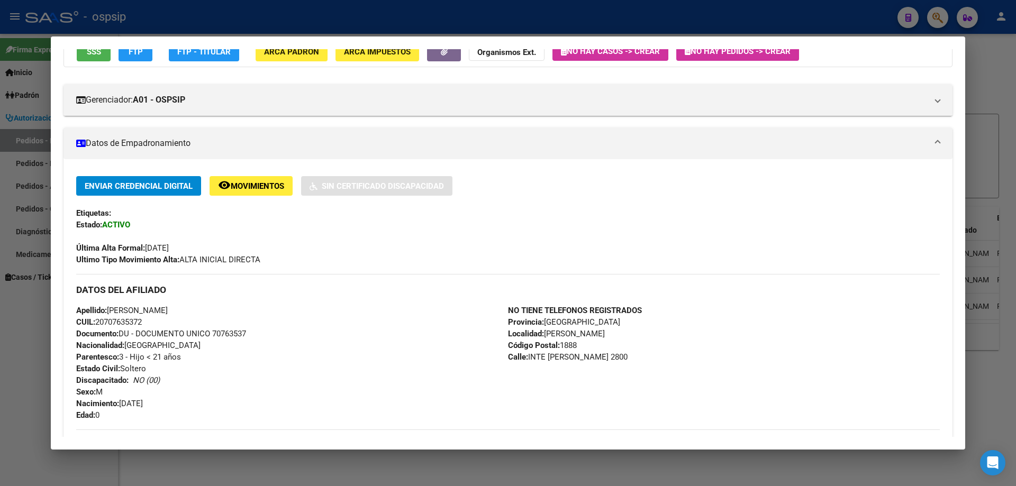
drag, startPoint x: 211, startPoint y: 335, endPoint x: 254, endPoint y: 337, distance: 42.9
click at [254, 337] on div "Apellido: [PERSON_NAME] CUIL: 20707635372 Documento: DU - DOCUMENTO UNICO 70763…" at bounding box center [292, 363] width 432 height 116
copy span "70763537"
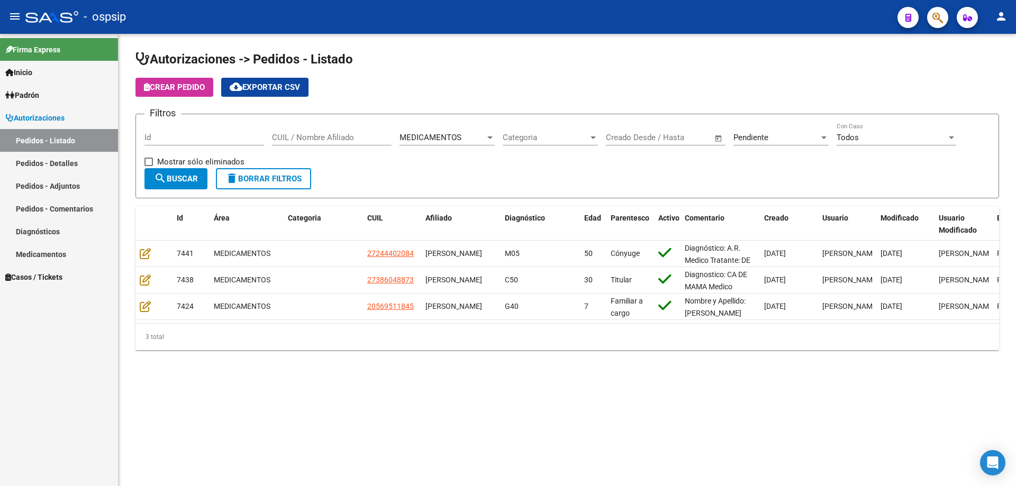
click at [929, 24] on div at bounding box center [934, 17] width 30 height 22
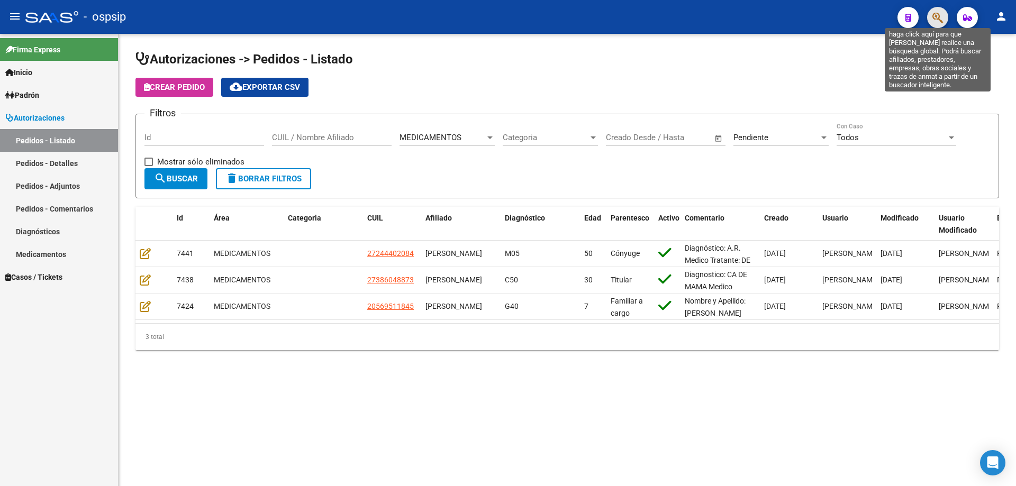
click at [939, 18] on icon "button" at bounding box center [937, 18] width 11 height 12
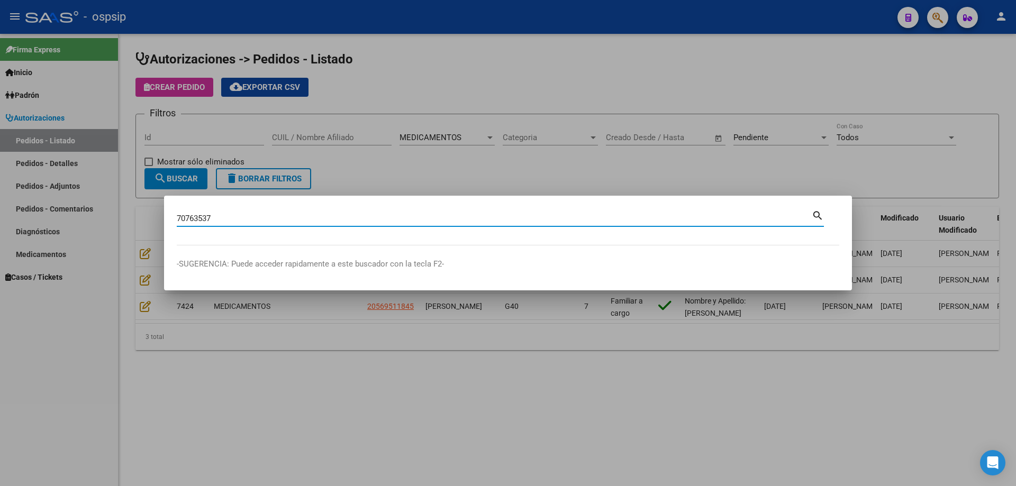
type input "70763537"
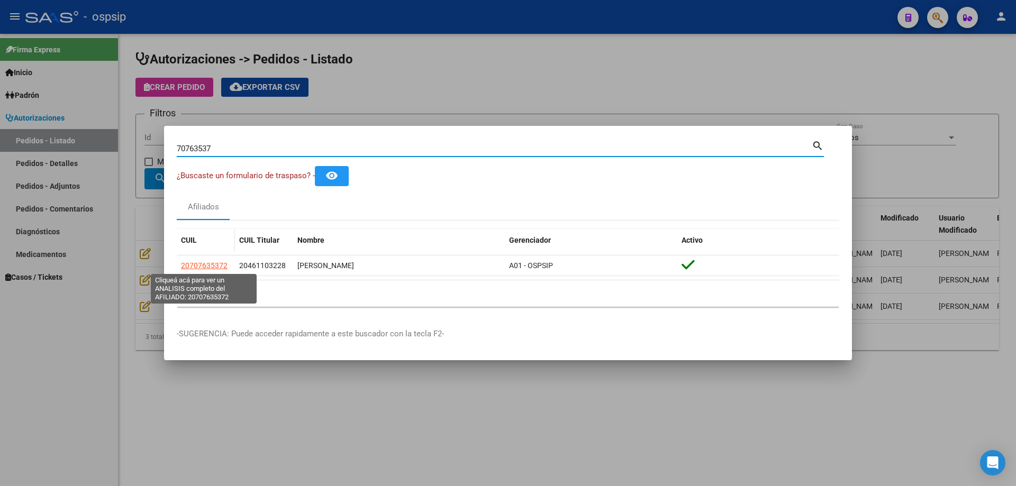
click at [213, 268] on span "20707635372" at bounding box center [204, 265] width 47 height 8
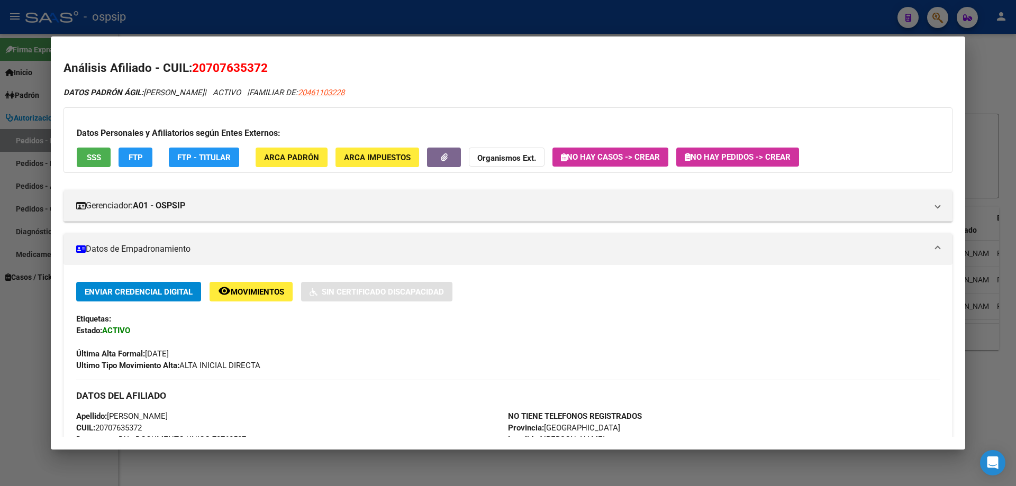
click at [746, 158] on span "No hay Pedidos -> Crear" at bounding box center [738, 157] width 106 height 10
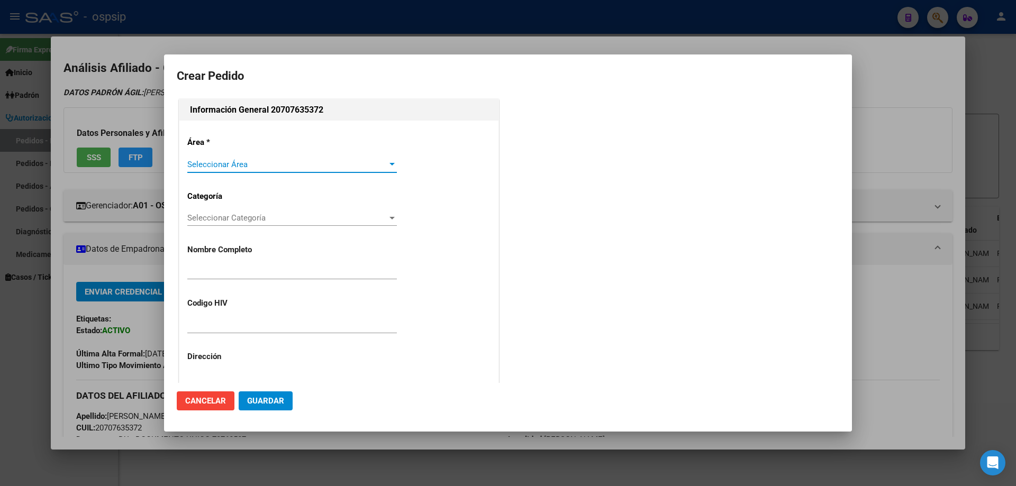
type input "[PERSON_NAME]"
type input "[GEOGRAPHIC_DATA], [GEOGRAPHIC_DATA], INTE [PERSON_NAME] 2800"
click at [202, 168] on span "Seleccionar Área" at bounding box center [287, 165] width 200 height 10
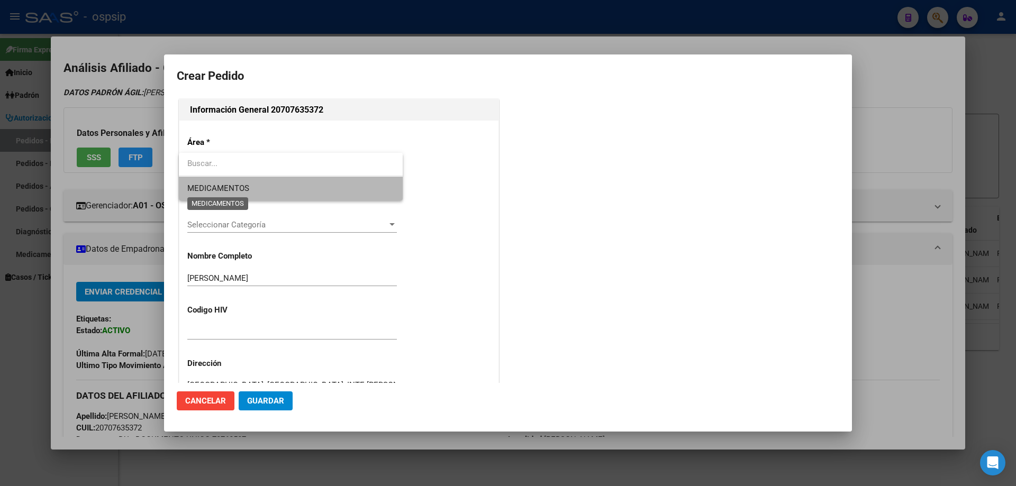
click at [216, 190] on span "MEDICAMENTOS" at bounding box center [218, 189] width 62 height 10
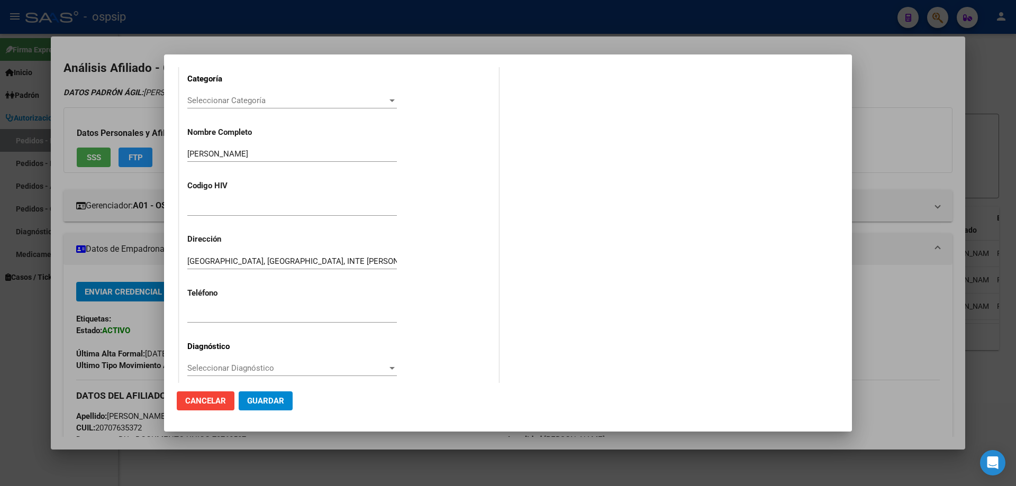
scroll to position [212, 0]
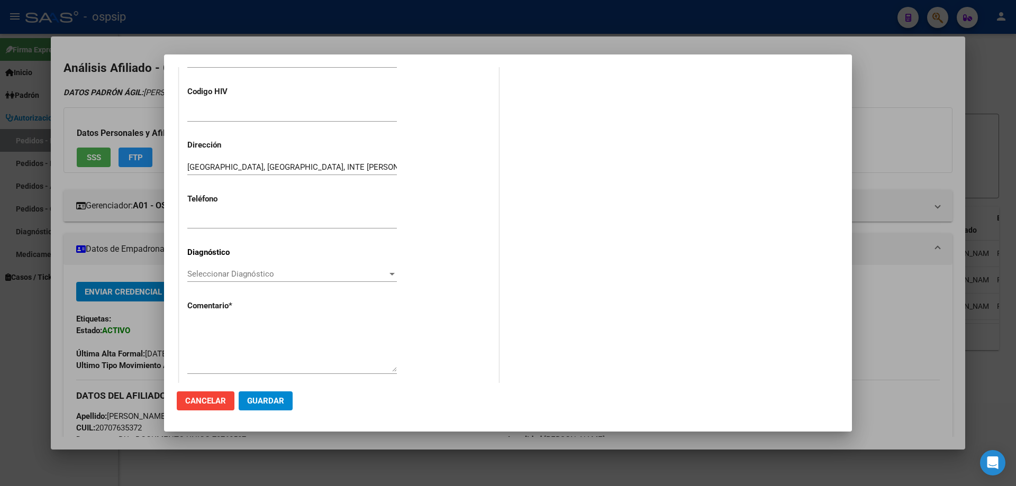
click at [208, 280] on div "Seleccionar Diagnóstico Seleccionar Diagnóstico" at bounding box center [292, 274] width 210 height 16
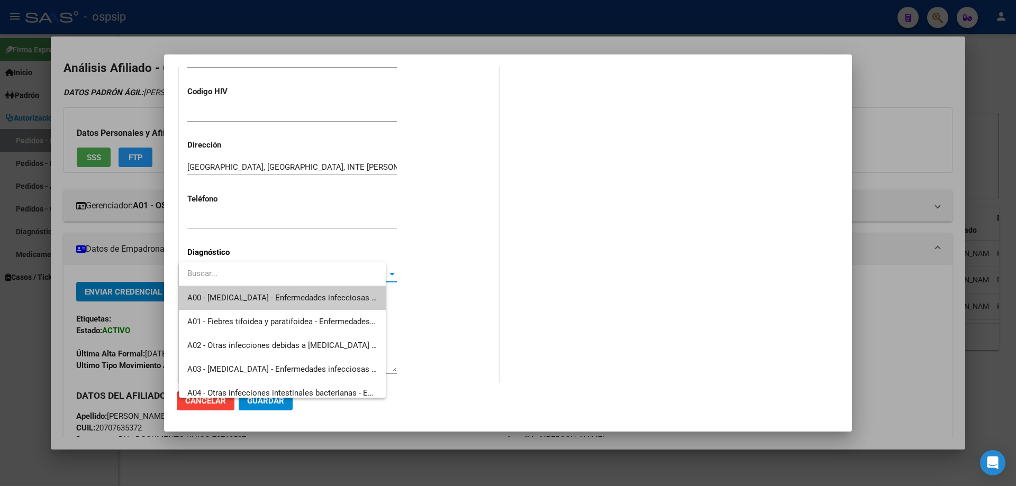
click at [211, 272] on input "dropdown search" at bounding box center [282, 274] width 207 height 24
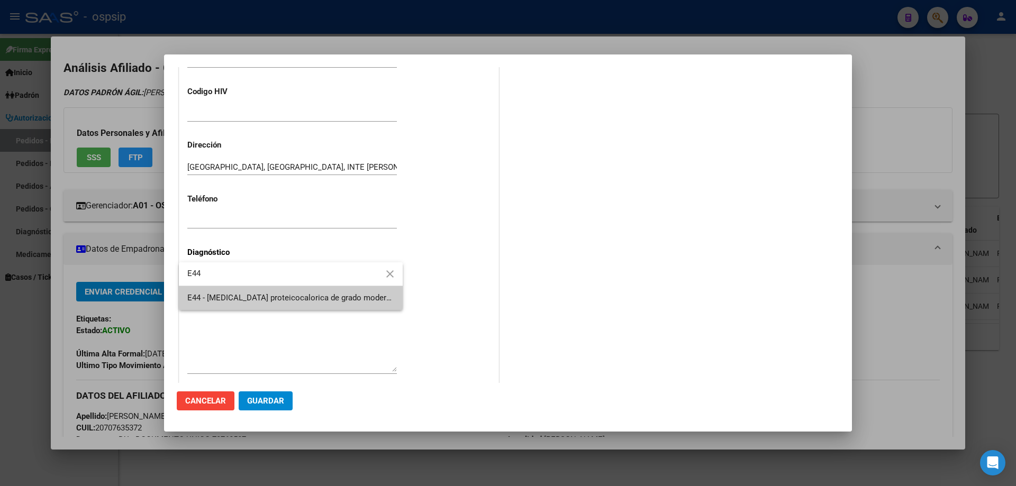
type input "E44"
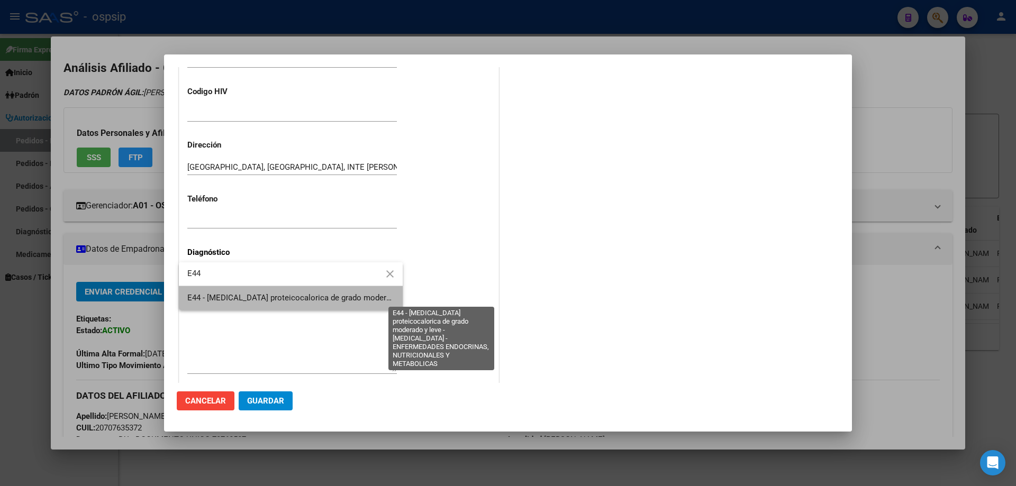
click at [219, 297] on span "E44 - [MEDICAL_DATA] proteicocalorica de grado moderado y leve - [MEDICAL_DATA]…" at bounding box center [460, 298] width 547 height 10
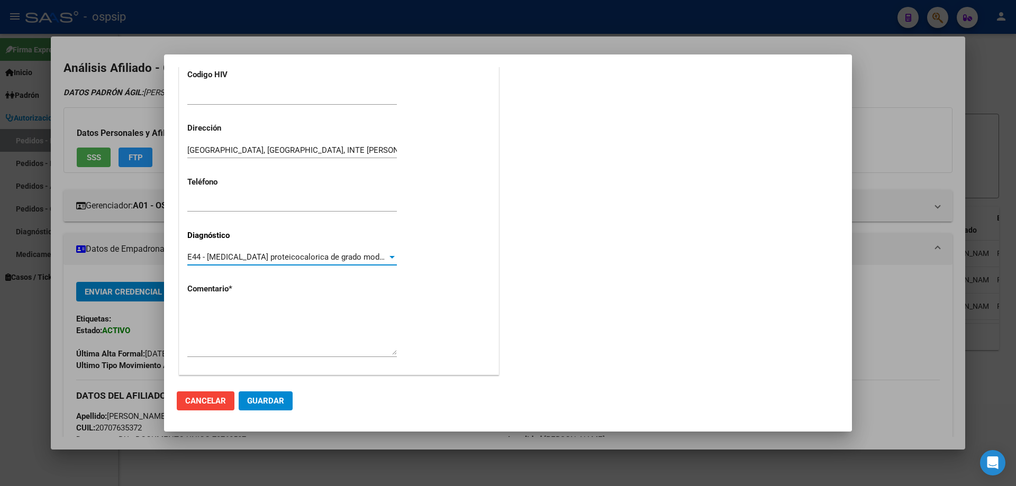
scroll to position [238, 0]
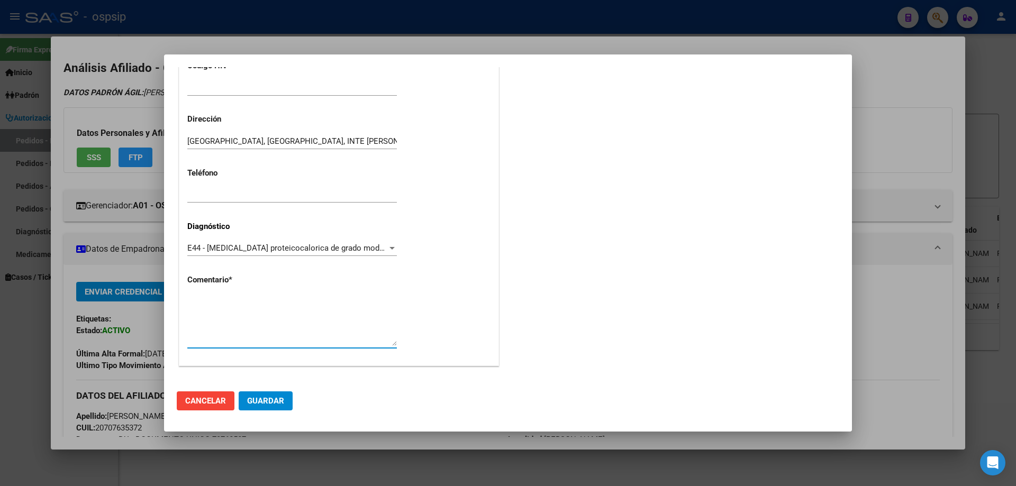
paste textarea "Diagnóstico: PMI Médico Tratante: [PERSON_NAME] Teléfono: [PHONE_NUMBER] Domici…"
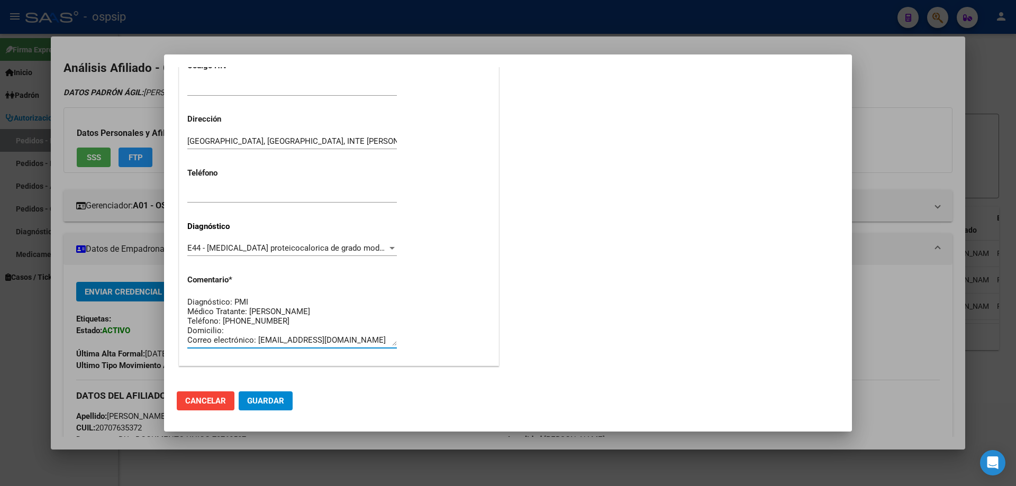
scroll to position [10, 0]
click at [279, 305] on textarea "Diagnóstico: PMI Médico Tratante: [PERSON_NAME] Teléfono: [PHONE_NUMBER] Domici…" at bounding box center [292, 321] width 210 height 50
click at [274, 311] on textarea "Diagnóstico: PMI Médico Tratante: [PERSON_NAME]: [PHONE_NUMBER] Domicilio: Corr…" at bounding box center [292, 321] width 210 height 50
click at [362, 335] on textarea "Diagnóstico: PMI Médico Tratante: [PERSON_NAME]: Domicilio: Correo electrónico:…" at bounding box center [292, 321] width 210 height 50
click at [360, 330] on textarea "Diagnóstico: PMI Médico Tratante: [PERSON_NAME]: Domicilio: Correo electrónico:…" at bounding box center [292, 321] width 210 height 50
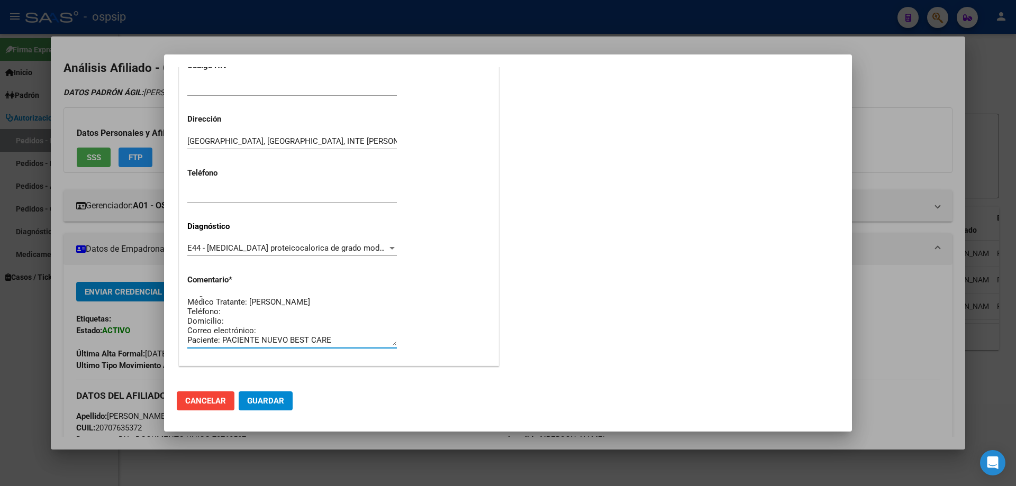
paste textarea "[EMAIL_ADDRESS][DOMAIN_NAME]"
click at [253, 329] on textarea "Diagnóstico: PMI Médico Tratante: [PERSON_NAME] Teléfono: Domicilio: Correo ele…" at bounding box center [292, 321] width 210 height 50
type textarea "Diagnóstico: PMI Médico Tratante: [PERSON_NAME] Teléfono: Domicilio: Correo ele…"
click at [270, 402] on span "Guardar" at bounding box center [265, 401] width 37 height 10
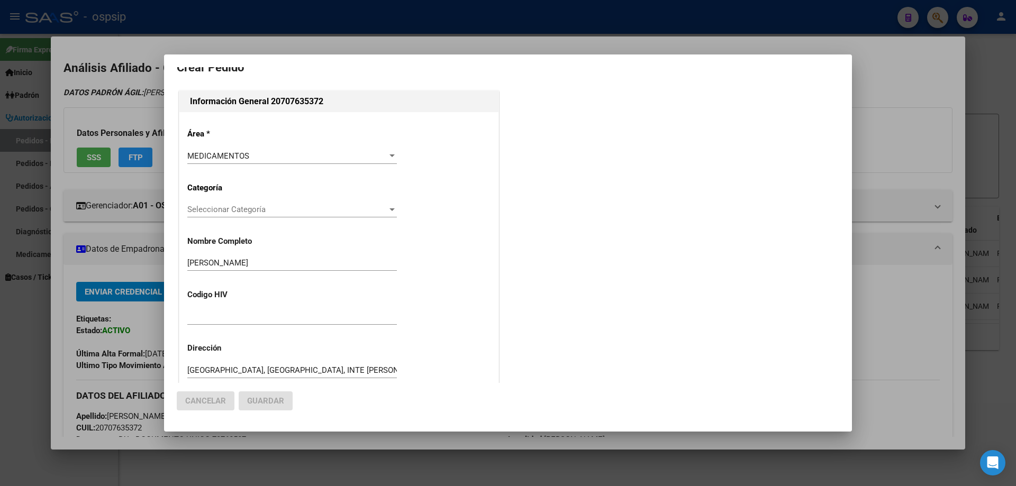
scroll to position [0, 0]
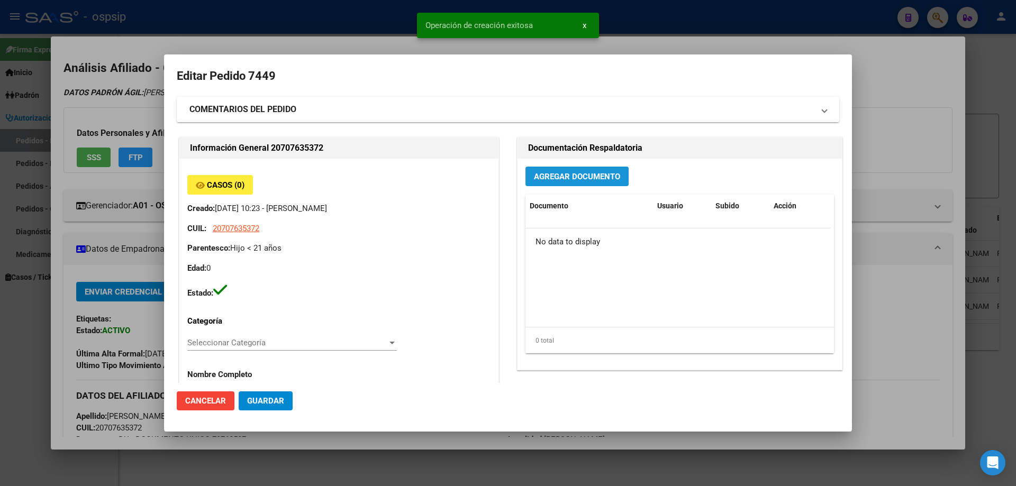
click at [538, 184] on button "Agregar Documento" at bounding box center [576, 177] width 103 height 20
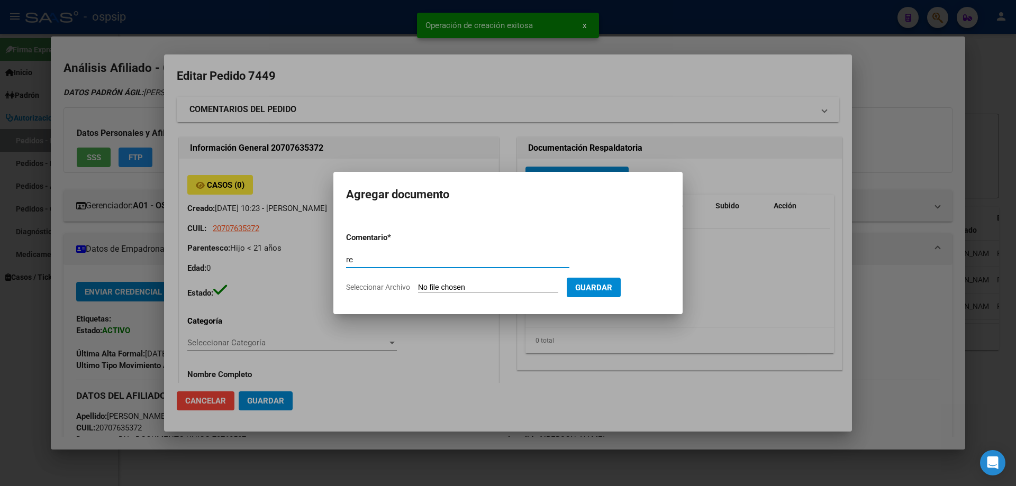
type input "r"
type input "RECETA"
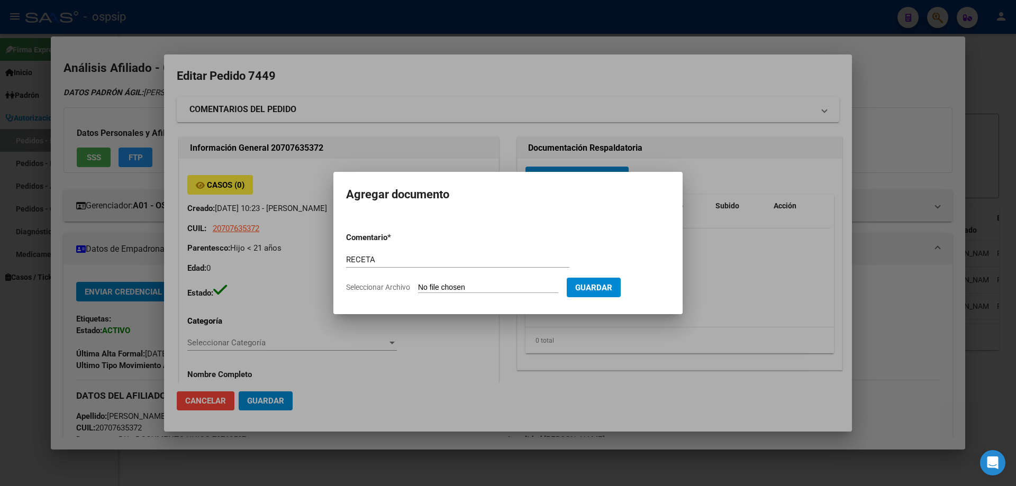
click at [439, 282] on form "Comentario * RECETA Comentario Seleccionar Archivo Guardar" at bounding box center [508, 262] width 324 height 77
click at [442, 292] on input "Seleccionar Archivo" at bounding box center [488, 288] width 140 height 10
type input "C:\fakepath\1000031003.jpg"
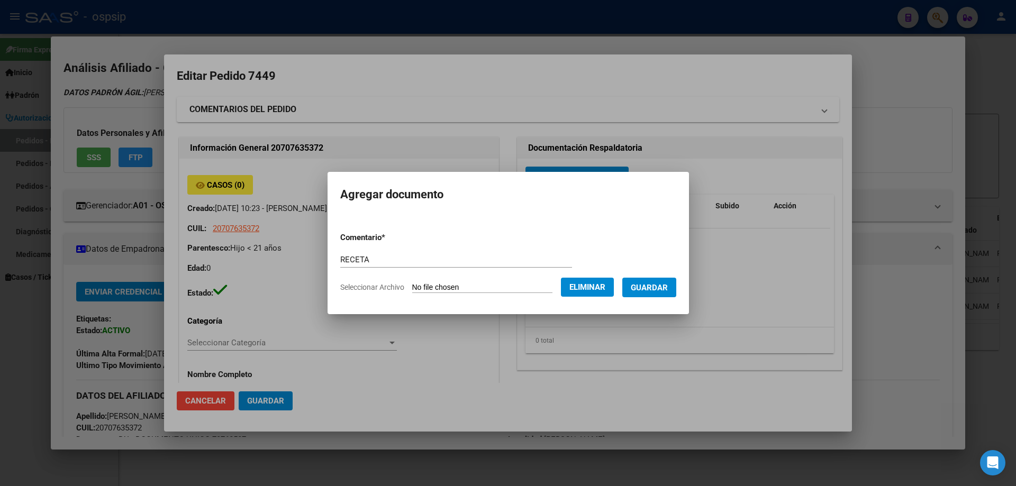
click at [668, 290] on span "Guardar" at bounding box center [649, 288] width 37 height 10
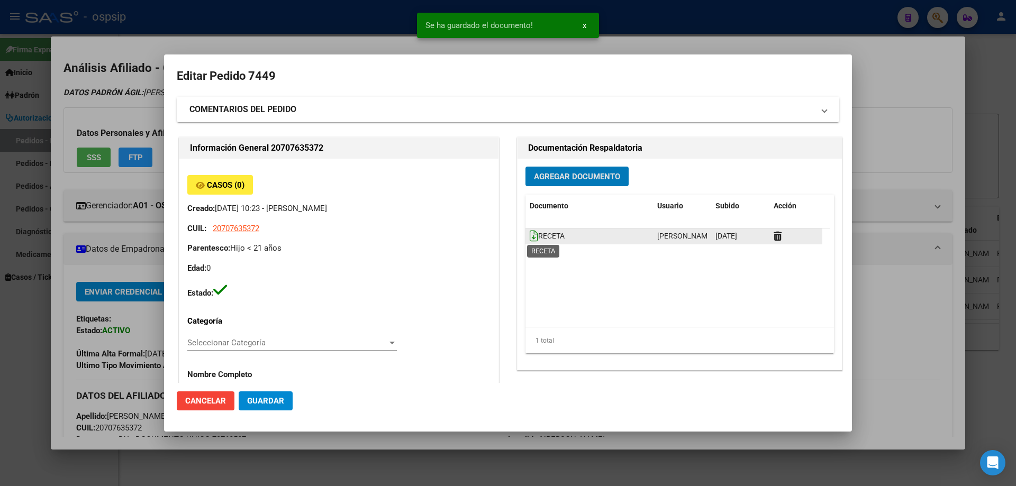
click at [530, 237] on icon at bounding box center [534, 236] width 8 height 12
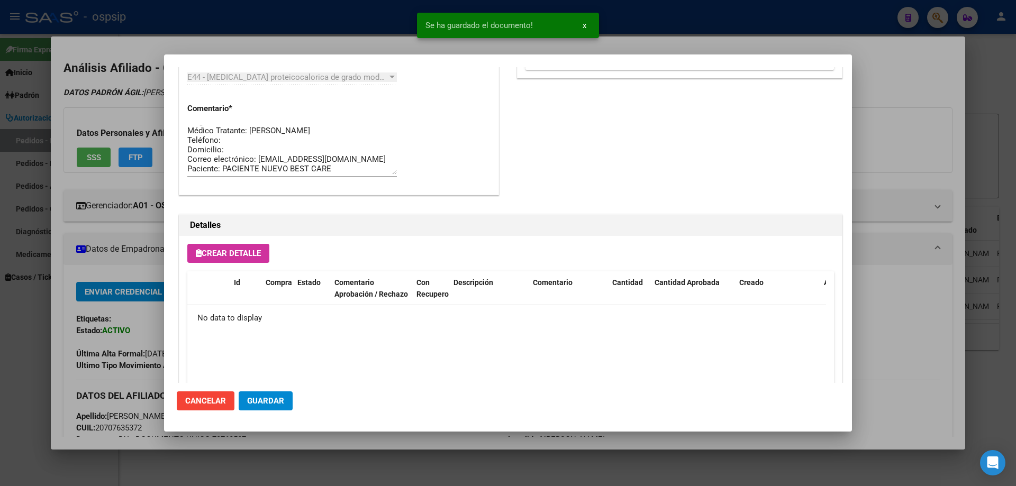
scroll to position [615, 0]
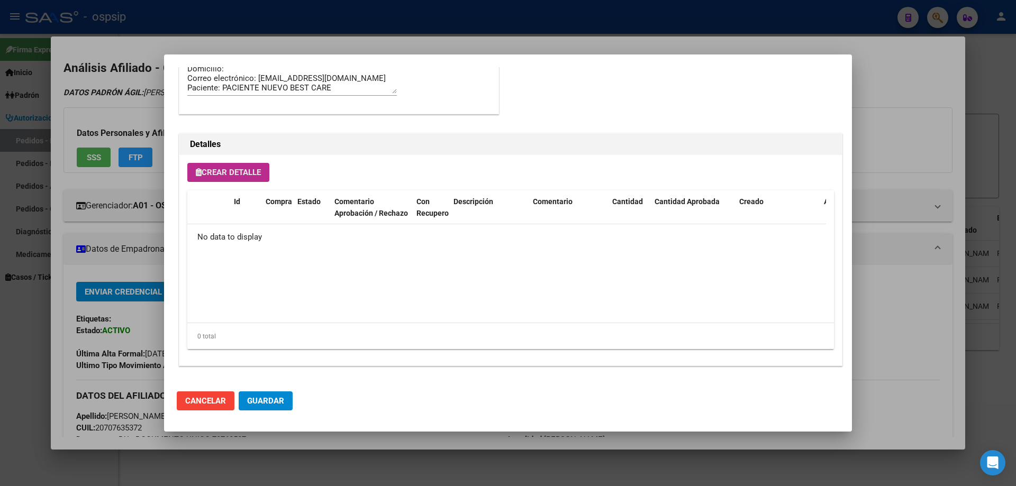
click at [238, 178] on button "Crear Detalle" at bounding box center [228, 172] width 82 height 19
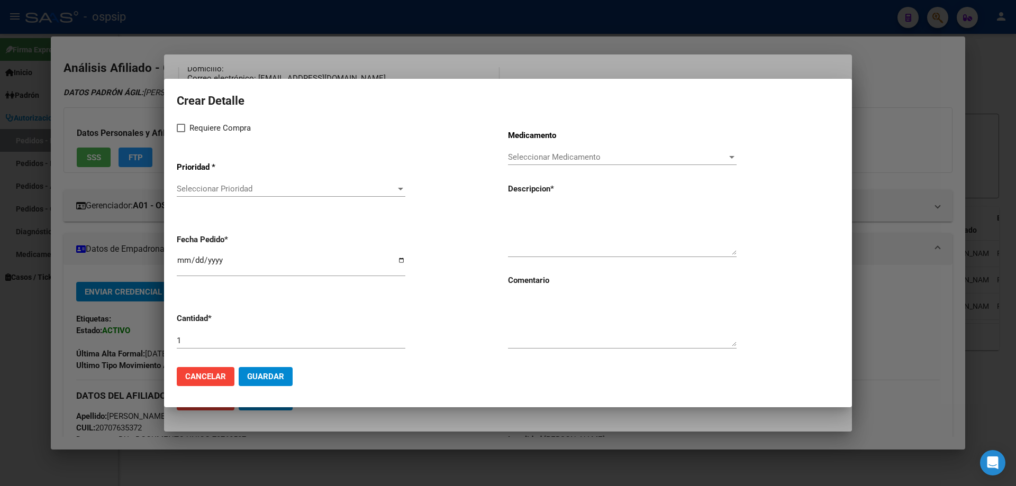
click at [176, 129] on mat-dialog-content "Crear Detalle Requiere Compra Prioridad * Seleccionar Prioridad Seleccionar Pri…" at bounding box center [508, 225] width 688 height 267
click at [179, 128] on span at bounding box center [181, 128] width 8 height 8
click at [180, 132] on input "Requiere Compra" at bounding box center [180, 132] width 1 height 1
checkbox input "true"
click at [216, 194] on div "Seleccionar Prioridad Seleccionar Prioridad" at bounding box center [291, 189] width 229 height 16
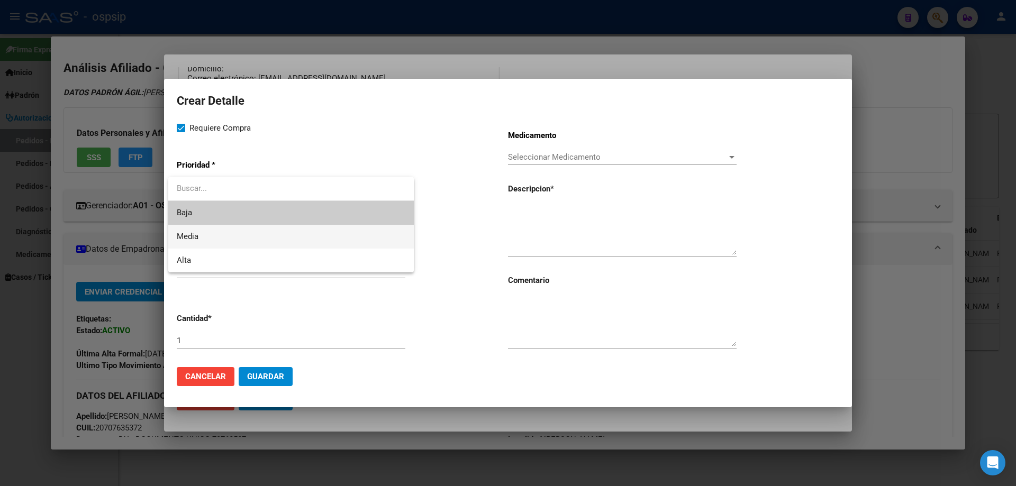
click at [220, 236] on span "Media" at bounding box center [291, 237] width 229 height 24
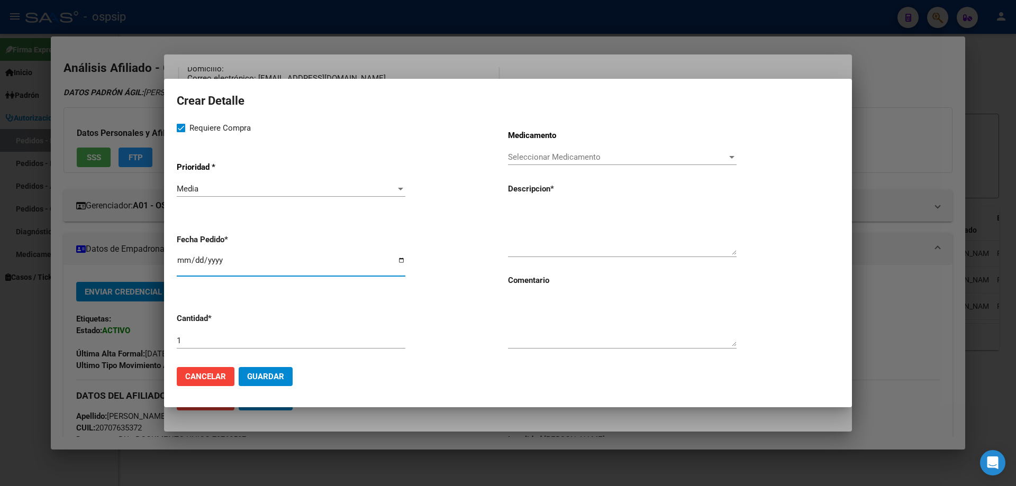
click at [182, 266] on input "[DATE]" at bounding box center [291, 264] width 229 height 17
type input "[DATE]"
click at [198, 339] on input "1" at bounding box center [291, 341] width 229 height 10
type input "30"
paste textarea "(30) Nutrilon 1 Profutura Brick 200 ml"
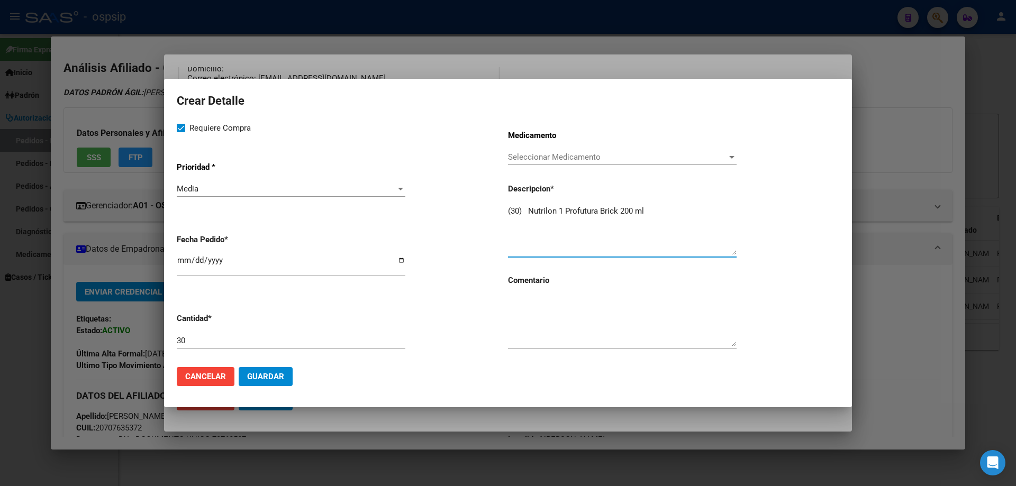
click at [530, 211] on textarea "(30) Nutrilon 1 Profutura Brick 200 ml" at bounding box center [622, 230] width 229 height 50
type textarea "Nutrilon 1 Profutura Brick 200 ml"
click at [523, 305] on textarea at bounding box center [622, 322] width 229 height 50
type textarea "p"
type textarea "PACIENTE NUEVO BEST CARE"
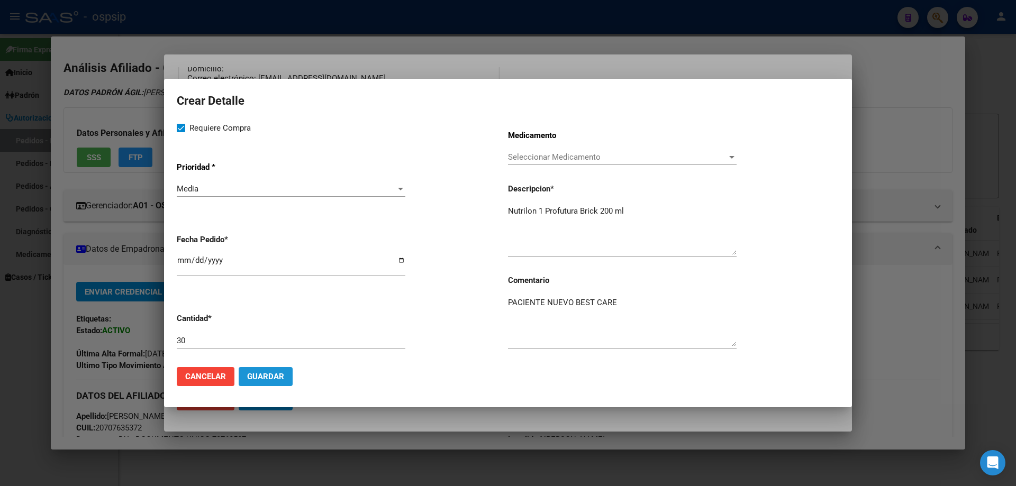
click at [275, 375] on span "Guardar" at bounding box center [265, 377] width 37 height 10
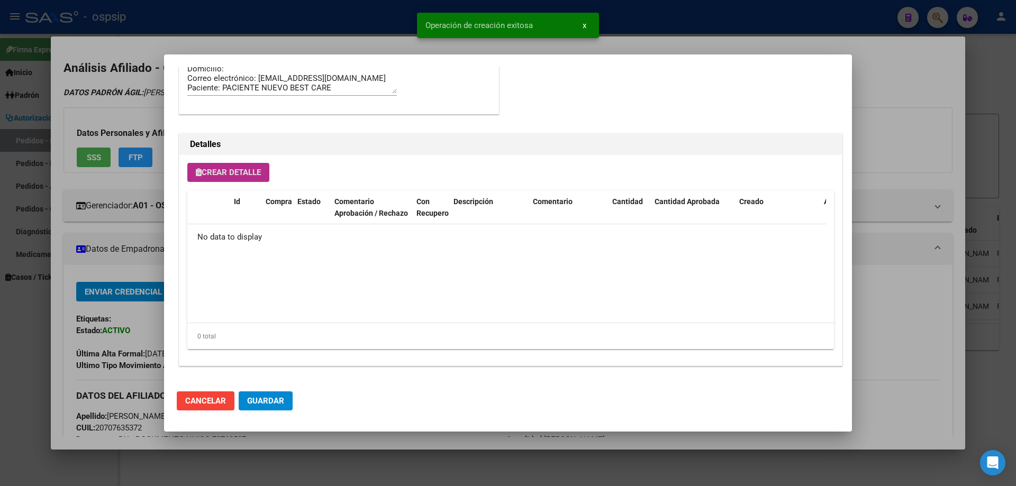
scroll to position [634, 0]
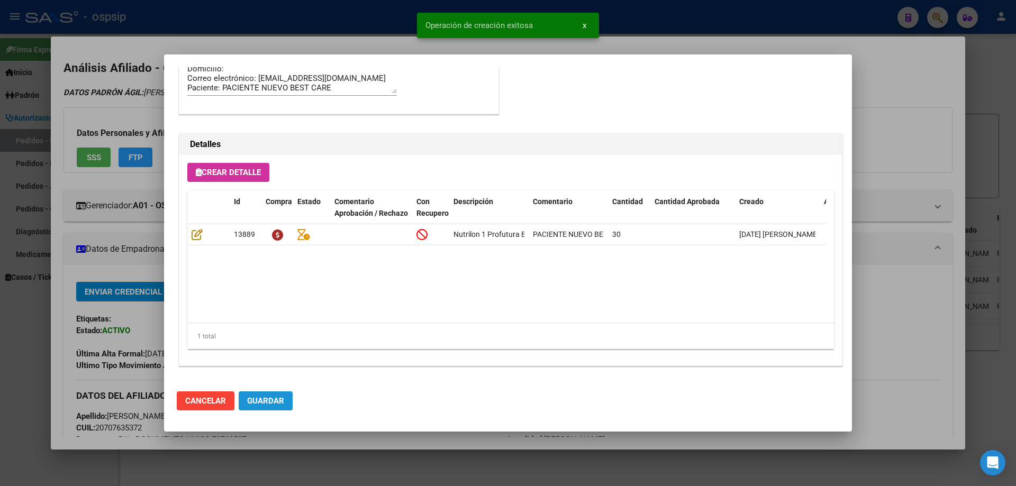
click at [261, 403] on span "Guardar" at bounding box center [265, 401] width 37 height 10
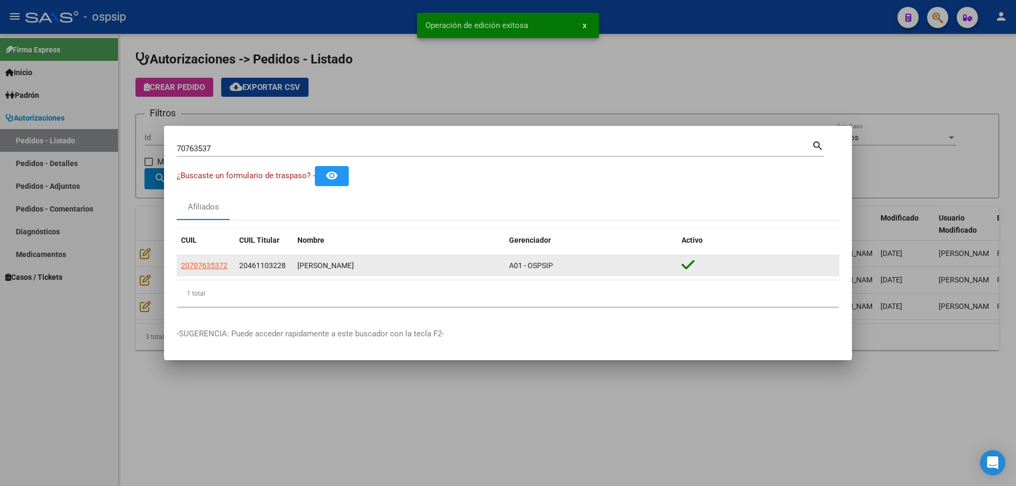
click at [196, 269] on span "20707635372" at bounding box center [204, 265] width 47 height 8
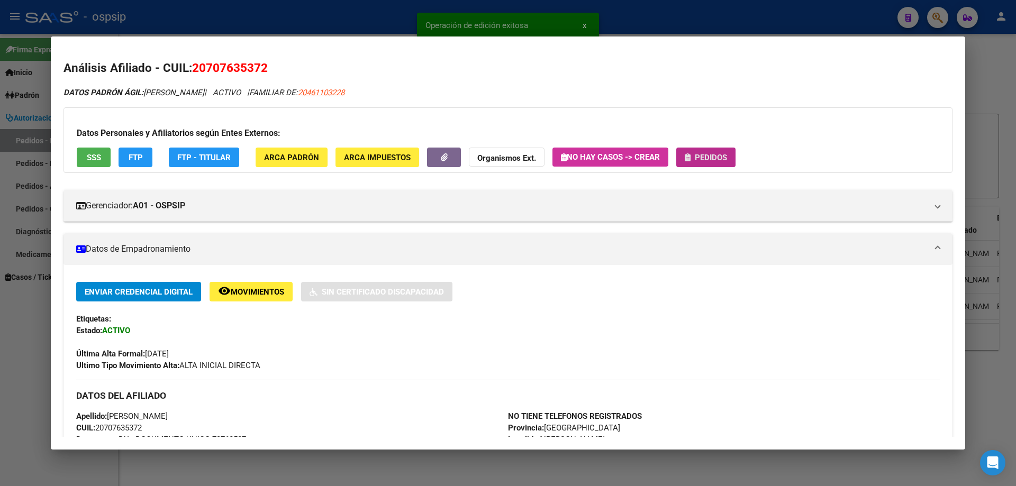
click at [700, 159] on span "Pedidos" at bounding box center [711, 158] width 32 height 10
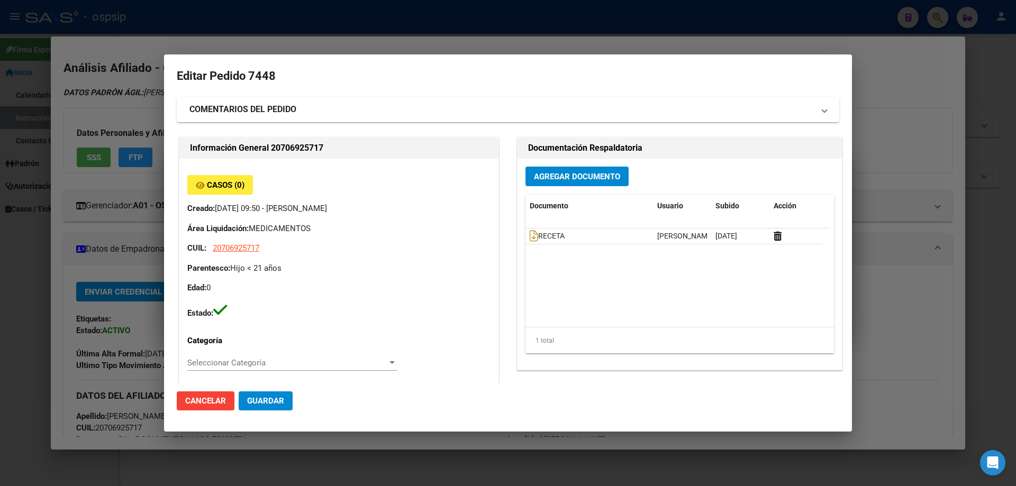
scroll to position [476, 0]
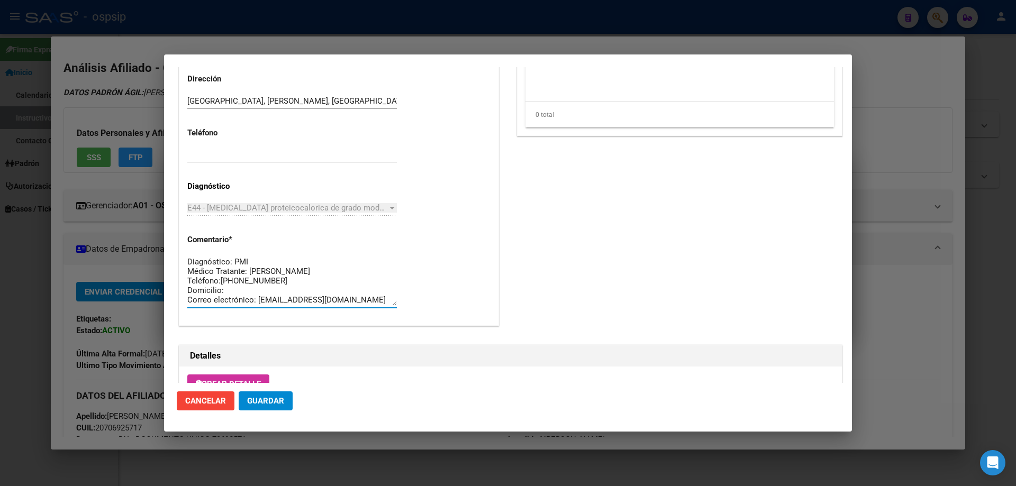
paste textarea "Atenas 2741 entre falucho y lavarden"
type textarea "Diagnóstico: PMI Médico Tratante: coelho Teléfono:1140282645 Domicilio:Atenas 2…"
click at [280, 398] on span "Guardar" at bounding box center [265, 401] width 37 height 10
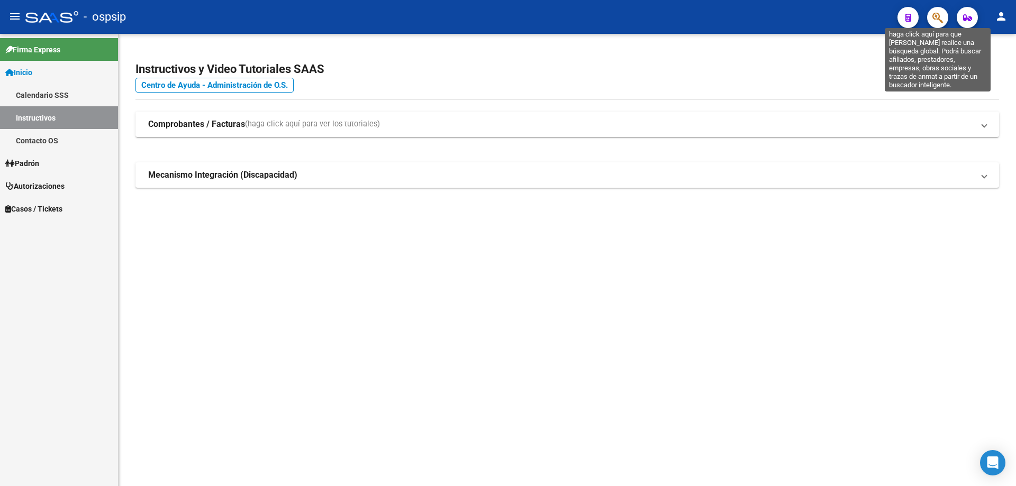
click at [947, 19] on button "button" at bounding box center [937, 17] width 21 height 21
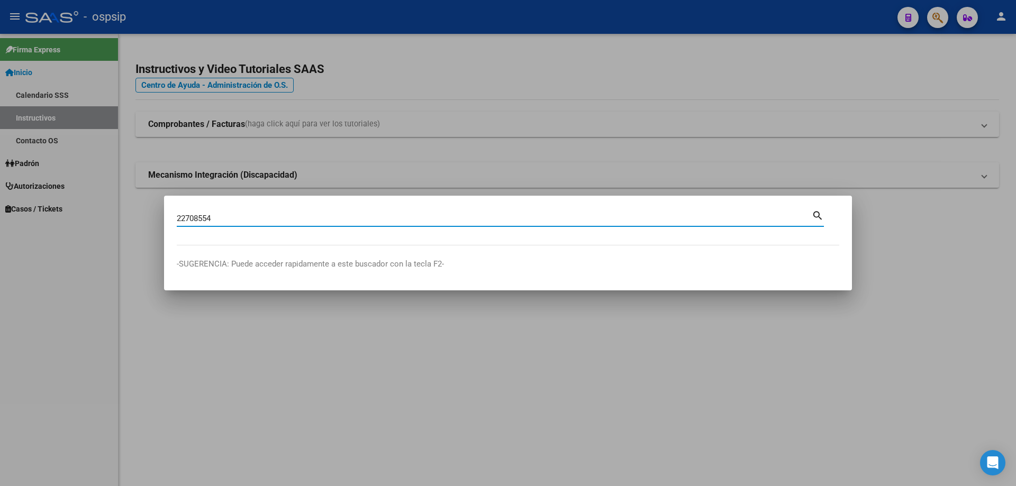
type input "22708554"
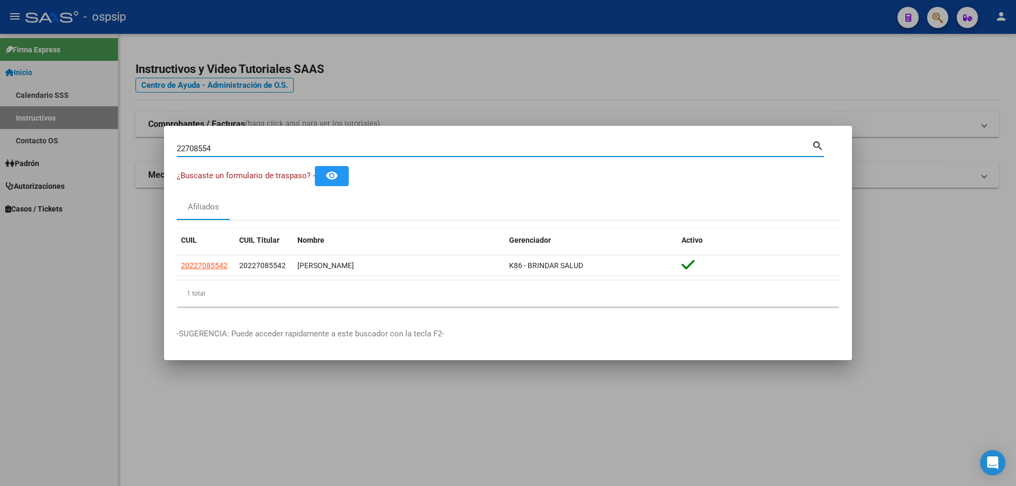
click at [210, 272] on datatable-body-cell "20227085542" at bounding box center [206, 266] width 58 height 21
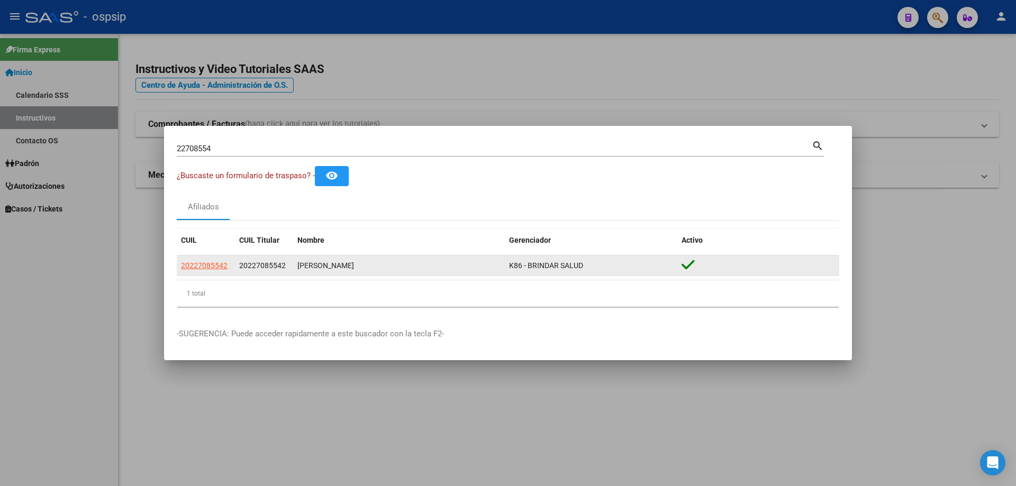
click at [210, 272] on datatable-body-cell "20227085542" at bounding box center [206, 266] width 58 height 21
click at [208, 263] on span "20227085542" at bounding box center [204, 265] width 47 height 8
type textarea "20227085542"
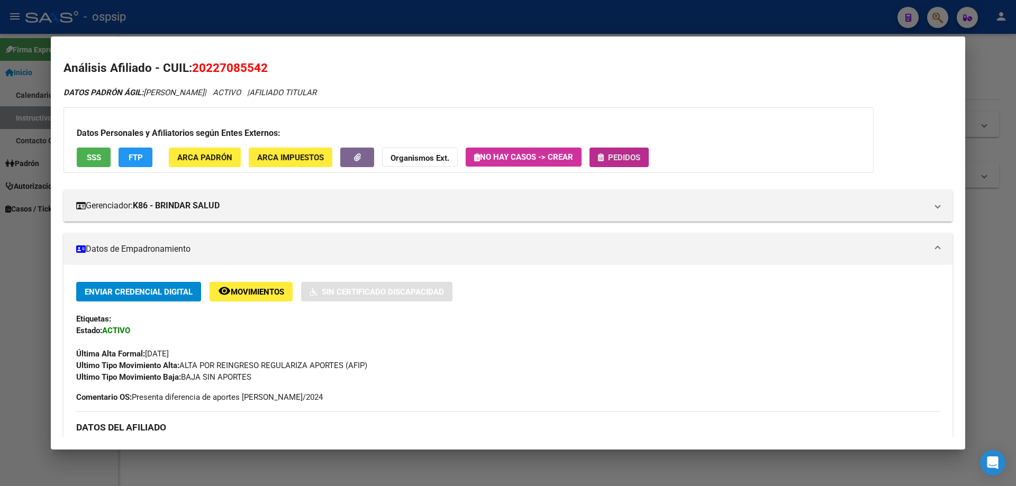
click at [623, 165] on button "Pedidos" at bounding box center [618, 158] width 59 height 20
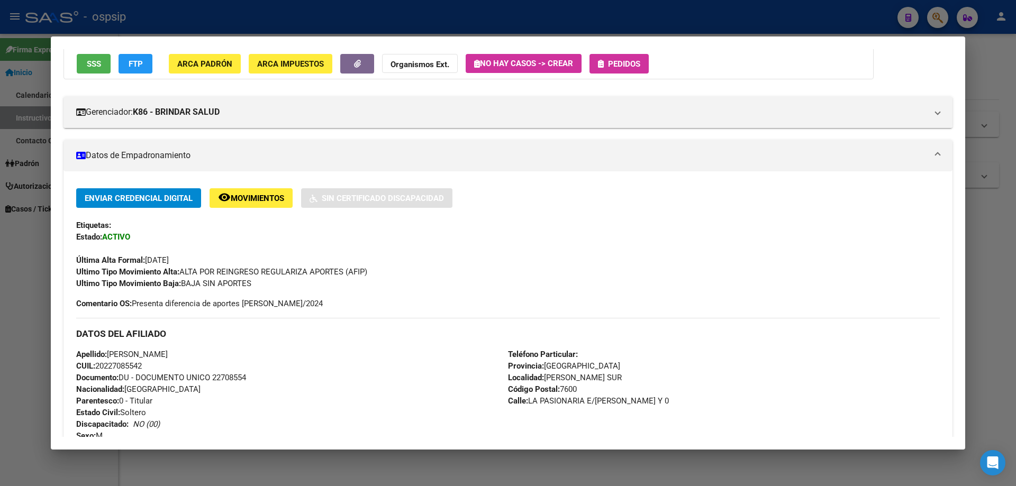
scroll to position [0, 0]
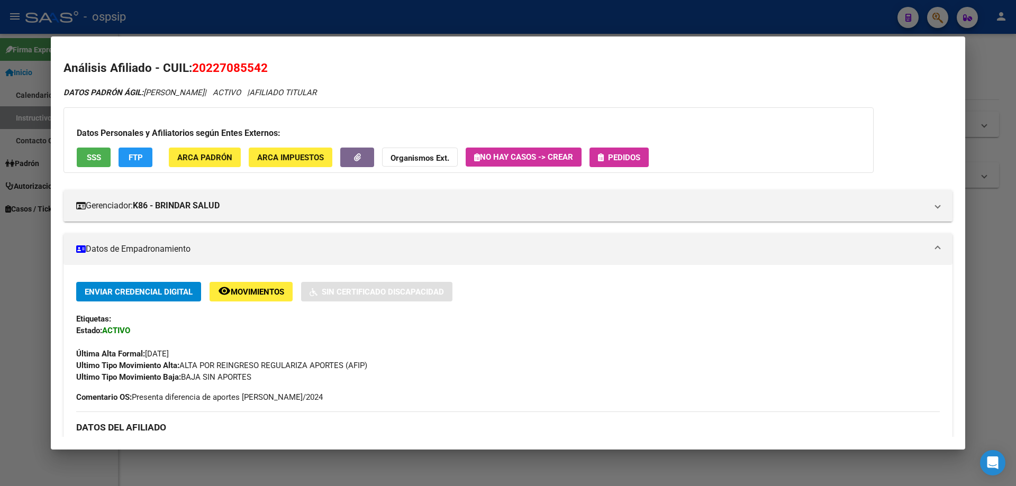
click at [624, 153] on span "Pedidos" at bounding box center [624, 158] width 32 height 10
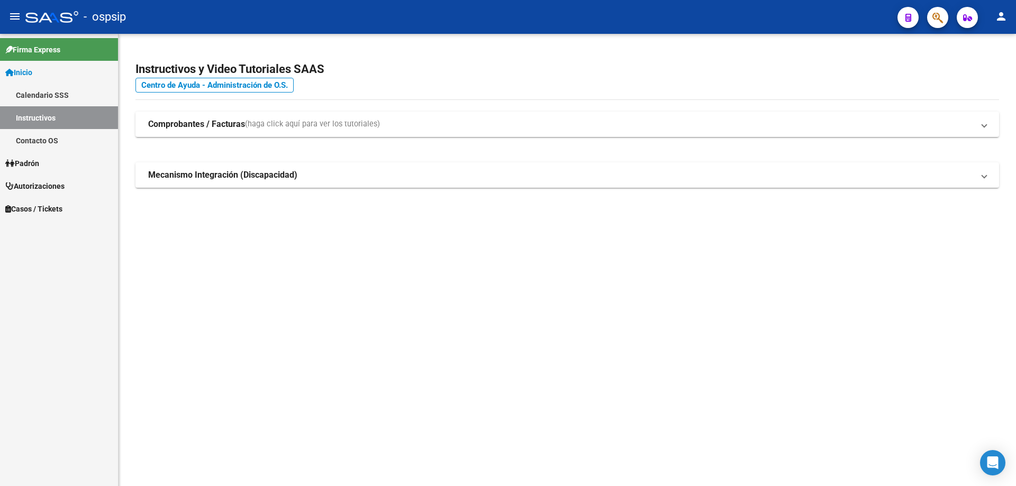
click at [945, 19] on button "button" at bounding box center [937, 17] width 21 height 21
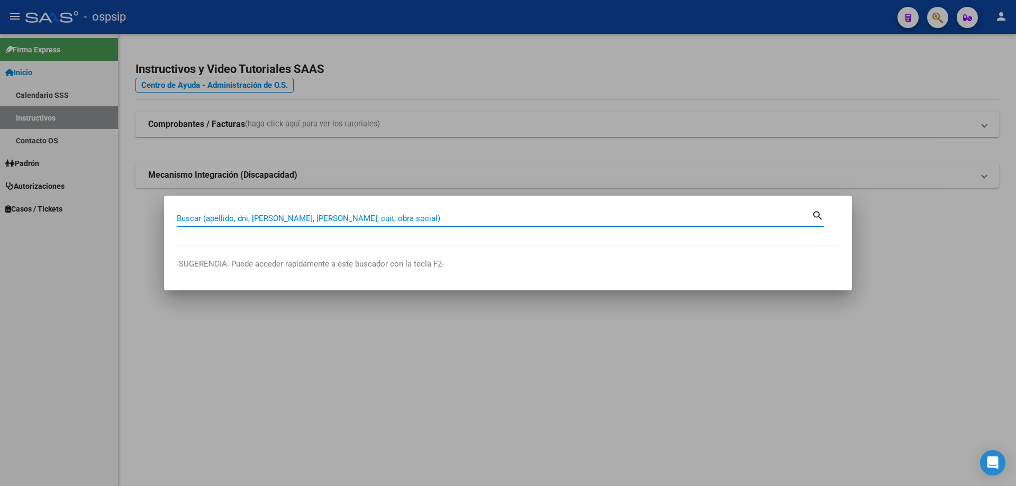
paste input "28277823"
type input "28277823"
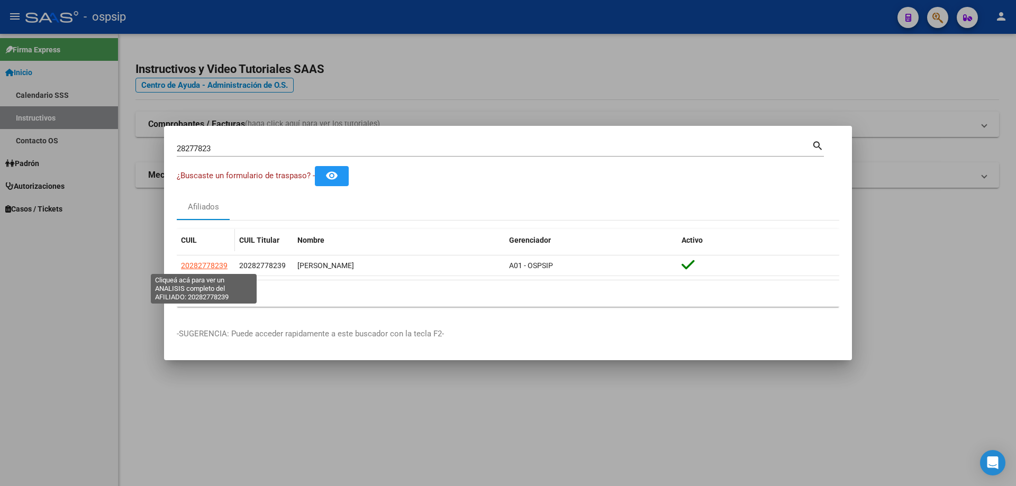
click at [213, 261] on span "20282778239" at bounding box center [204, 265] width 47 height 8
type textarea "20282778239"
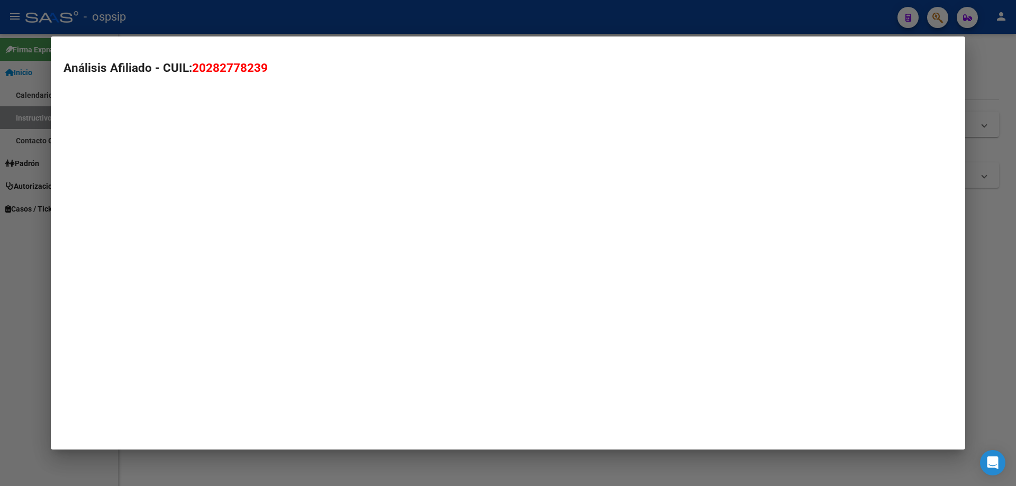
click at [212, 265] on mat-dialog-container "Análisis Afiliado - CUIL: 20282778239" at bounding box center [508, 243] width 914 height 413
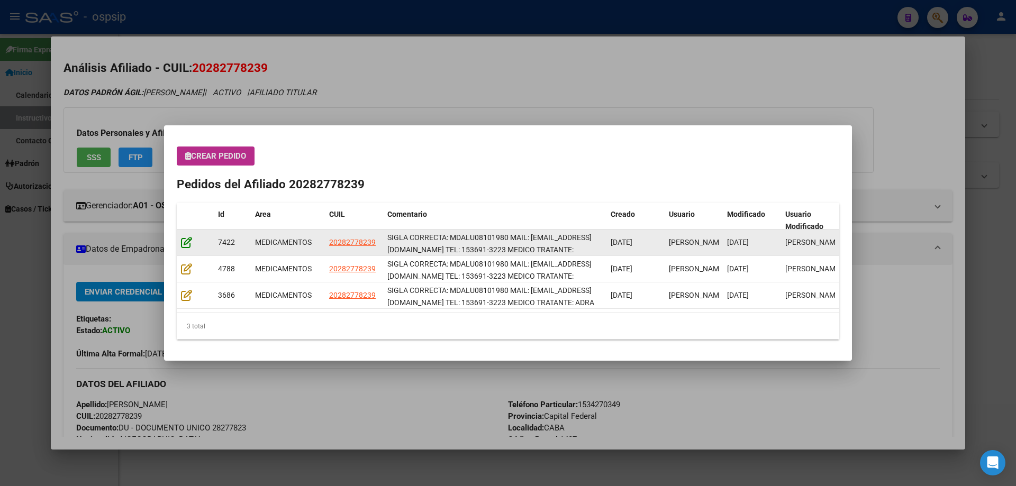
click at [185, 239] on icon at bounding box center [186, 243] width 11 height 12
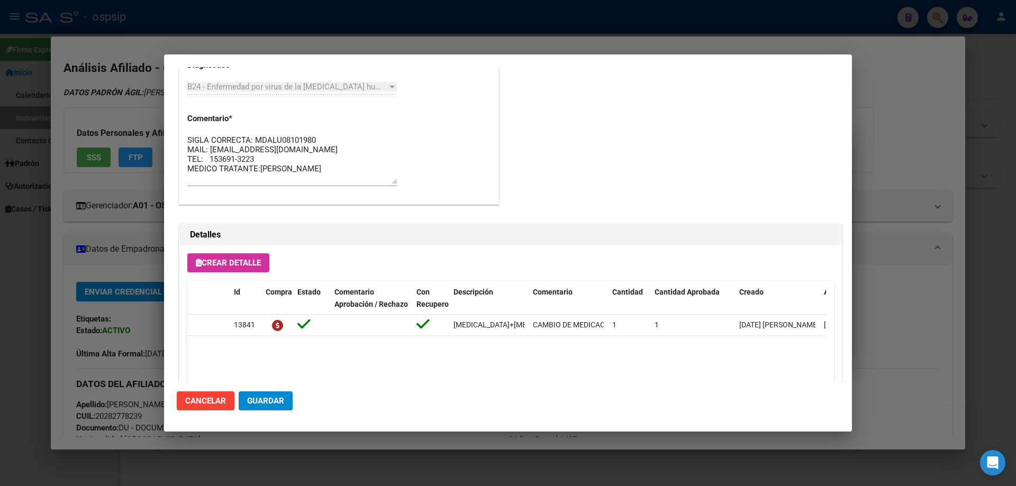
scroll to position [899, 0]
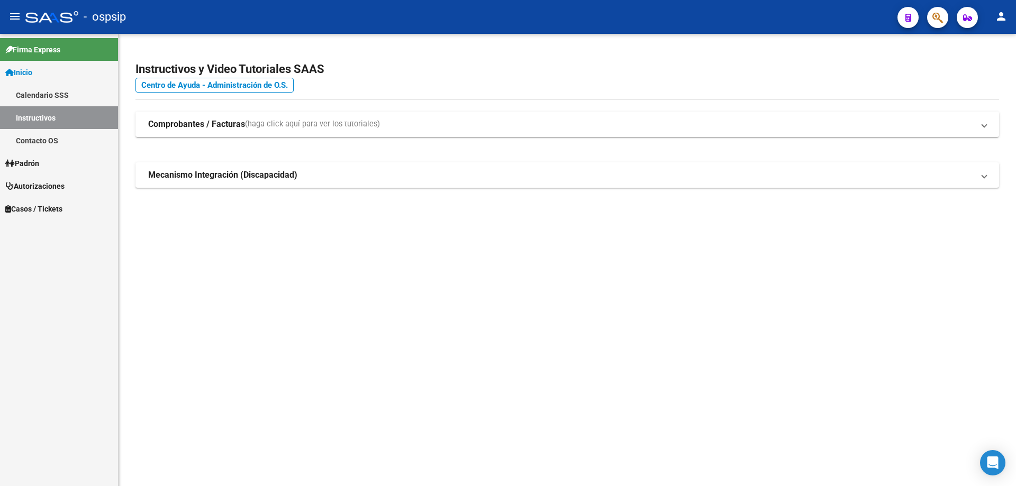
click at [941, 21] on icon "button" at bounding box center [937, 18] width 11 height 12
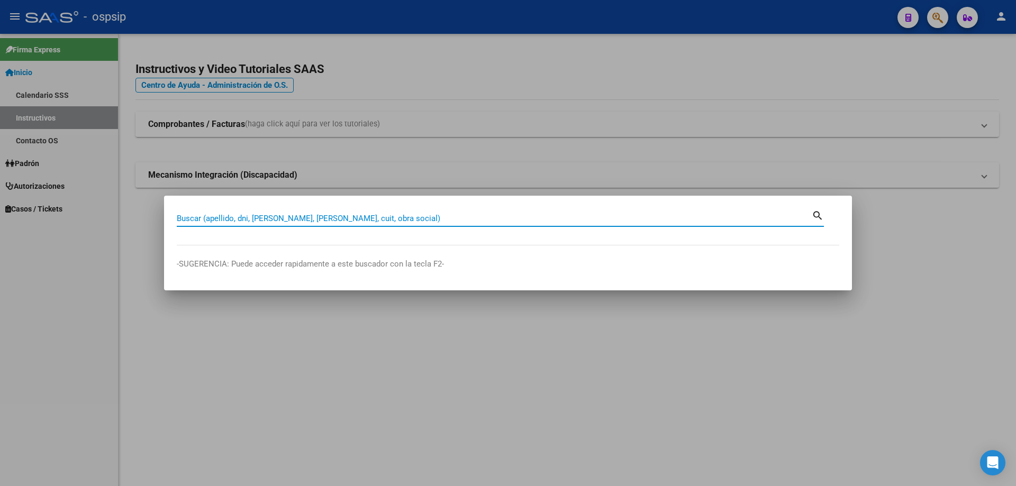
drag, startPoint x: 206, startPoint y: 213, endPoint x: 182, endPoint y: 217, distance: 24.2
paste input "28.902.675"
type input "28902675"
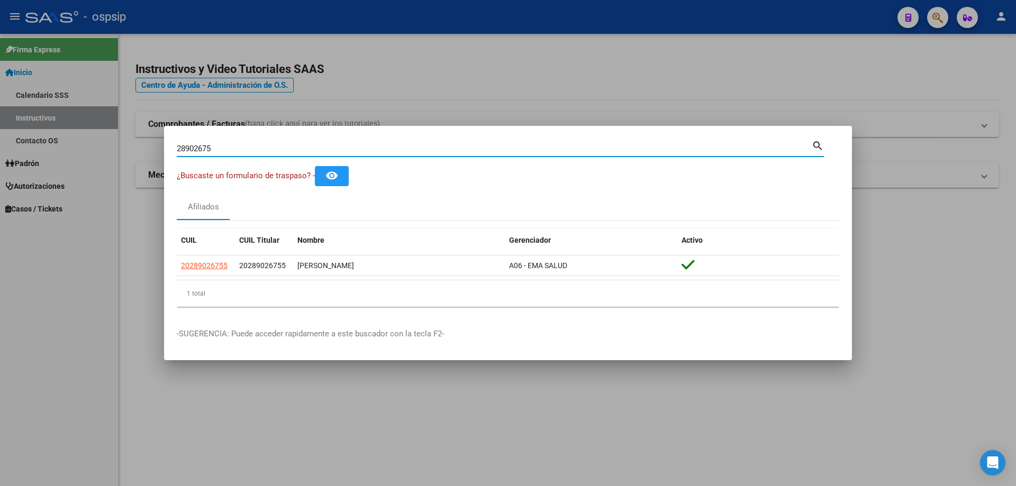
click at [201, 285] on div "1 total" at bounding box center [508, 293] width 662 height 26
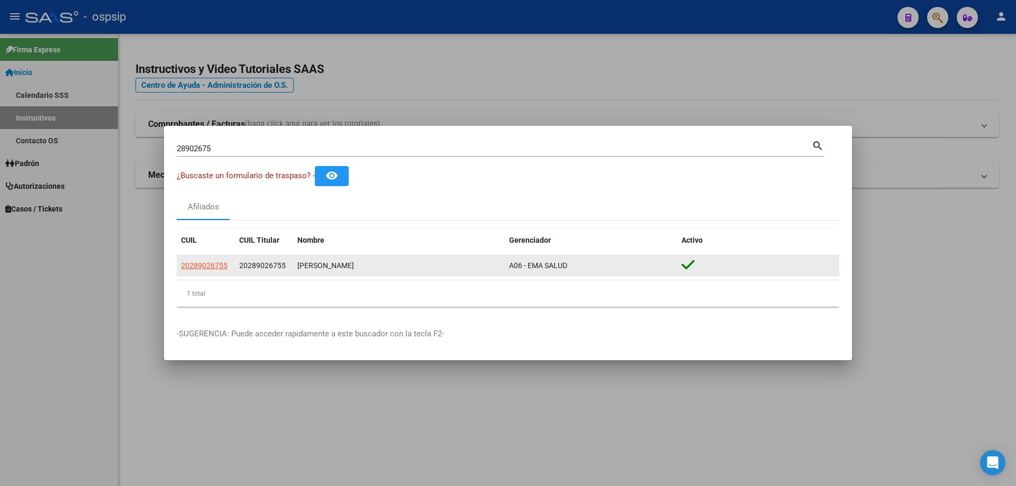
click at [199, 265] on span "20289026755" at bounding box center [204, 265] width 47 height 8
type textarea "20289026755"
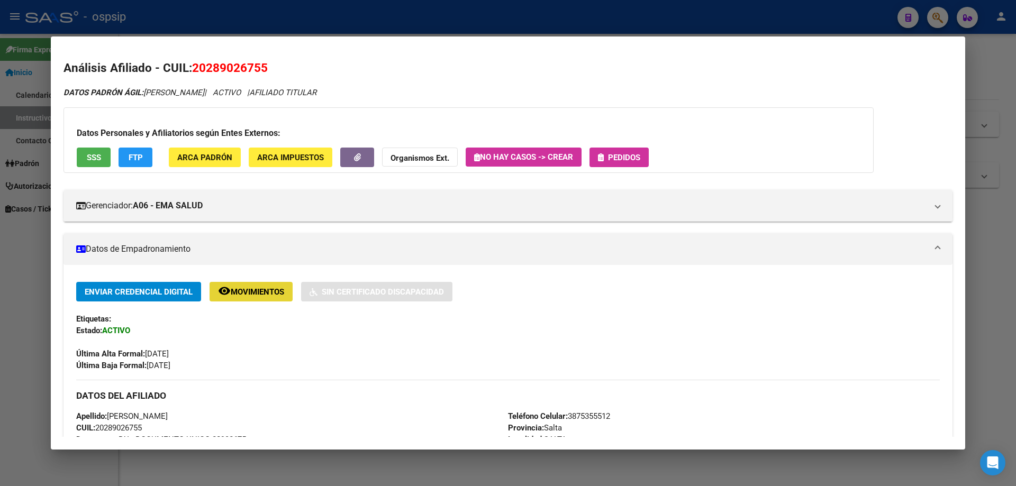
click at [251, 295] on span "Movimientos" at bounding box center [257, 292] width 53 height 10
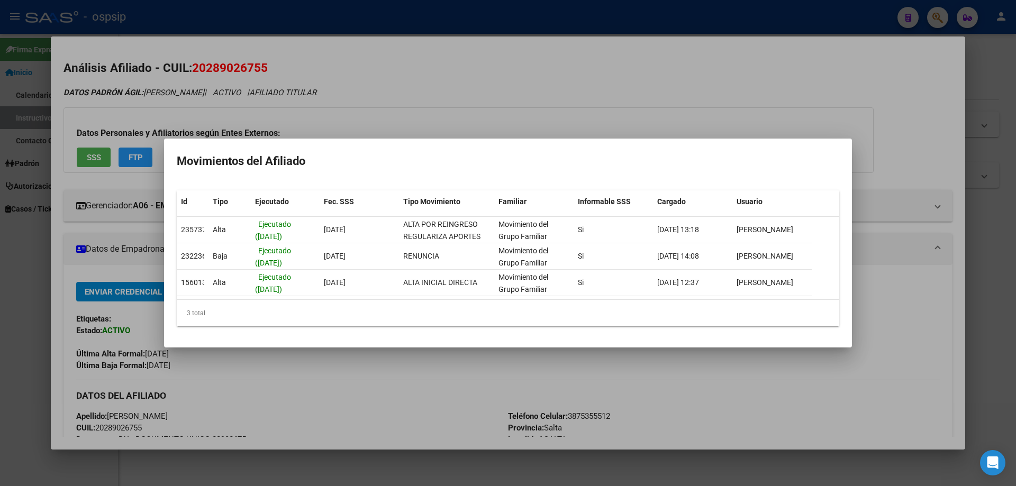
click at [585, 128] on div at bounding box center [508, 243] width 1016 height 486
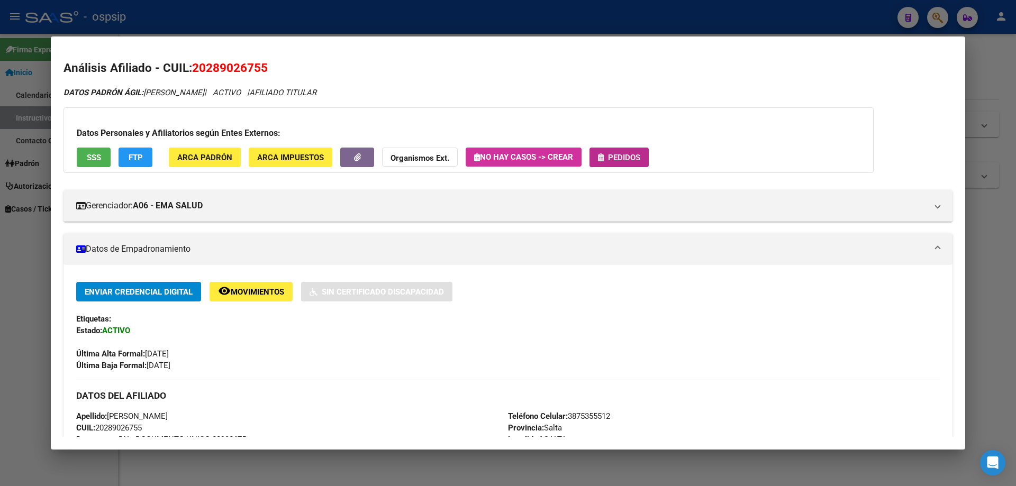
click at [607, 157] on span "Pedidos" at bounding box center [619, 157] width 42 height 10
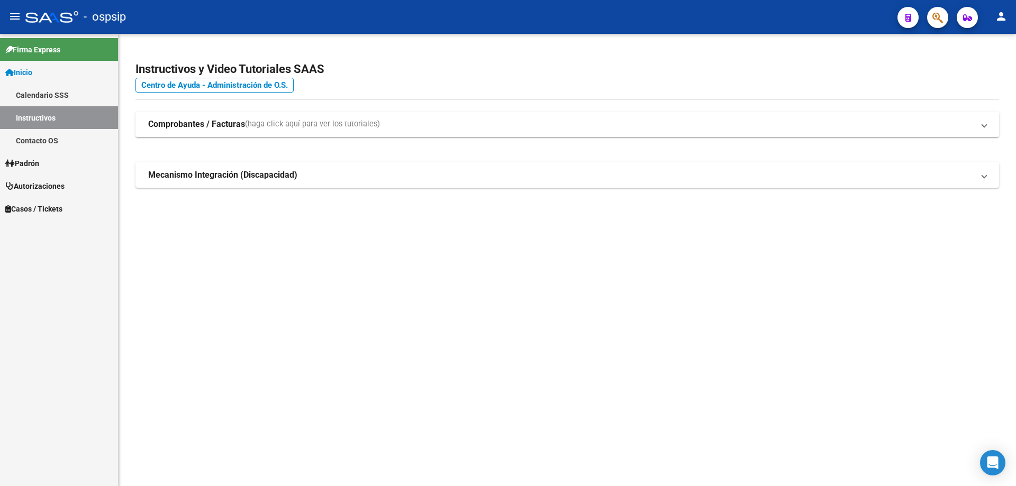
click at [950, 20] on mat-toolbar "menu - ospsip person" at bounding box center [508, 17] width 1016 height 34
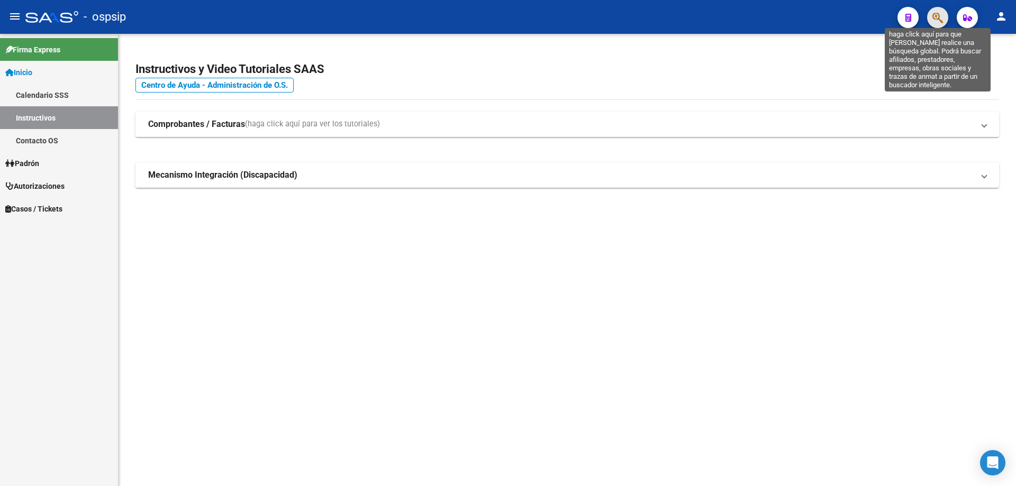
click at [938, 23] on icon "button" at bounding box center [937, 18] width 11 height 12
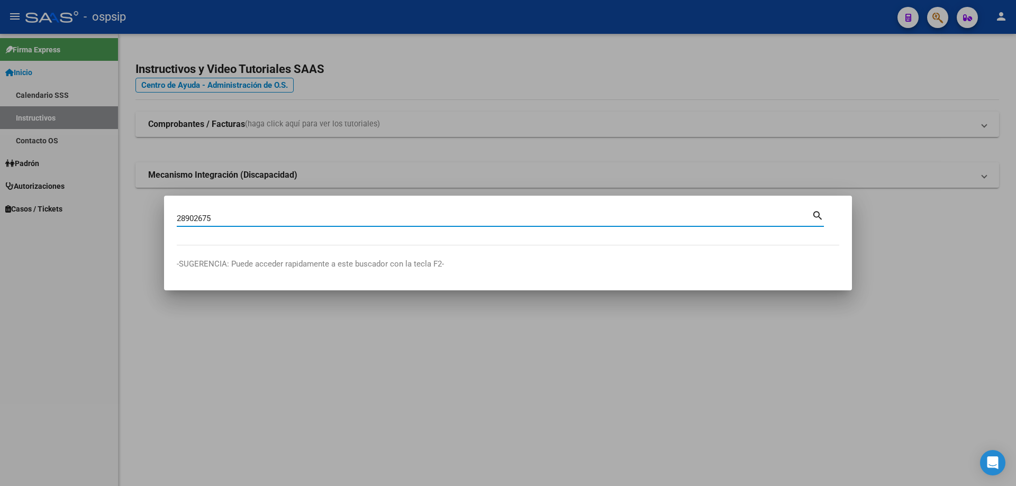
type input "28902675"
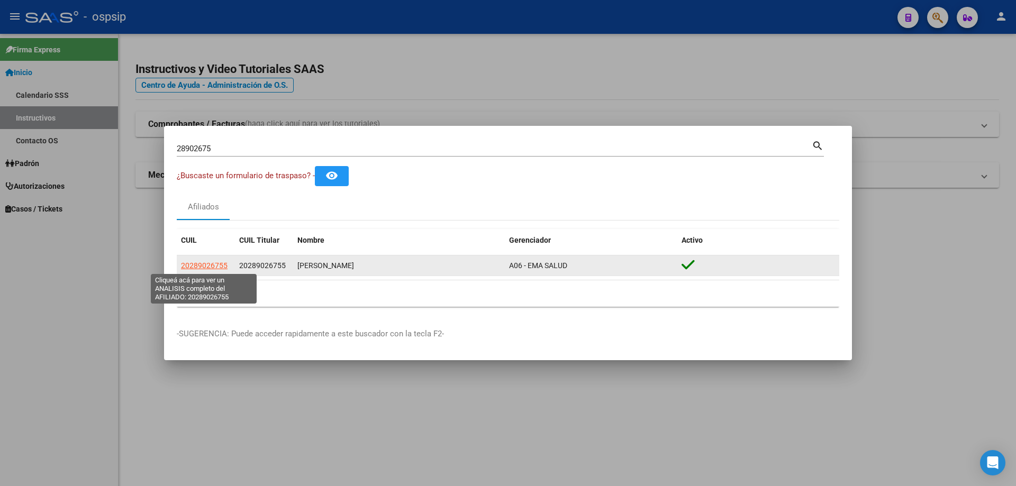
click at [209, 266] on span "20289026755" at bounding box center [204, 265] width 47 height 8
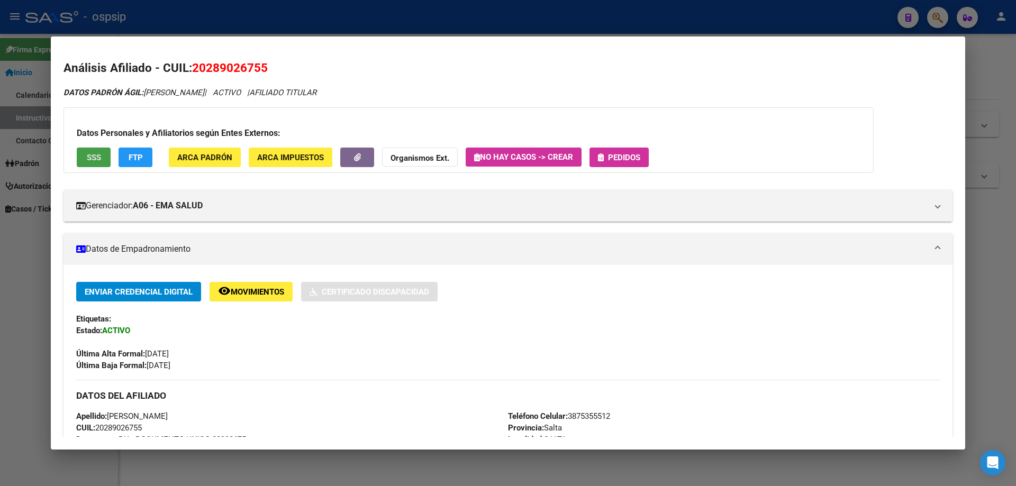
click at [84, 157] on button "SSS" at bounding box center [94, 158] width 34 height 20
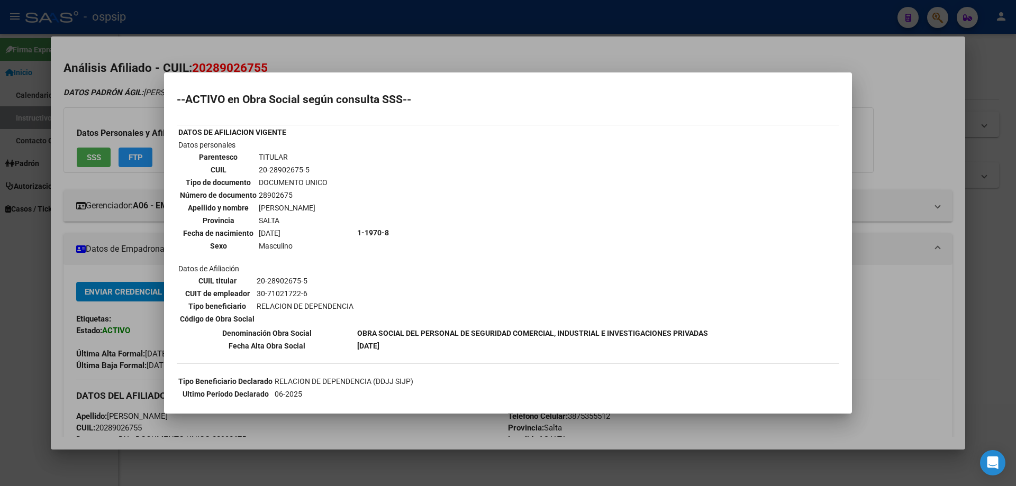
scroll to position [108, 0]
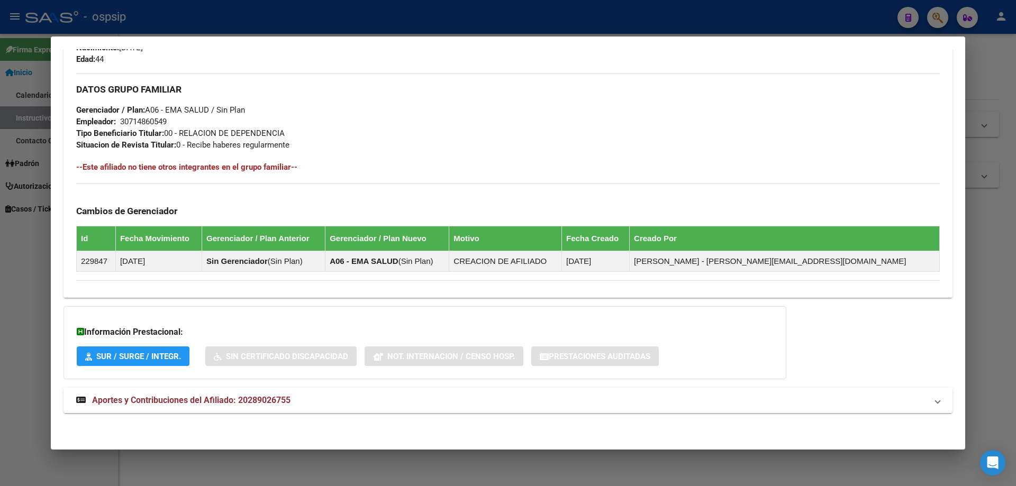
click at [194, 406] on strong "Aportes y Contribuciones del Afiliado: 20289026755" at bounding box center [183, 400] width 214 height 13
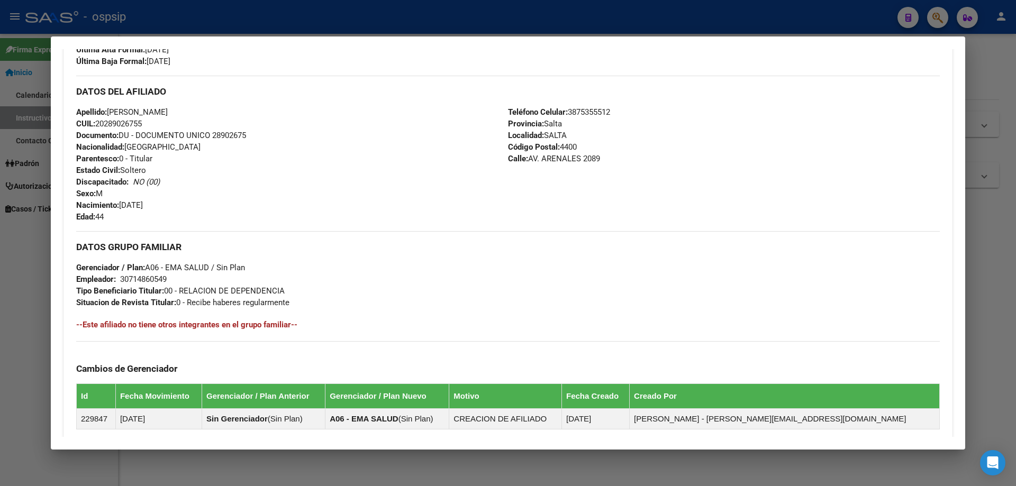
scroll to position [0, 0]
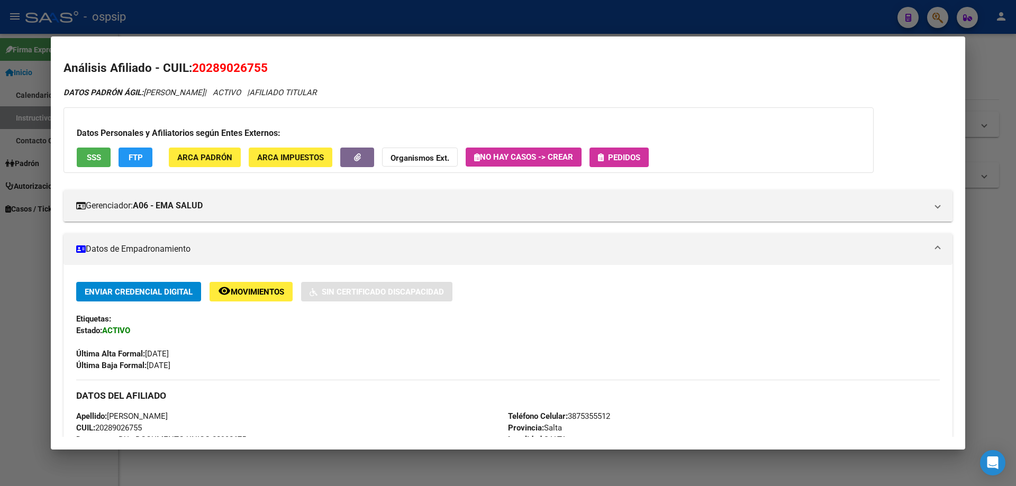
click at [604, 162] on button "Pedidos" at bounding box center [618, 158] width 59 height 20
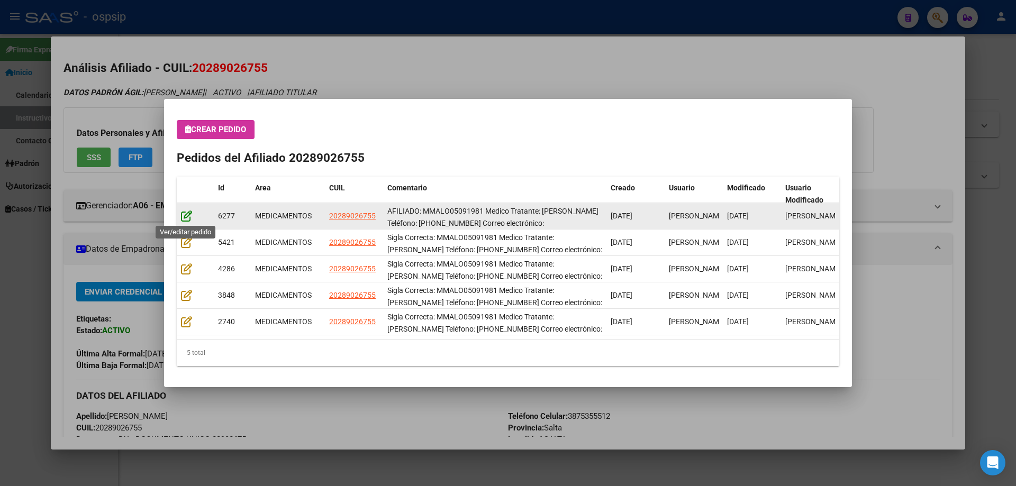
click at [188, 212] on icon at bounding box center [186, 216] width 11 height 12
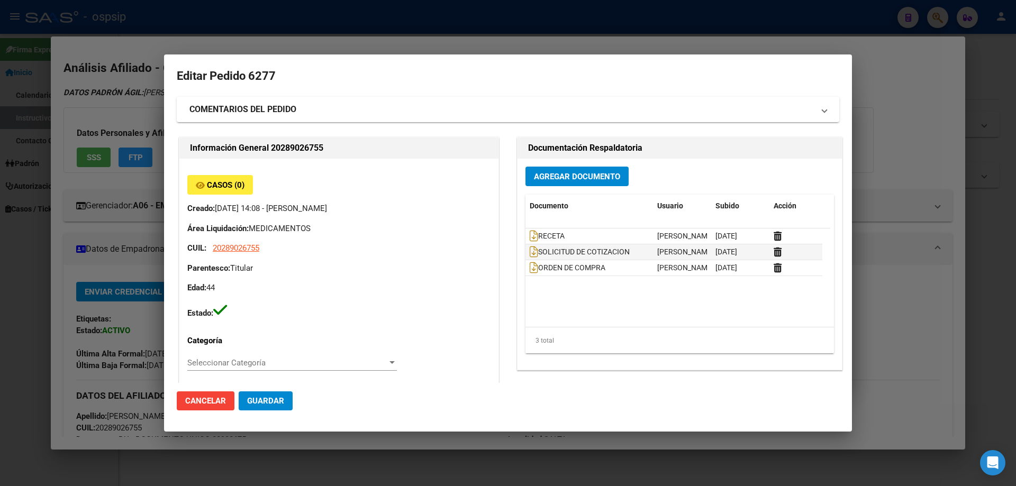
type input "Salta, SALTA, AV. ARENALES 2089"
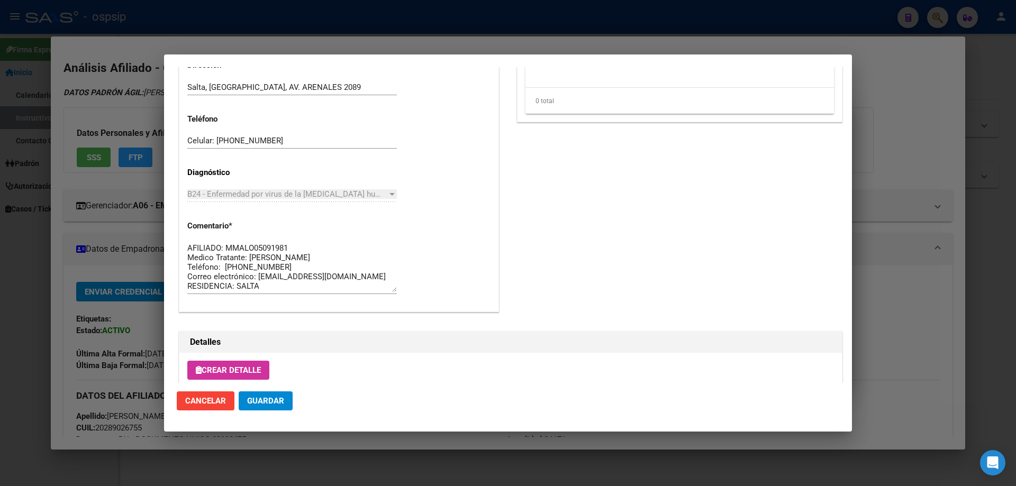
scroll to position [29, 0]
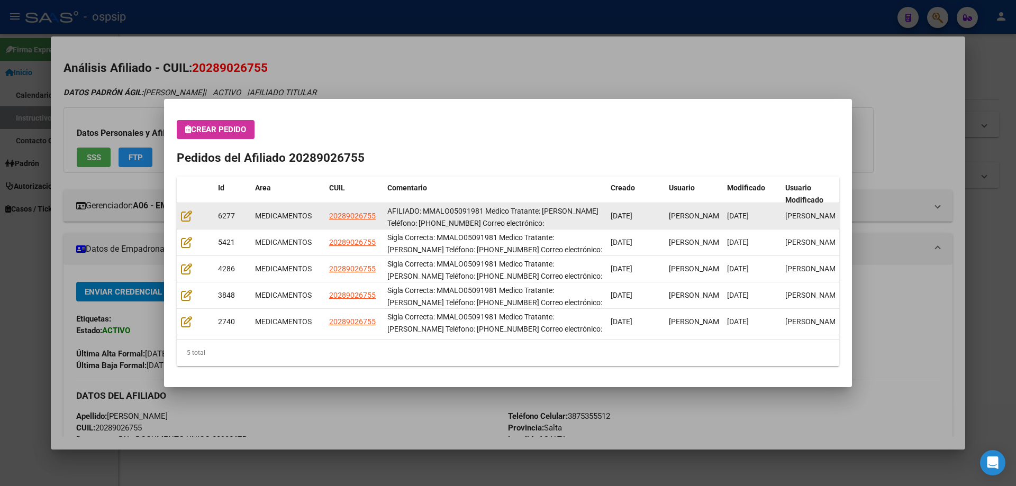
click at [189, 222] on div at bounding box center [195, 216] width 29 height 12
click at [187, 215] on icon at bounding box center [186, 216] width 11 height 12
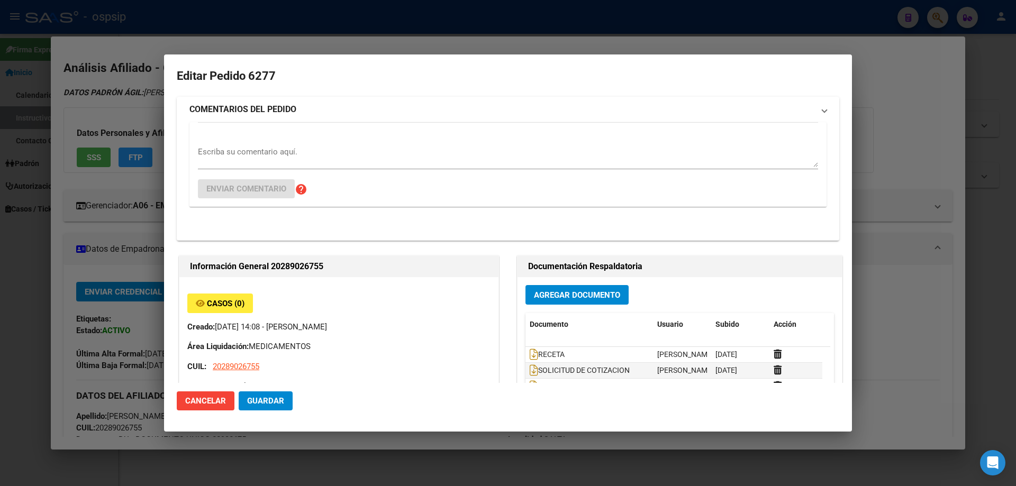
type input "Salta, SALTA, AV. ARENALES 2089"
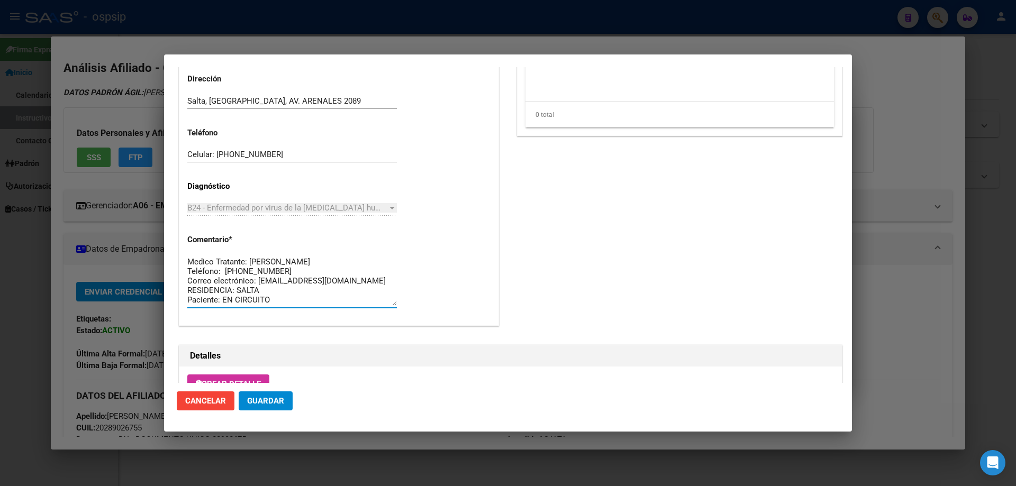
scroll to position [0, 0]
drag, startPoint x: 271, startPoint y: 280, endPoint x: 174, endPoint y: 234, distance: 108.2
click at [174, 234] on mat-dialog-content "Editar Pedido 6277 COMENTARIOS DEL PEDIDO Escriba su comentario aquí. Enviar co…" at bounding box center [508, 225] width 688 height 316
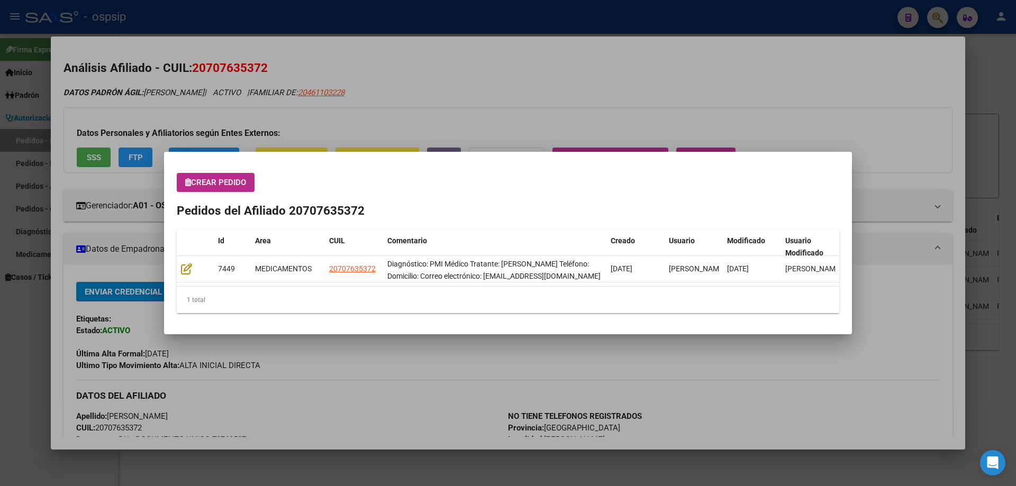
scroll to position [2, 0]
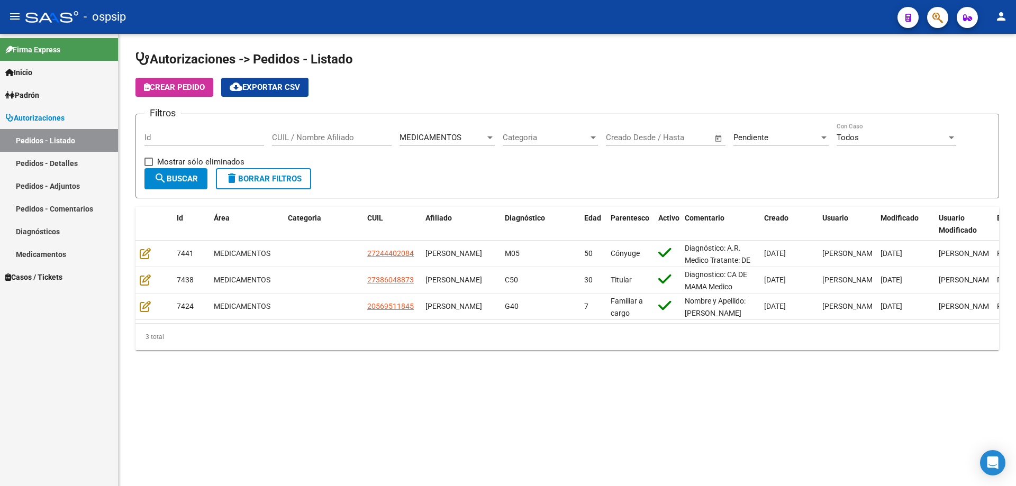
click at [933, 18] on icon "button" at bounding box center [937, 18] width 11 height 12
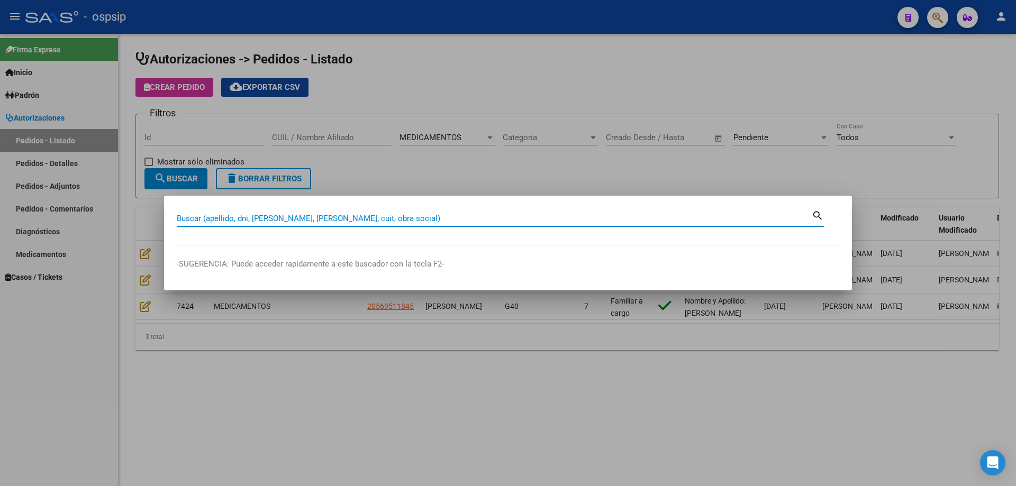
paste input "20289026755"
type input "20289026755"
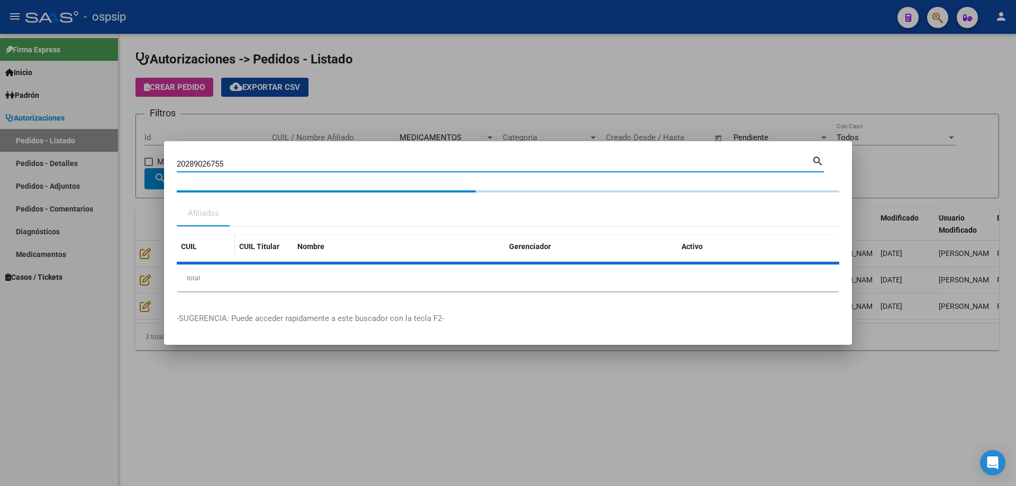
click at [203, 257] on div "CUIL CUIL Titular Nombre Gerenciador Activo total 1" at bounding box center [508, 263] width 662 height 56
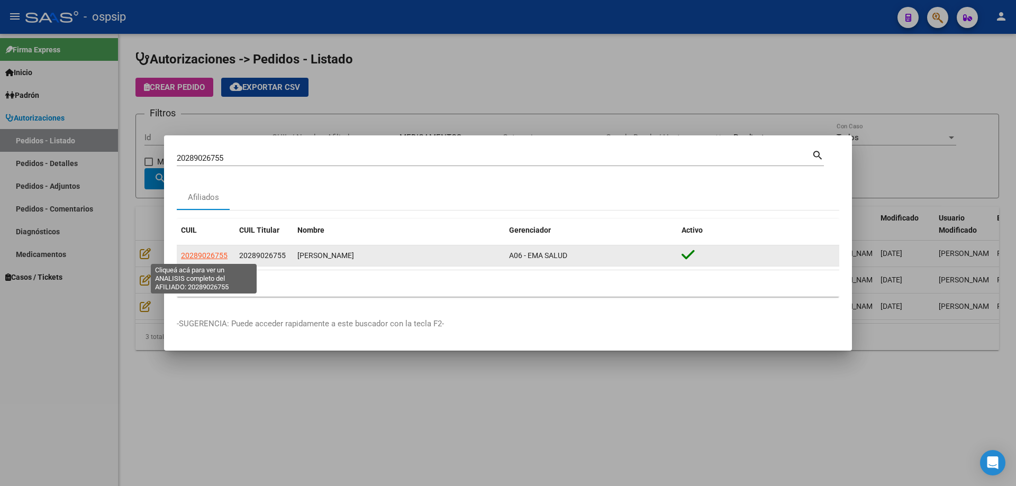
click at [205, 255] on span "20289026755" at bounding box center [204, 255] width 47 height 8
type textarea "20289026755"
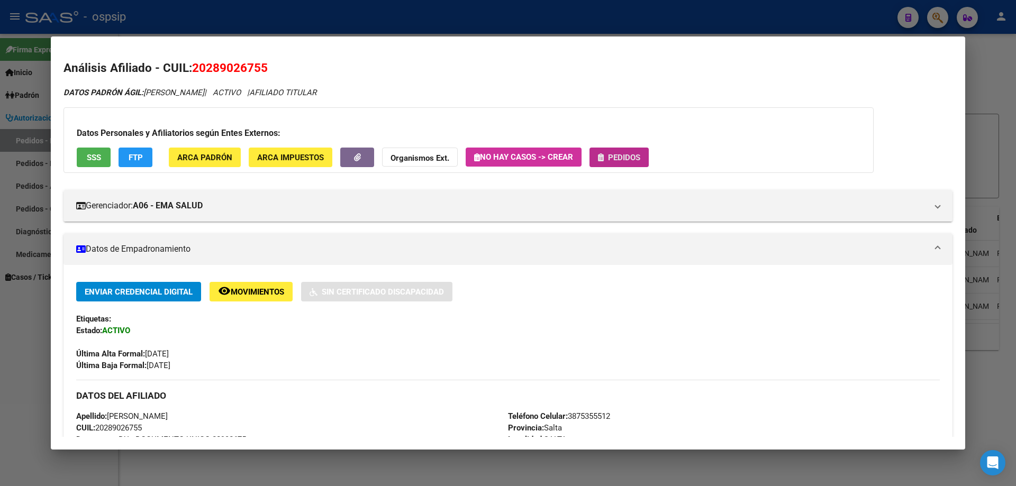
click at [630, 159] on span "Pedidos" at bounding box center [624, 158] width 32 height 10
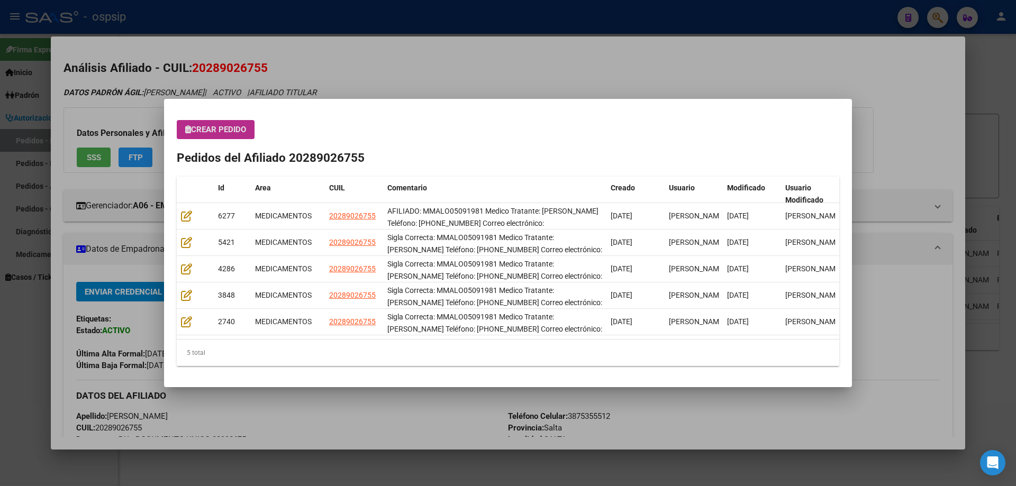
click at [240, 131] on span "Crear Pedido" at bounding box center [215, 130] width 61 height 10
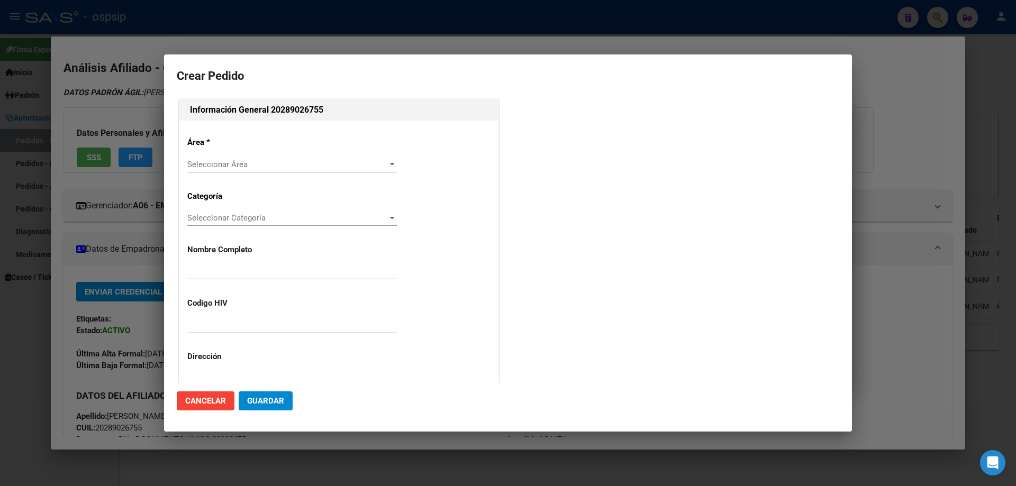
type input "MARCELO ALEJANDRO LOPEZ"
type input "MMALO05091981"
type input "Salta, SALTA, AV. ARENALES 2089"
type input "Celular: 3875355512"
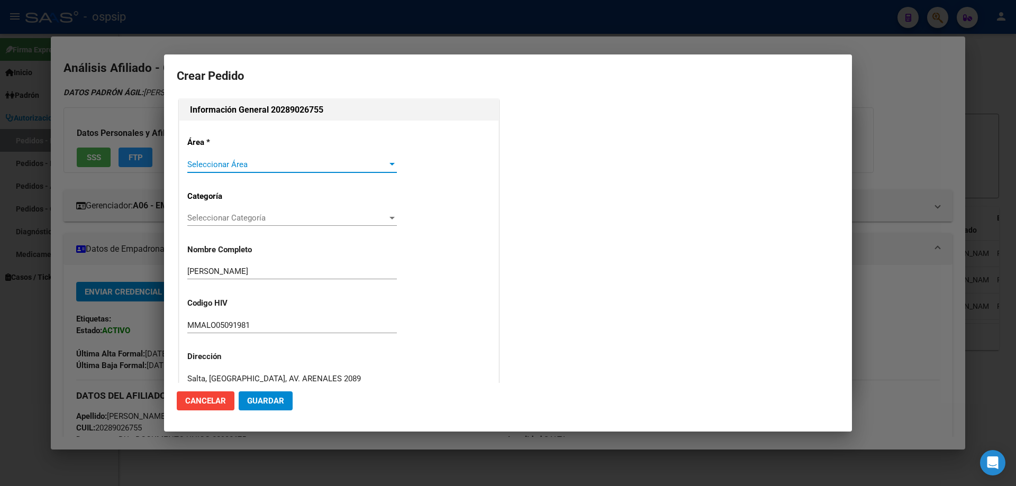
type input "SALTA, SALTA, AV. ARENALES 2089"
click at [192, 161] on span "Seleccionar Área" at bounding box center [287, 165] width 200 height 10
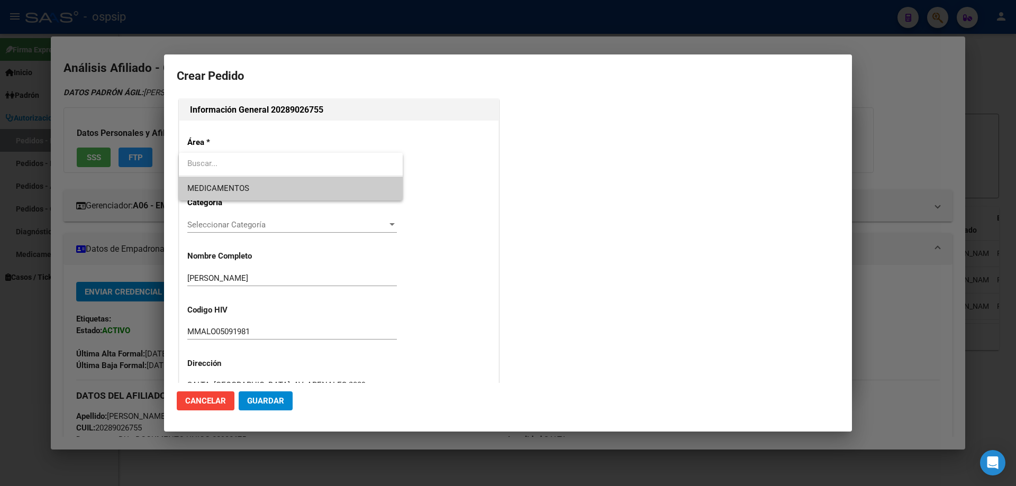
click at [203, 176] on input "dropdown search" at bounding box center [291, 164] width 224 height 24
click at [205, 184] on span "MEDICAMENTOS" at bounding box center [218, 189] width 62 height 10
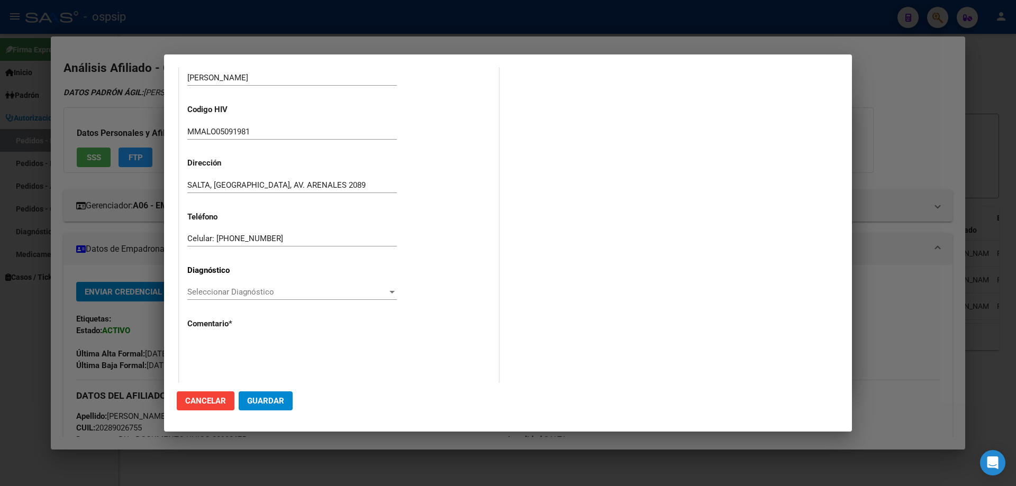
scroll to position [238, 0]
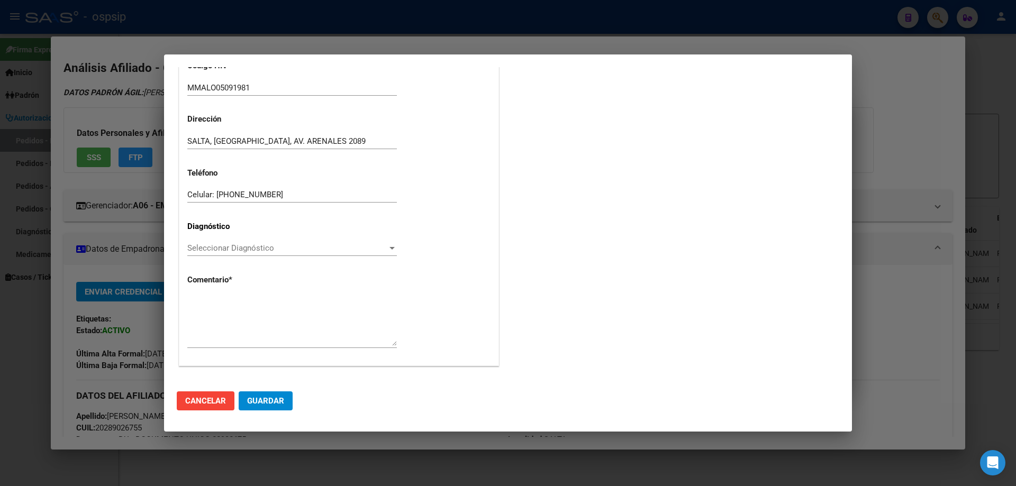
click at [196, 244] on span "Seleccionar Diagnóstico" at bounding box center [287, 248] width 200 height 10
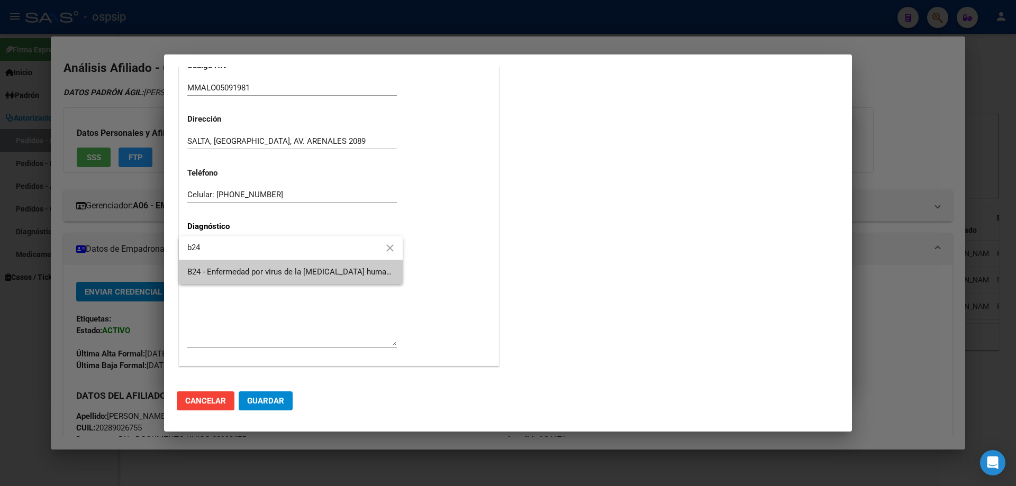
drag, startPoint x: 213, startPoint y: 252, endPoint x: 213, endPoint y: 269, distance: 17.5
click at [213, 252] on input "b24" at bounding box center [291, 248] width 224 height 24
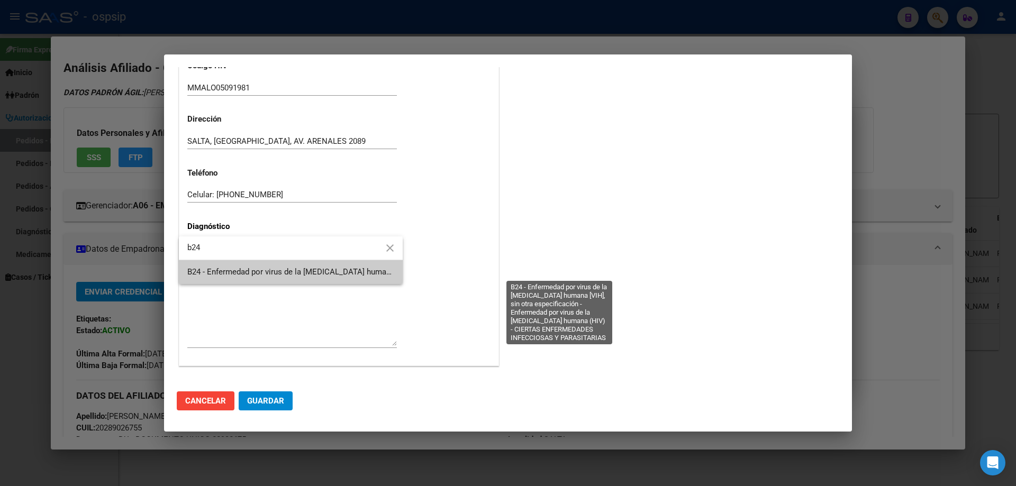
type input "b24"
click at [215, 272] on span "B24 - Enfermedad por virus de la [MEDICAL_DATA] humana [VIH], sin otra especifi…" at bounding box center [557, 272] width 740 height 10
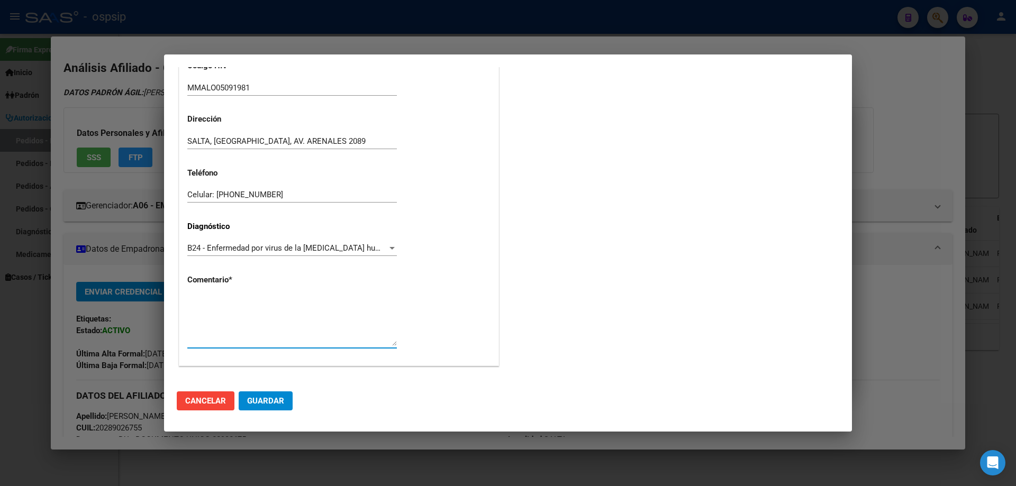
paste textarea "AFILIADO: MMALO05091981 Medico Tratante: ALVERO Teléfono: 3875355512 Correo ele…"
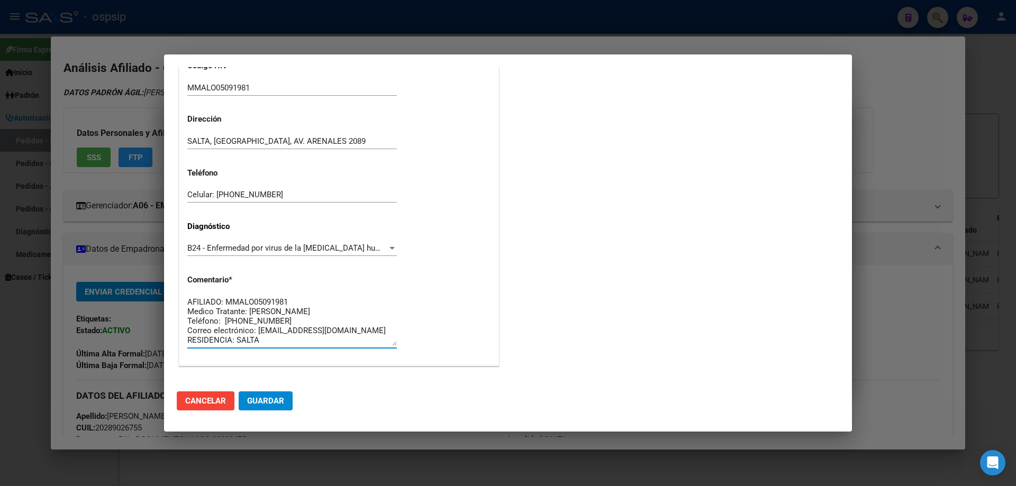
type textarea "AFILIADO: MMALO05091981 Medico Tratante: ALVERO Teléfono: 3875355512 Correo ele…"
click at [268, 415] on mat-dialog-actions "Cancelar Guardar" at bounding box center [508, 401] width 662 height 36
click at [268, 407] on button "Guardar" at bounding box center [266, 401] width 54 height 19
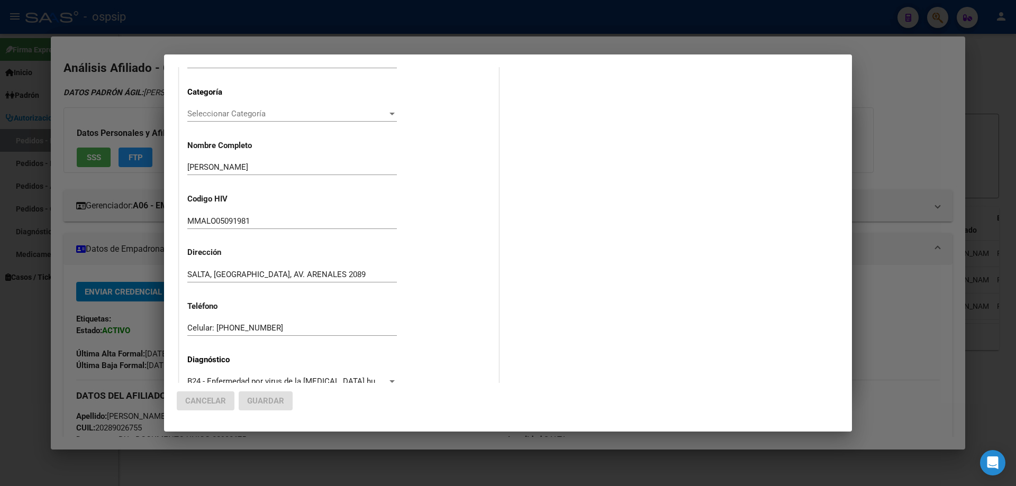
scroll to position [0, 0]
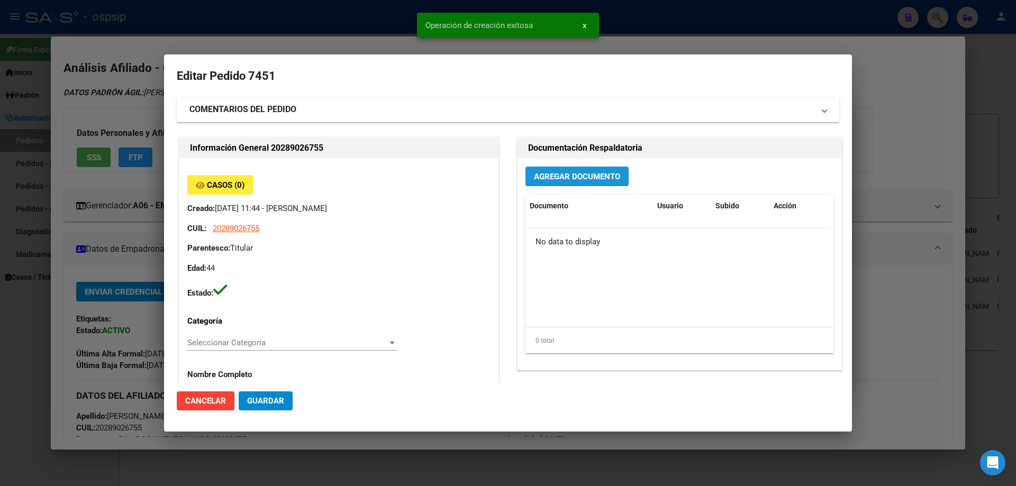
click at [554, 181] on span "Agregar Documento" at bounding box center [577, 177] width 86 height 10
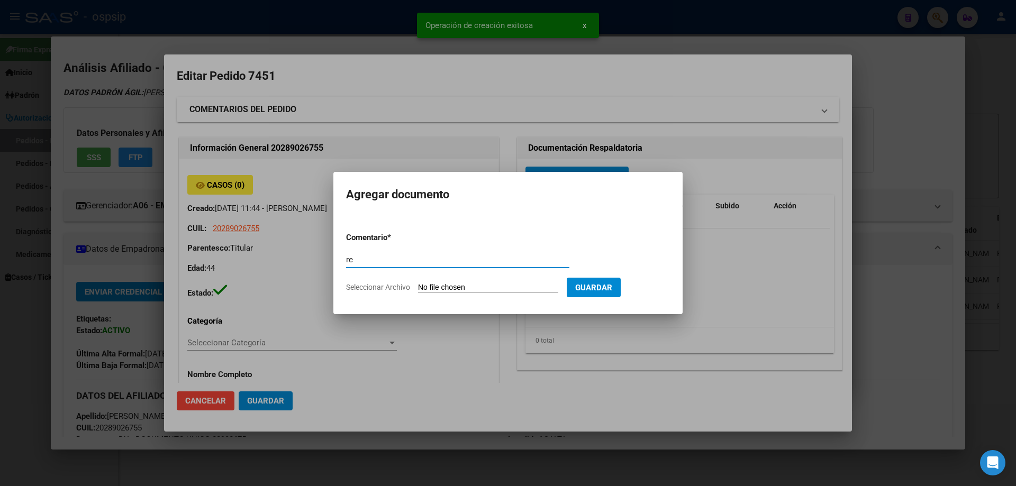
type input "r"
type input "RECETA"
click at [453, 281] on form "Comentario * RECETA Comentario Seleccionar Archivo Guardar" at bounding box center [508, 262] width 324 height 77
click at [452, 286] on input "Seleccionar Archivo" at bounding box center [488, 288] width 140 height 10
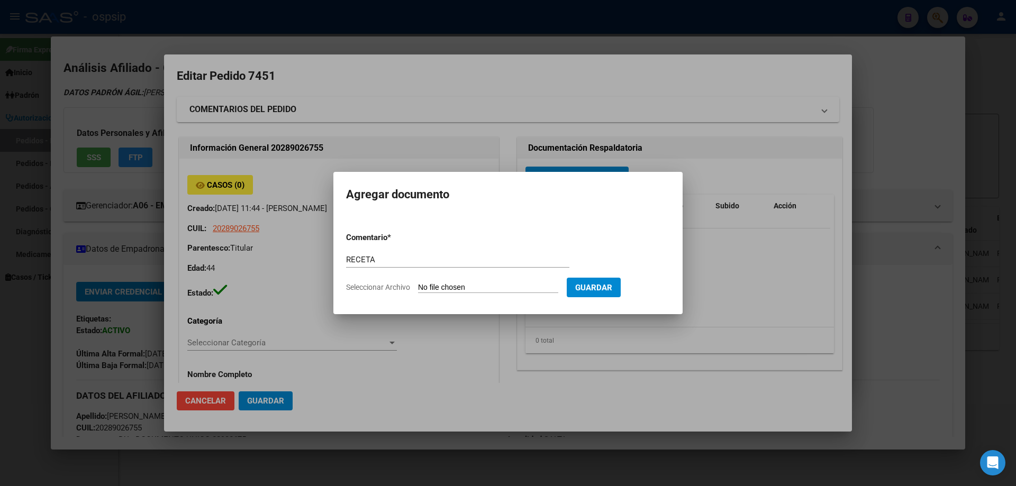
type input "C:\fakepath\Captura de pantalla 2025-10-09 112213.jpg"
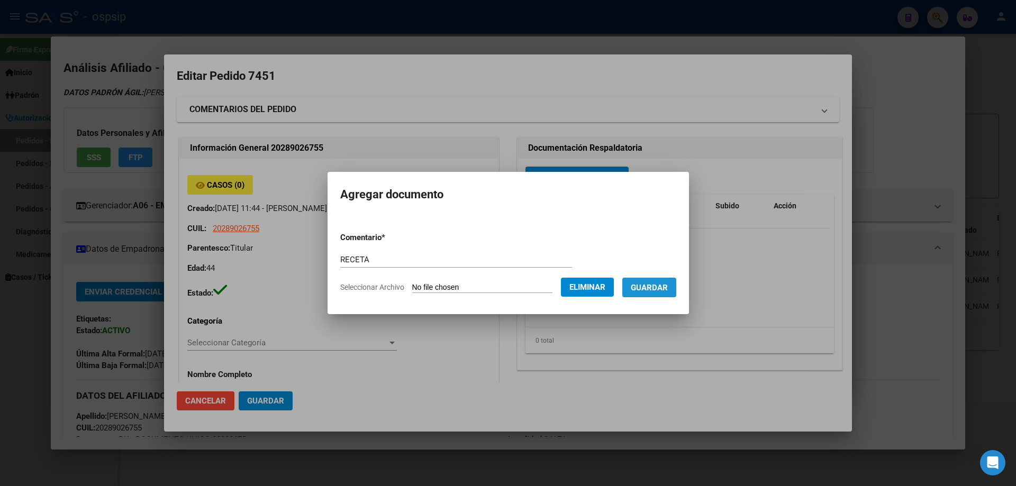
click at [662, 281] on button "Guardar" at bounding box center [649, 288] width 54 height 20
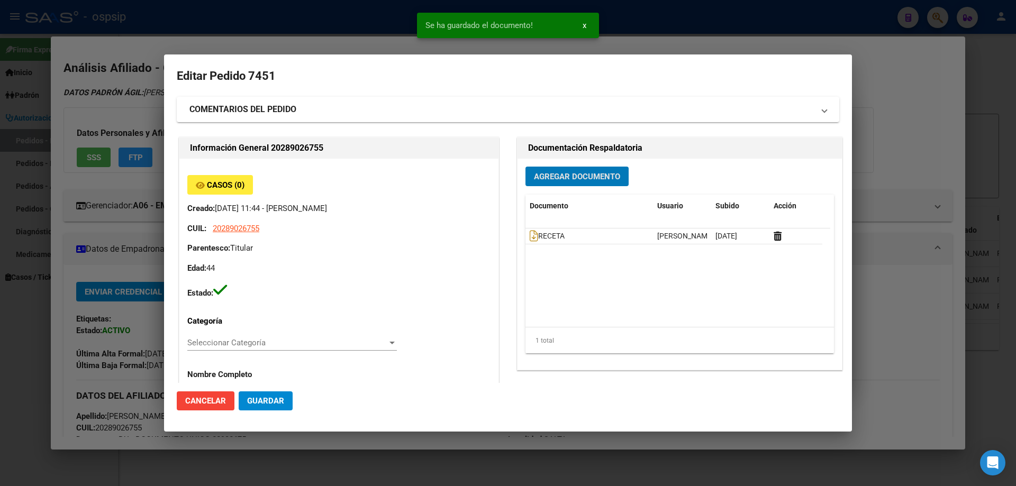
click at [548, 175] on span "Agregar Documento" at bounding box center [577, 177] width 86 height 10
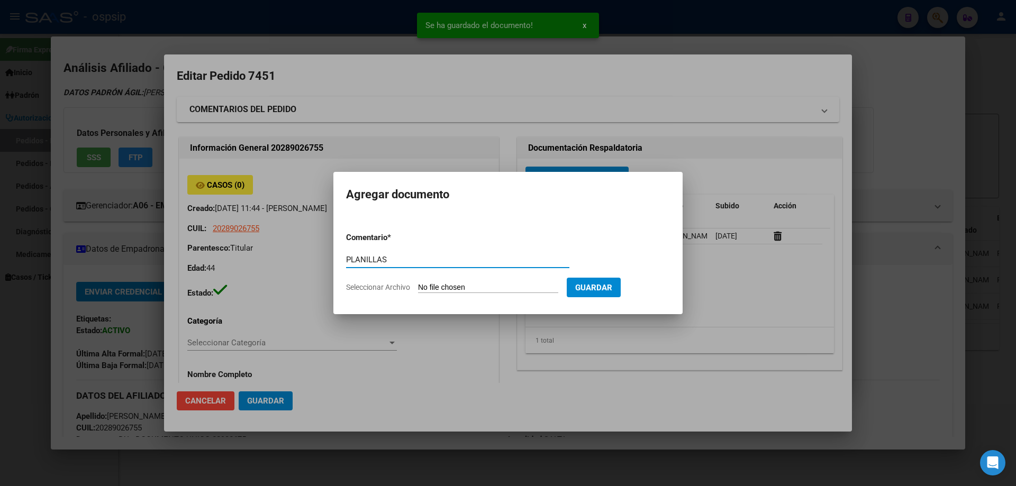
type input "PLANILLAS"
click at [450, 287] on input "Seleccionar Archivo" at bounding box center [488, 288] width 140 height 10
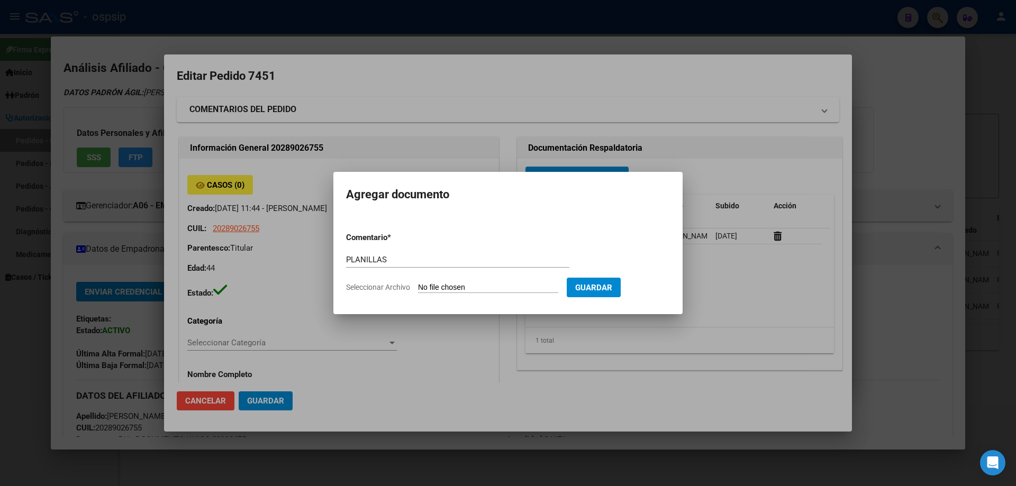
type input "C:\fakepath\DECLARACION JURADA - MEDICACION (1).pdf"
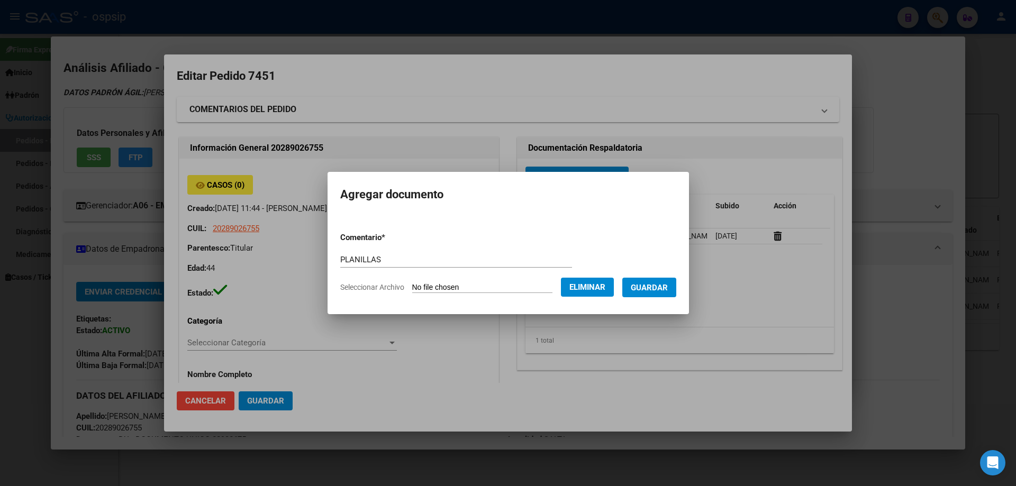
click at [665, 294] on button "Guardar" at bounding box center [649, 288] width 54 height 20
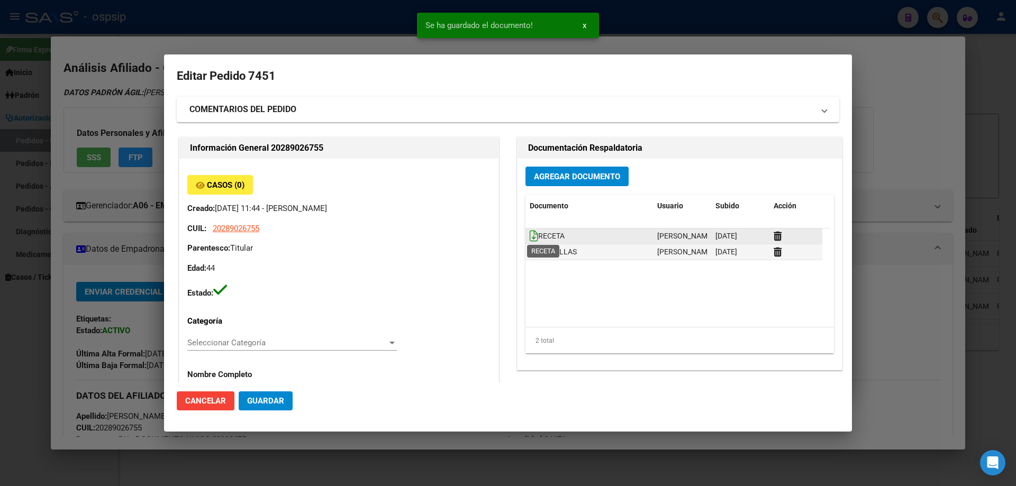
click at [530, 239] on icon at bounding box center [534, 236] width 8 height 12
click at [530, 253] on icon at bounding box center [534, 252] width 8 height 12
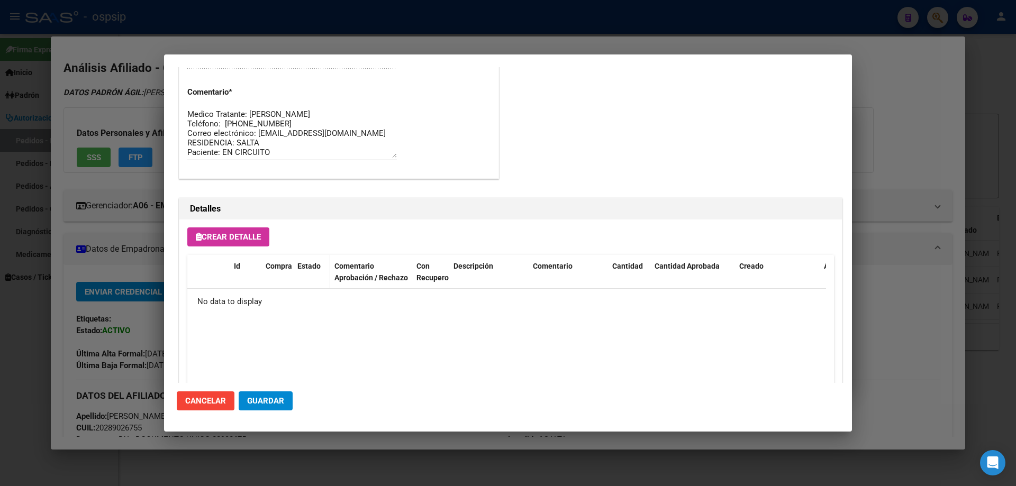
scroll to position [615, 0]
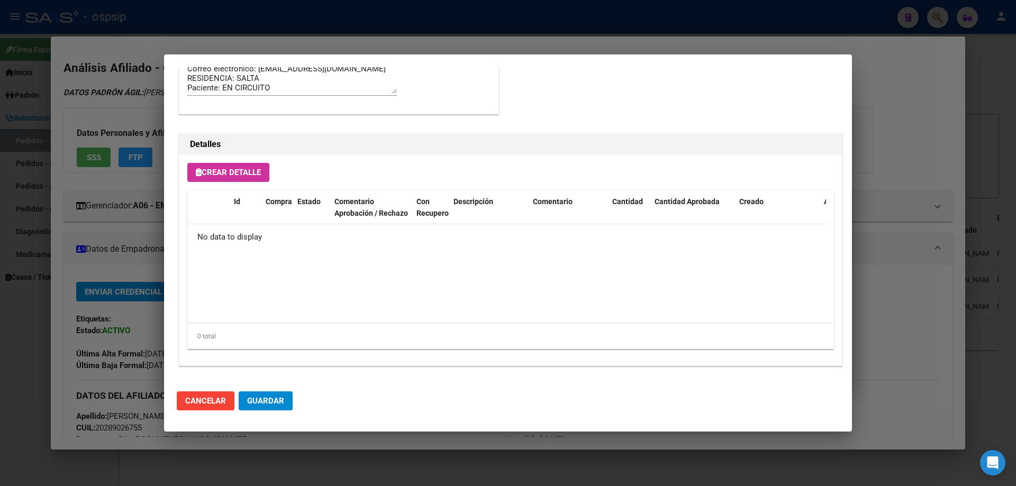
click at [217, 168] on span "Crear Detalle" at bounding box center [228, 173] width 65 height 10
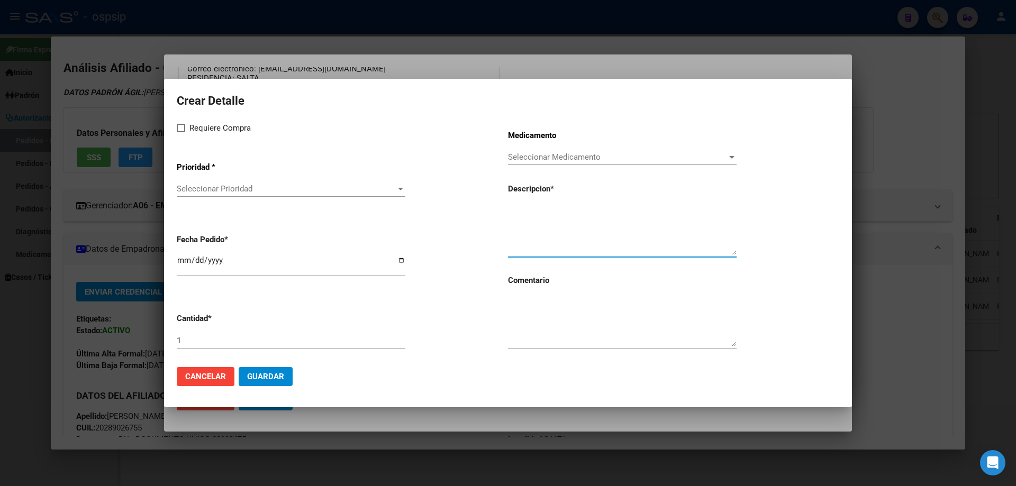
paste textarea "emtricitabina+tenofovir alaf.+dolutegravir 200mg/25mg/50mg comp.rec.x 30 (FTC/T…"
type textarea "emtricitabina+tenofovir alaf.+dolutegravir 200mg/25mg/50mg comp.rec.x 30 (FTC/T…"
click at [547, 325] on textarea at bounding box center [622, 322] width 229 height 50
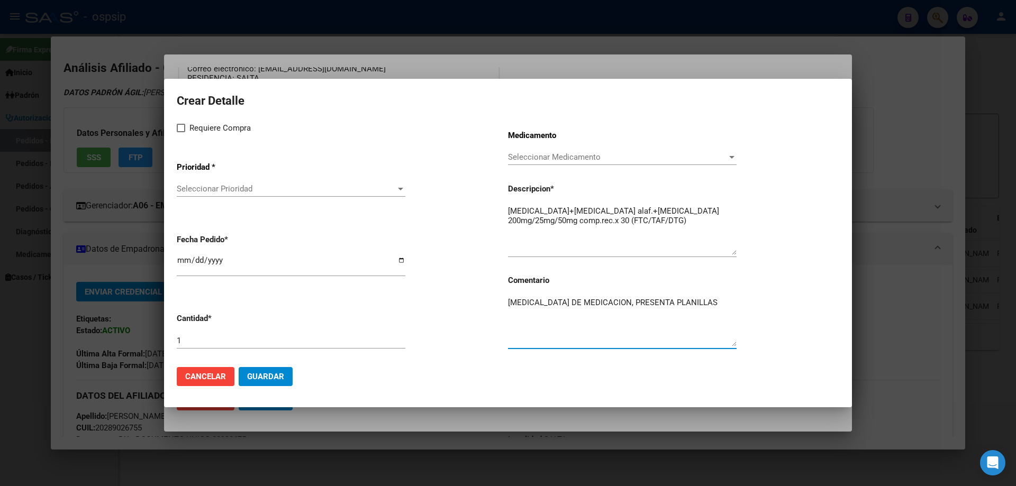
type textarea "CAMBIA DE MEDICACION, PRESENTA PLANILLAS"
click at [177, 132] on span at bounding box center [181, 128] width 8 height 8
click at [180, 132] on input "Requiere Compra" at bounding box center [180, 132] width 1 height 1
checkbox input "true"
click at [194, 176] on app-drop-down-list "Prioridad * Seleccionar Prioridad Seleccionar Prioridad" at bounding box center [342, 179] width 331 height 53
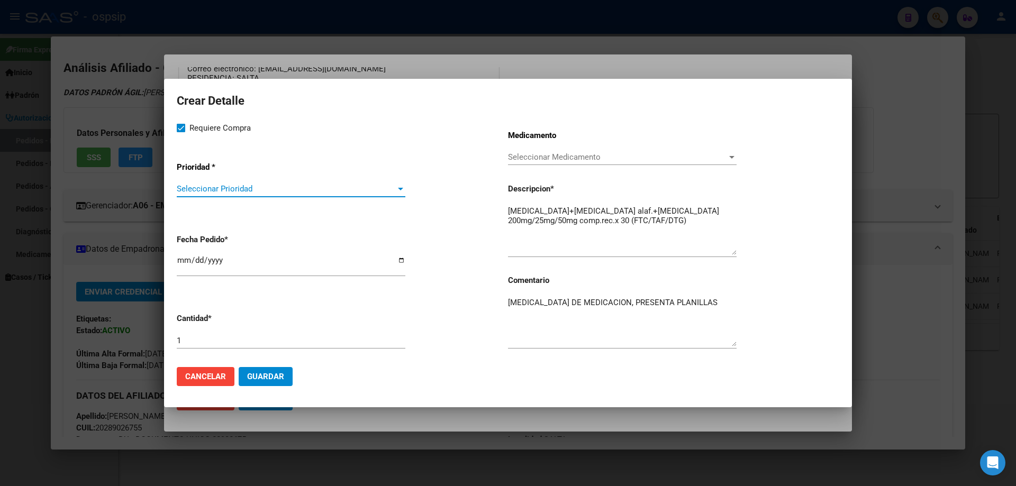
click at [195, 190] on span "Seleccionar Prioridad" at bounding box center [286, 189] width 219 height 10
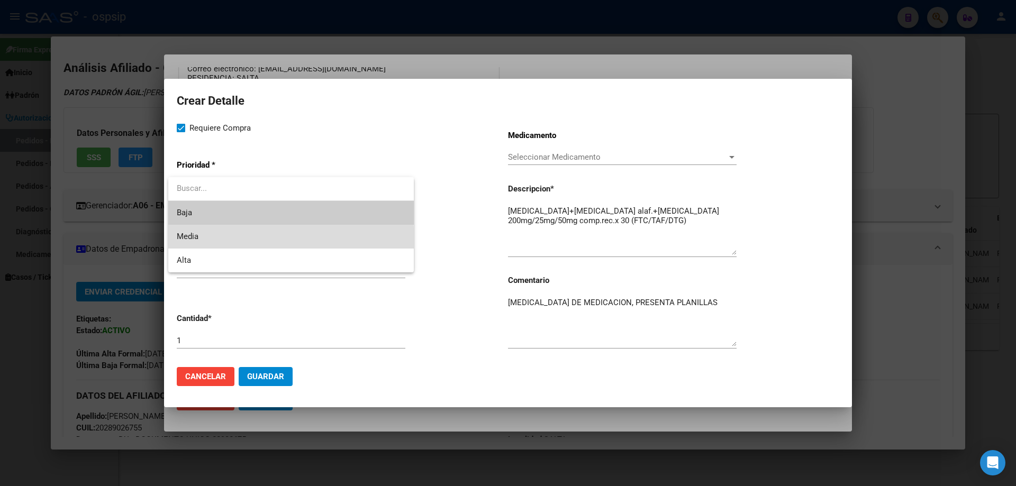
click at [199, 242] on span "Media" at bounding box center [291, 237] width 229 height 24
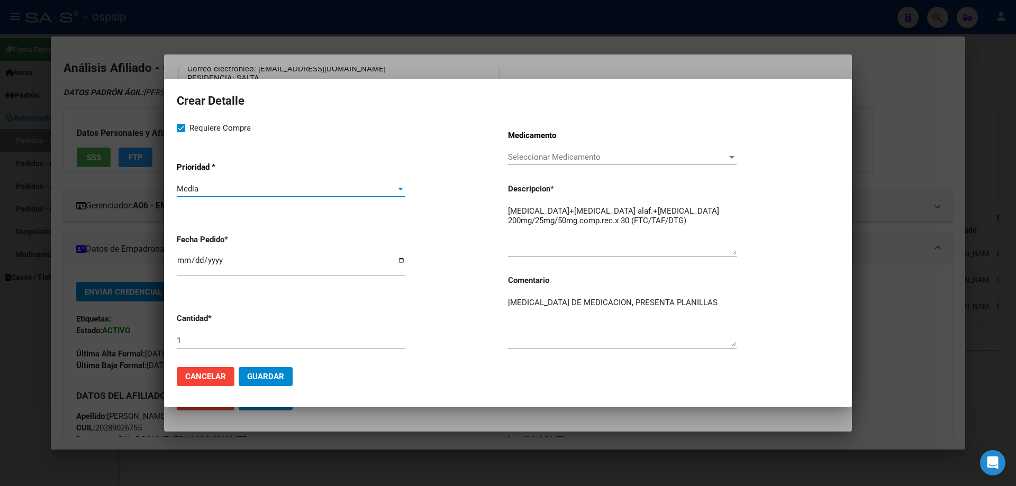
click at [184, 256] on input "[DATE]" at bounding box center [291, 264] width 229 height 17
type input "2025-10-30"
type input "2025-09-30"
click at [278, 372] on span "Guardar" at bounding box center [265, 377] width 37 height 10
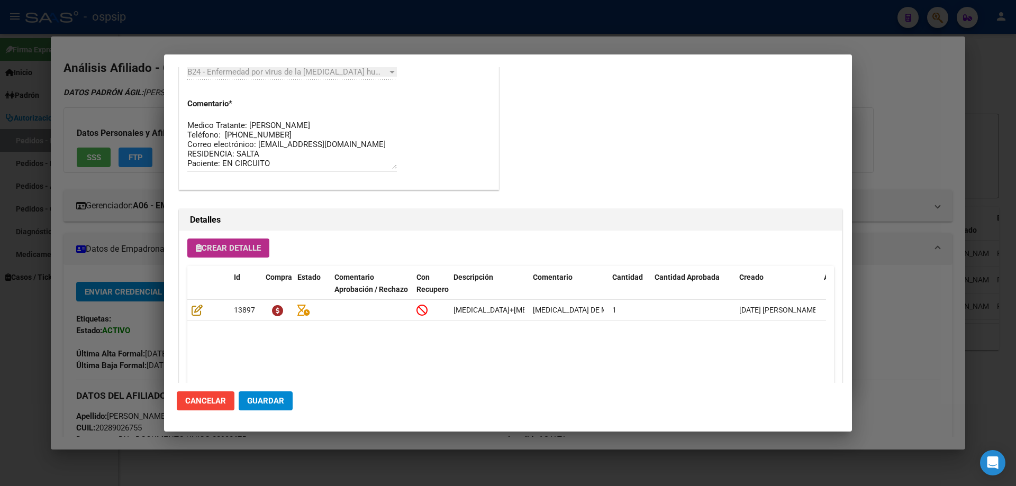
scroll to position [634, 0]
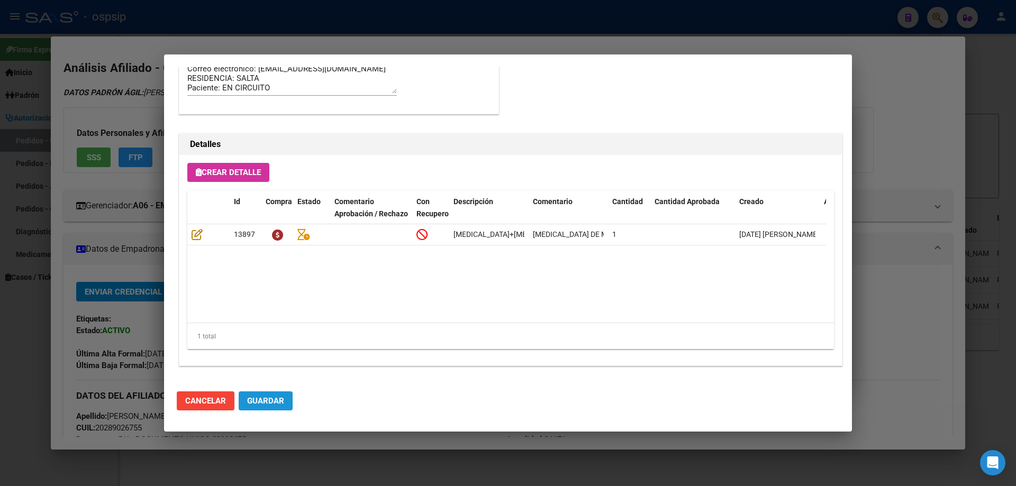
click at [282, 410] on button "Guardar" at bounding box center [266, 401] width 54 height 19
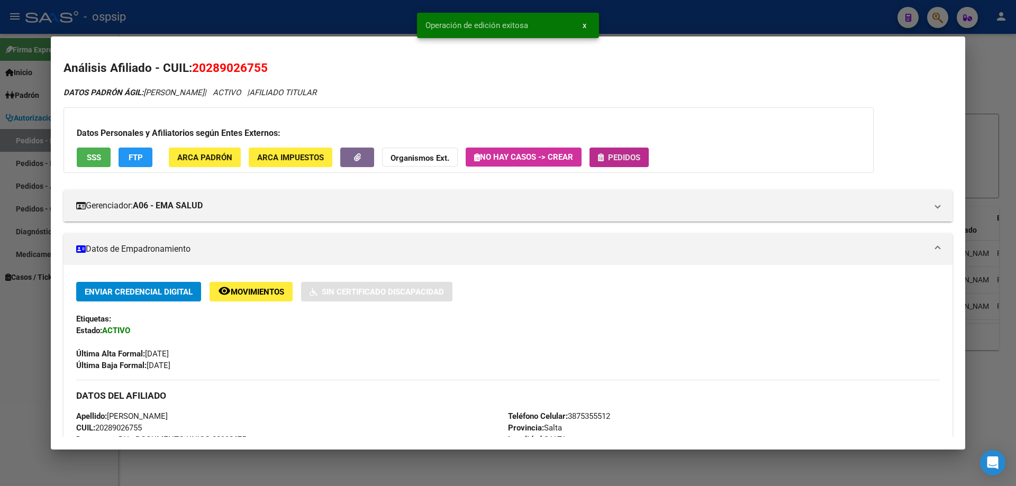
click at [623, 156] on span "Pedidos" at bounding box center [624, 158] width 32 height 10
